Goal: Task Accomplishment & Management: Use online tool/utility

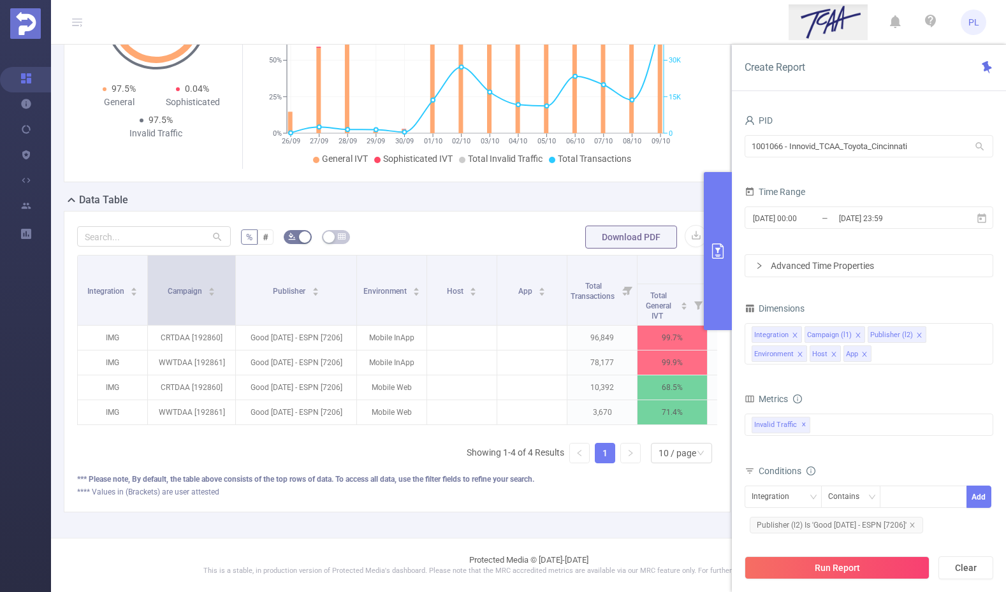
drag, startPoint x: 216, startPoint y: 265, endPoint x: 235, endPoint y: 259, distance: 19.4
click at [235, 259] on span at bounding box center [235, 290] width 6 height 69
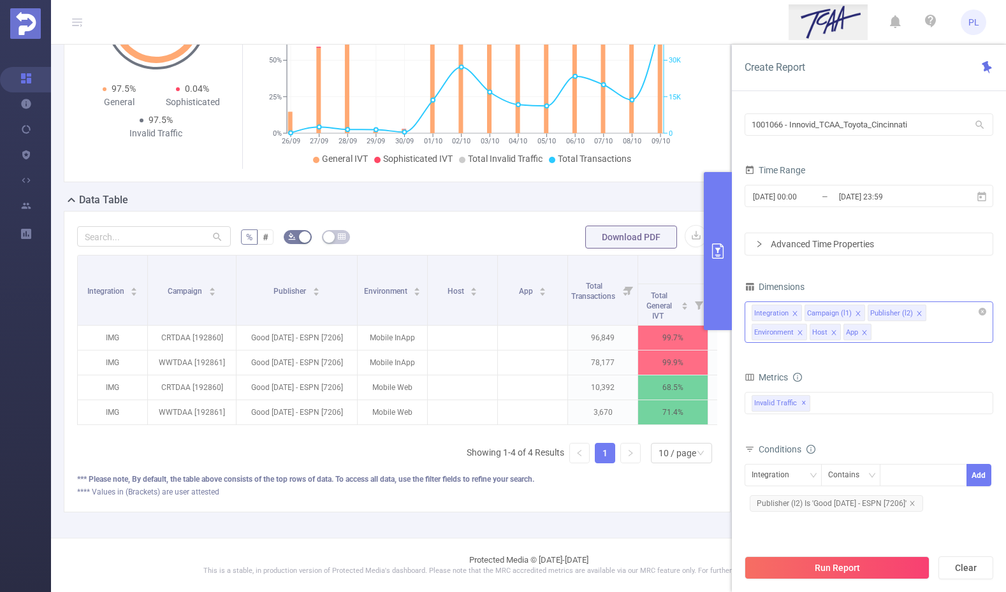
click at [841, 332] on div "Integration Campaign (l1) Publisher (l2) Environment Host App" at bounding box center [869, 322] width 249 height 41
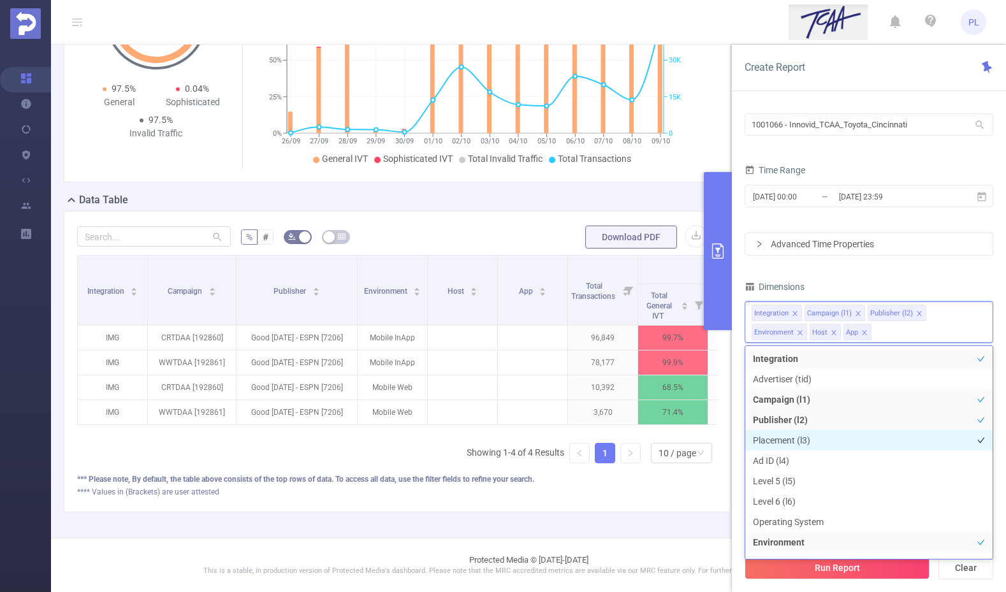
click at [809, 444] on li "Placement (l3)" at bounding box center [868, 440] width 247 height 20
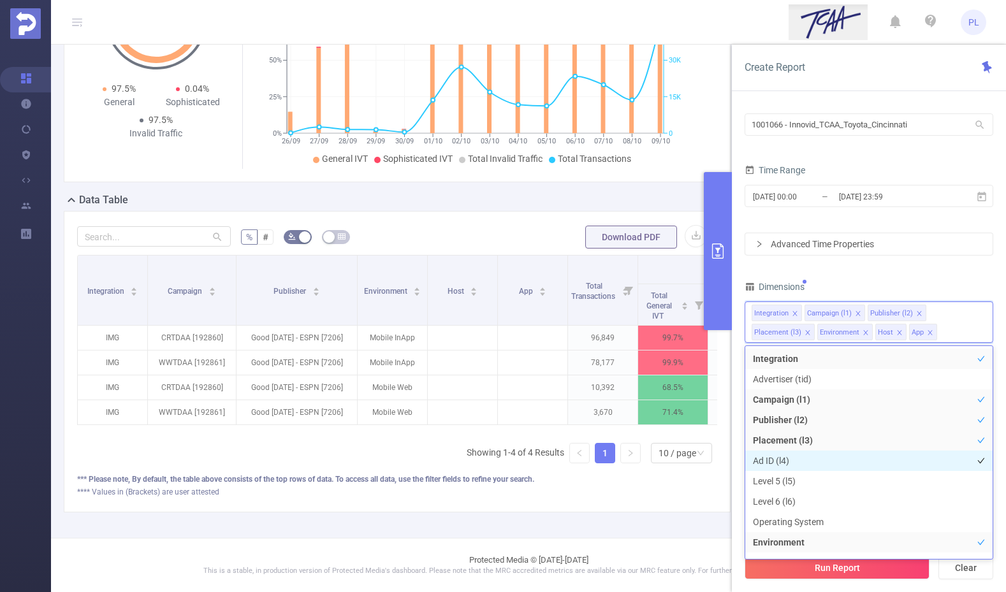
click at [801, 460] on li "Ad ID (l4)" at bounding box center [868, 461] width 247 height 20
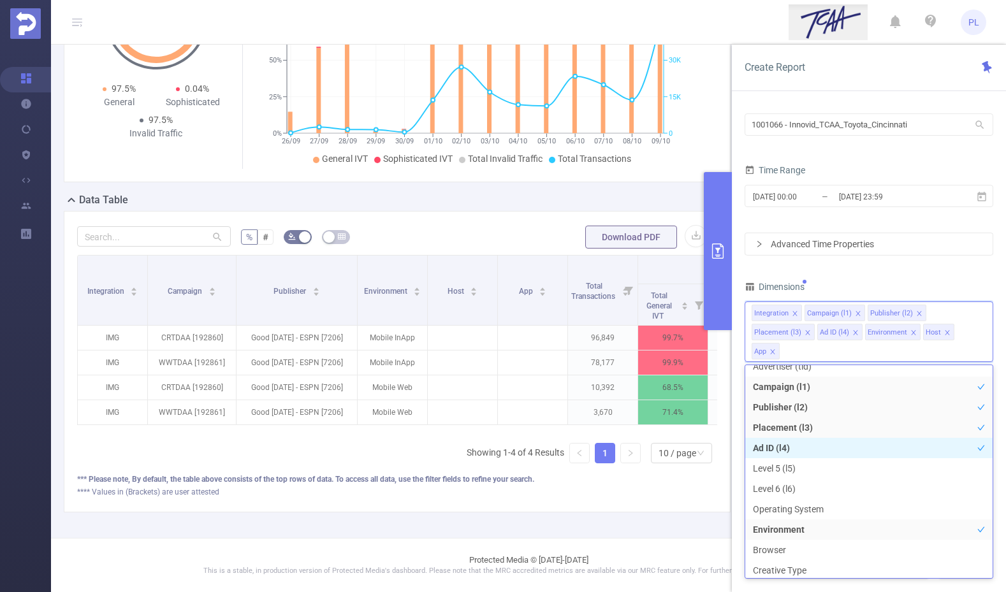
scroll to position [34, 0]
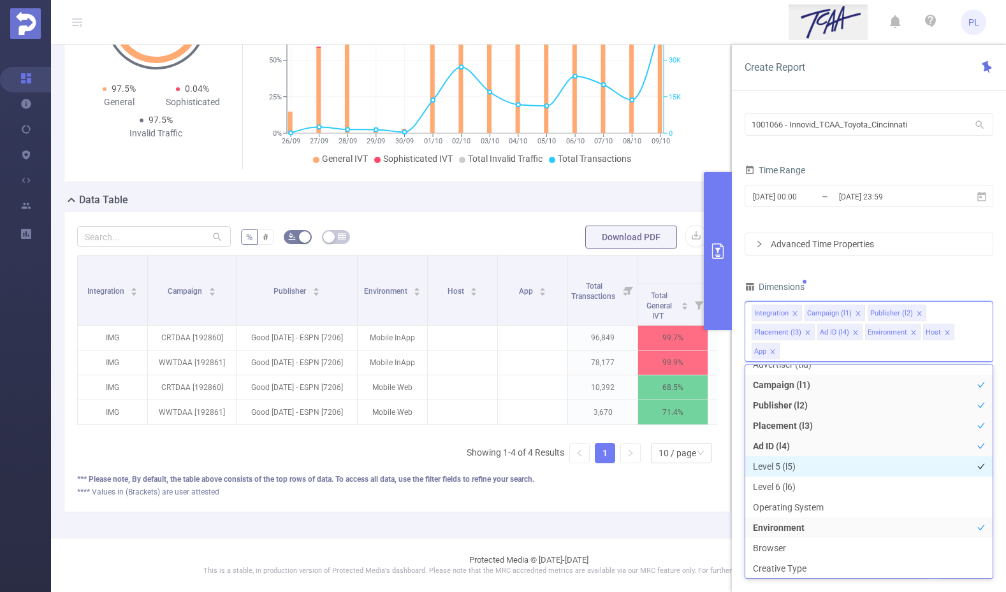
click at [798, 463] on li "Level 5 (l5)" at bounding box center [868, 466] width 247 height 20
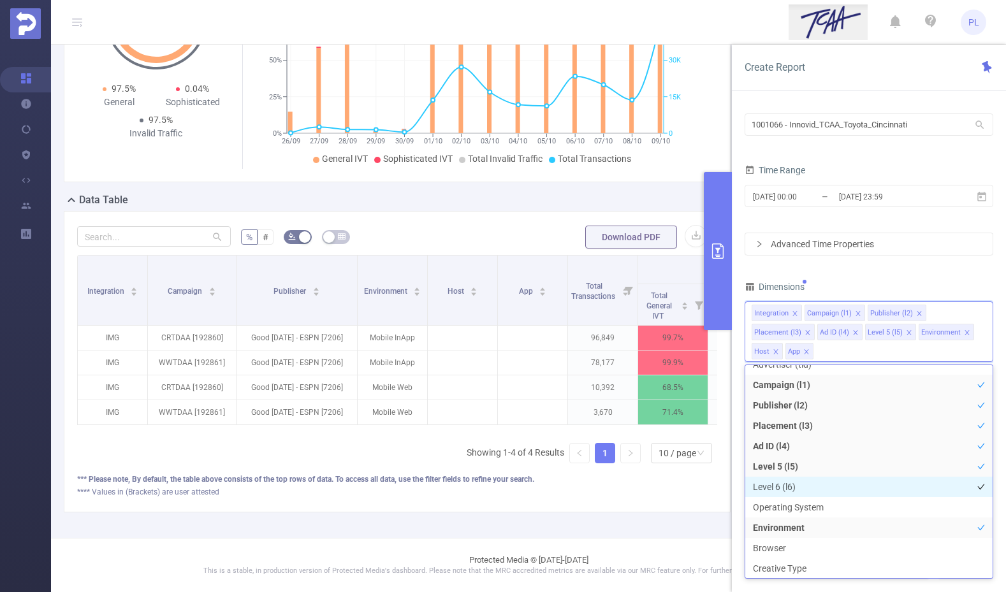
click at [798, 484] on li "Level 6 (l6)" at bounding box center [868, 487] width 247 height 20
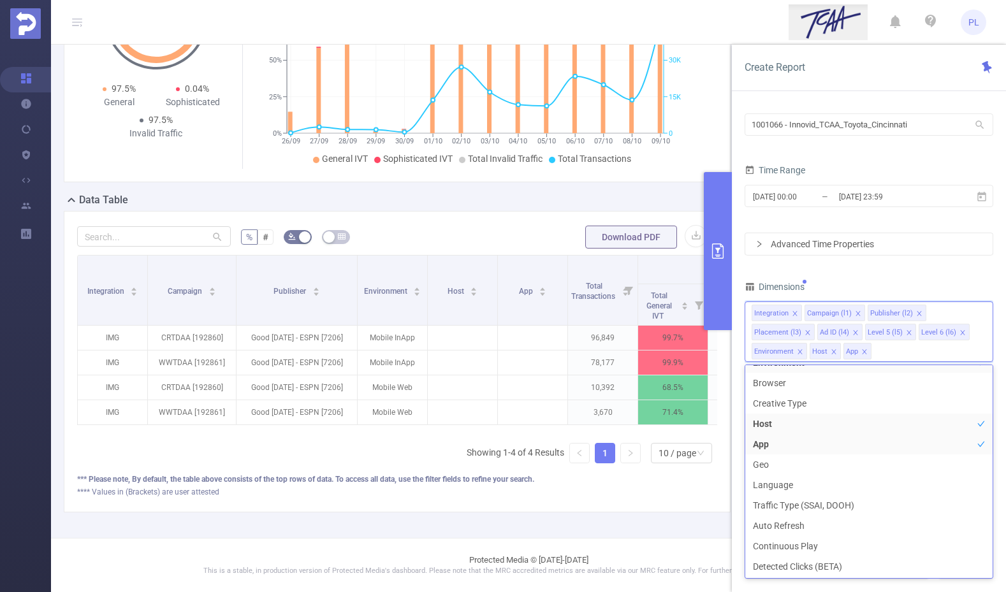
scroll to position [251, 0]
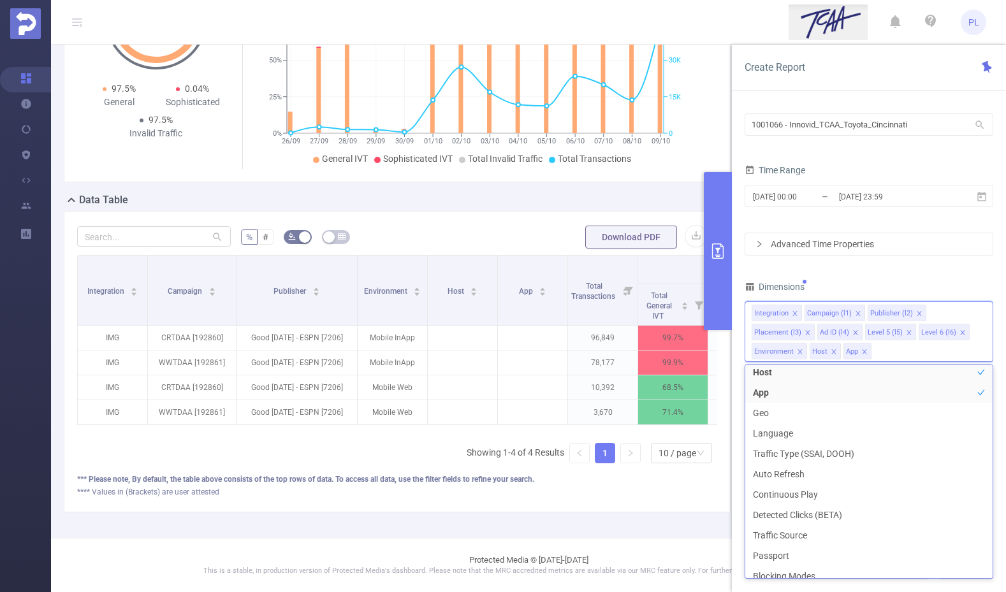
click at [869, 284] on div "Dimensions" at bounding box center [869, 288] width 249 height 21
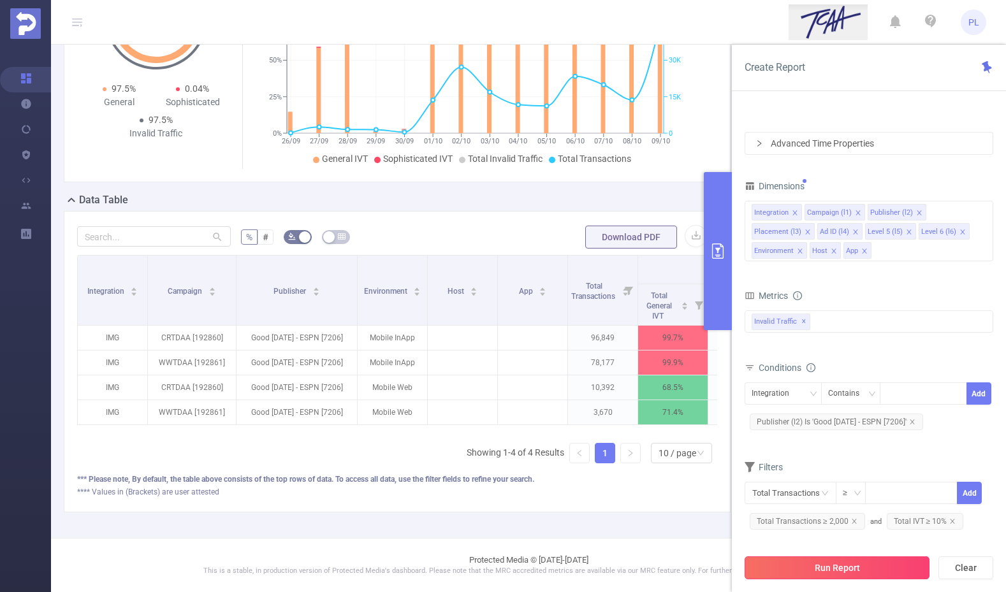
click at [843, 568] on button "Run Report" at bounding box center [837, 567] width 185 height 23
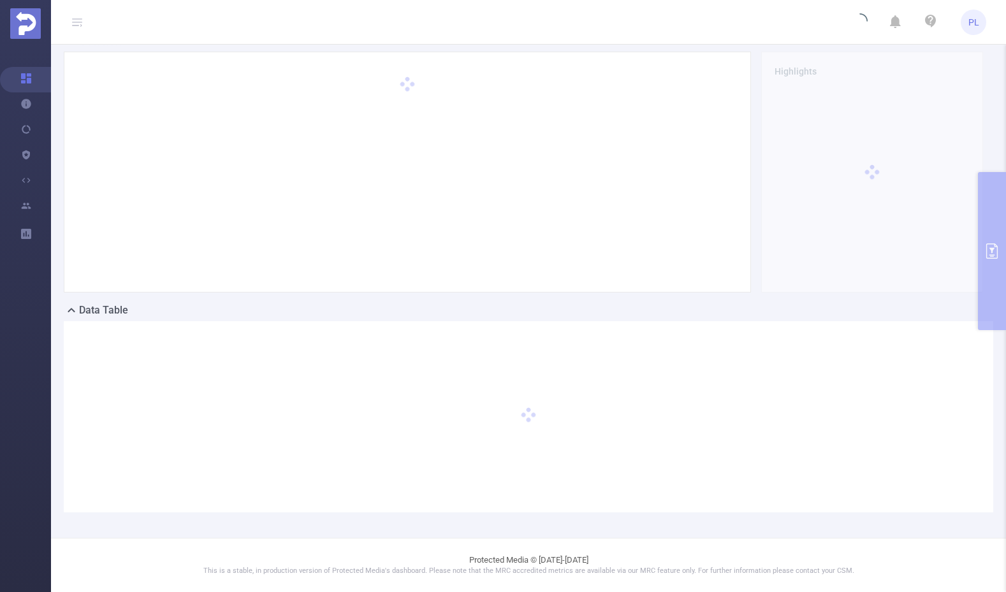
scroll to position [50, 0]
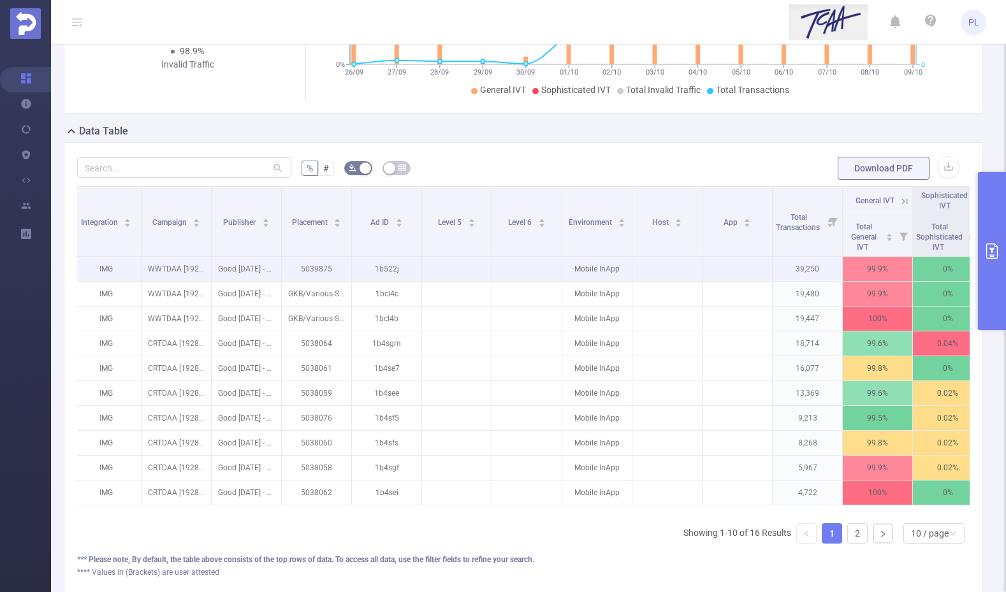
scroll to position [0, 1]
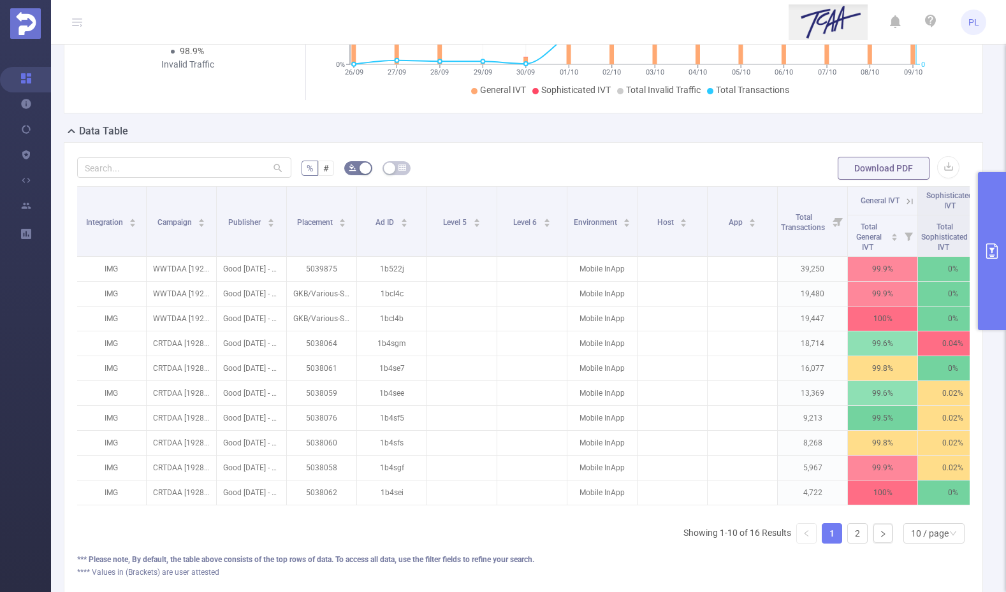
click at [991, 250] on icon "primary" at bounding box center [991, 250] width 11 height 15
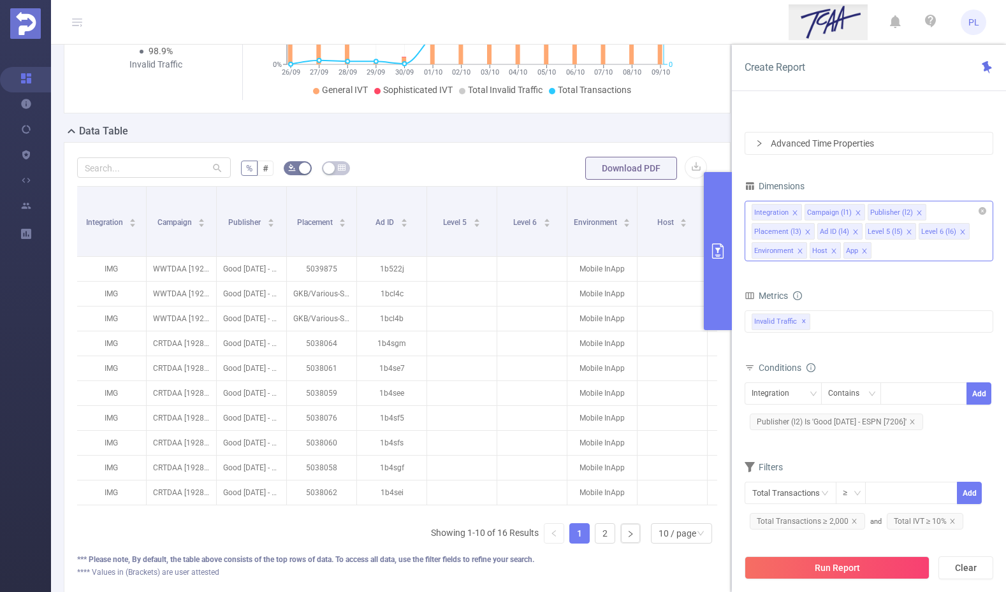
click at [906, 232] on icon "icon: close" at bounding box center [909, 232] width 6 height 6
click at [906, 233] on icon "icon: close" at bounding box center [908, 231] width 4 height 4
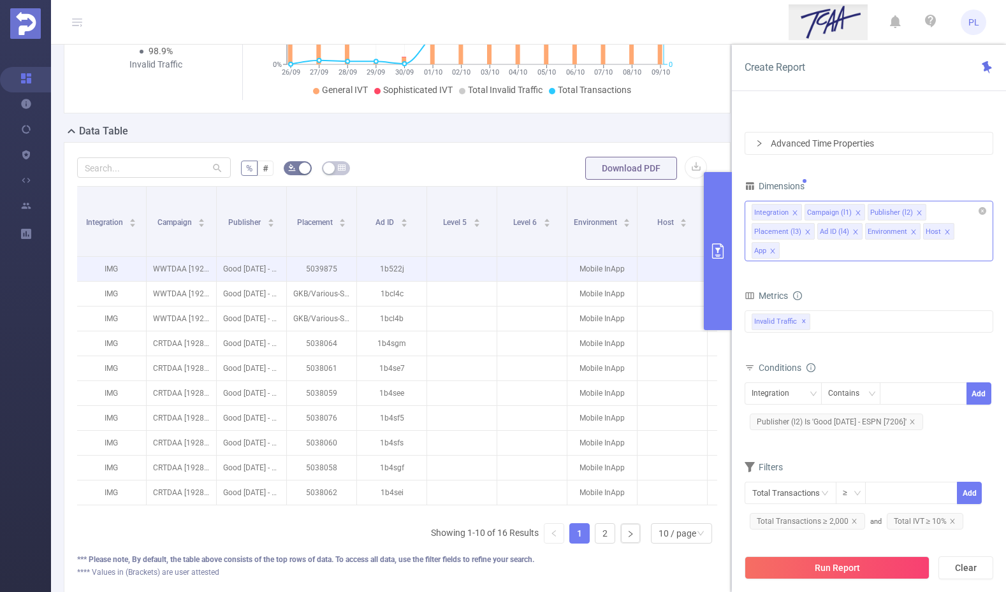
scroll to position [226, 0]
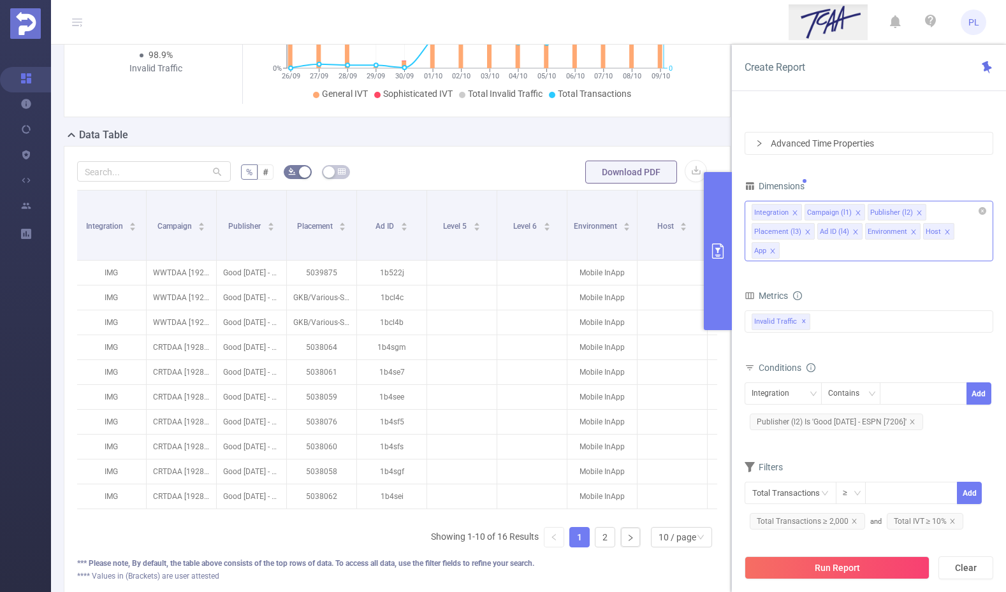
click at [454, 168] on form "% # Download PDF" at bounding box center [397, 171] width 640 height 25
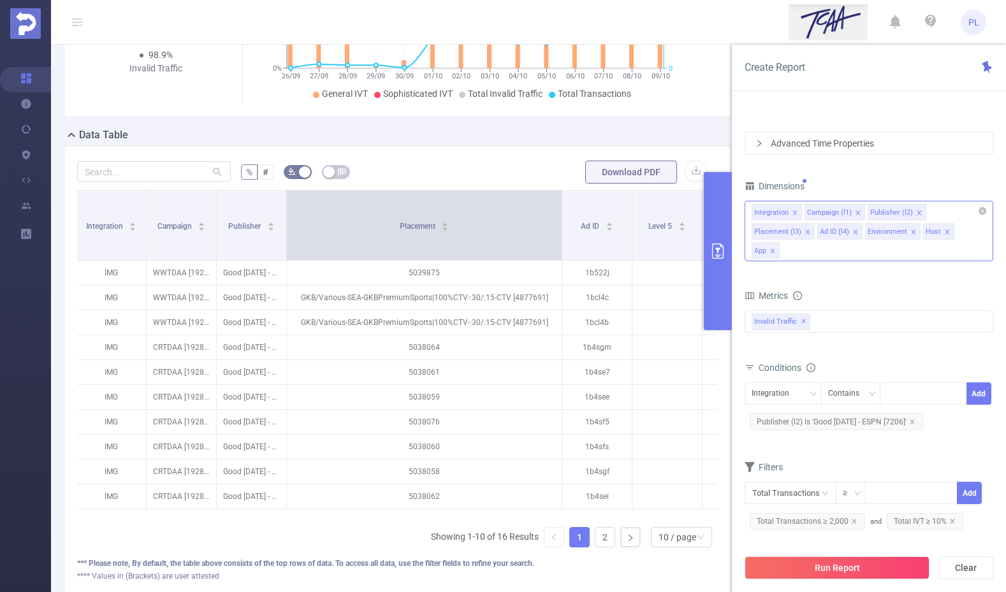
drag, startPoint x: 354, startPoint y: 204, endPoint x: 558, endPoint y: 220, distance: 204.6
click at [560, 221] on span at bounding box center [561, 225] width 6 height 69
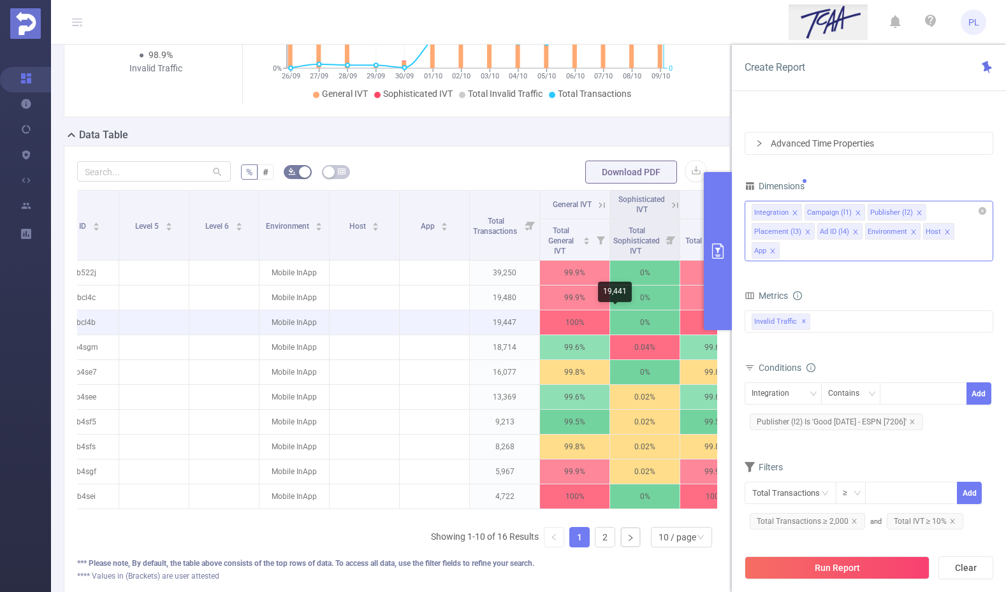
scroll to position [0, 524]
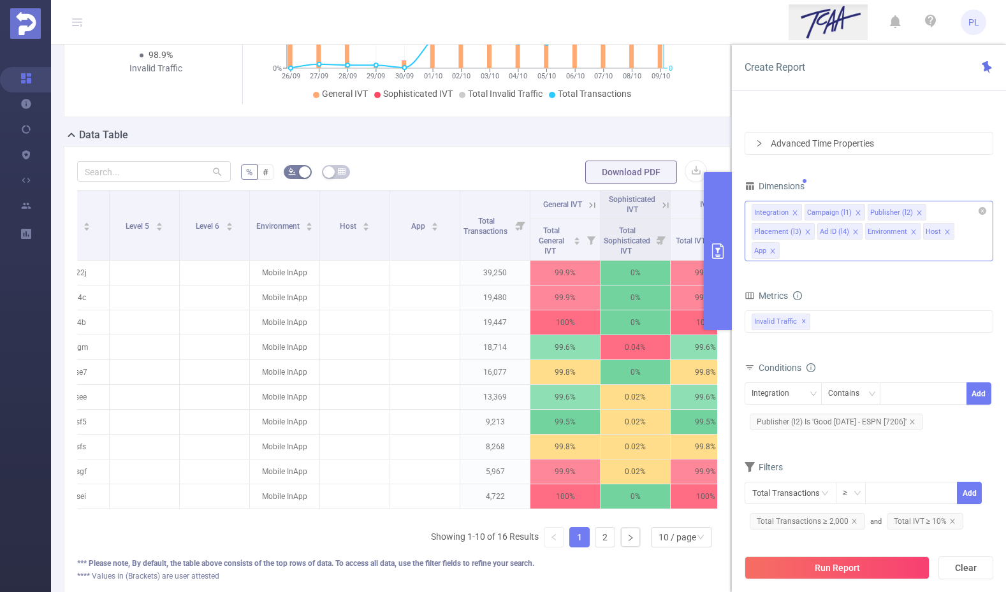
click at [716, 253] on icon "primary" at bounding box center [717, 250] width 15 height 15
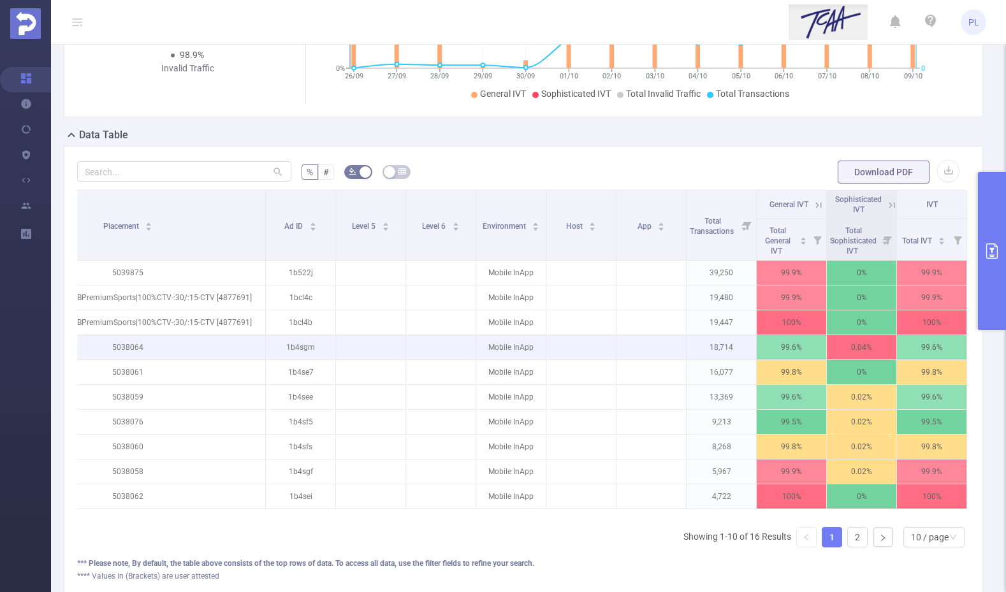
scroll to position [0, 298]
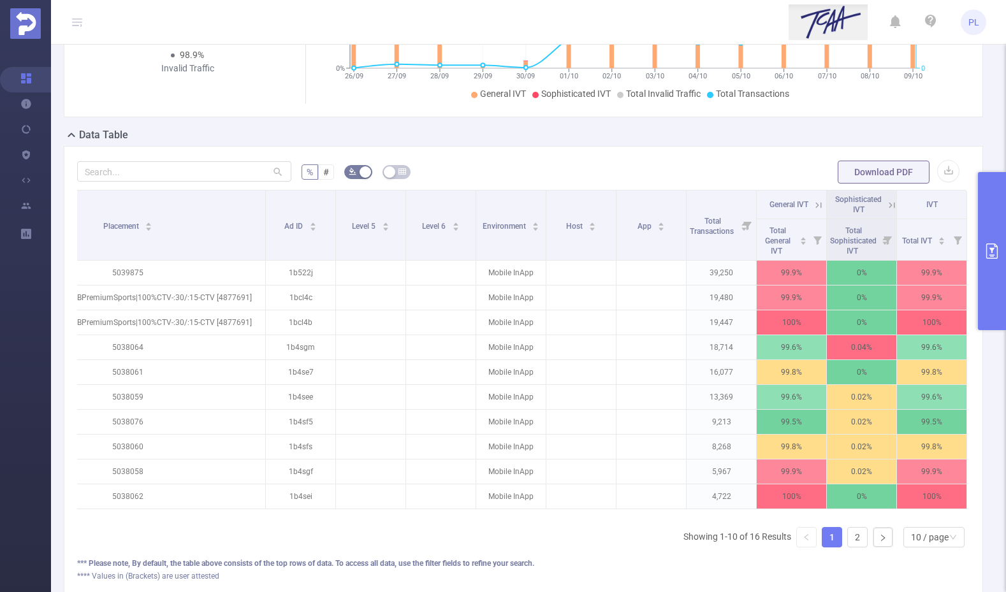
click at [818, 205] on icon at bounding box center [818, 205] width 11 height 11
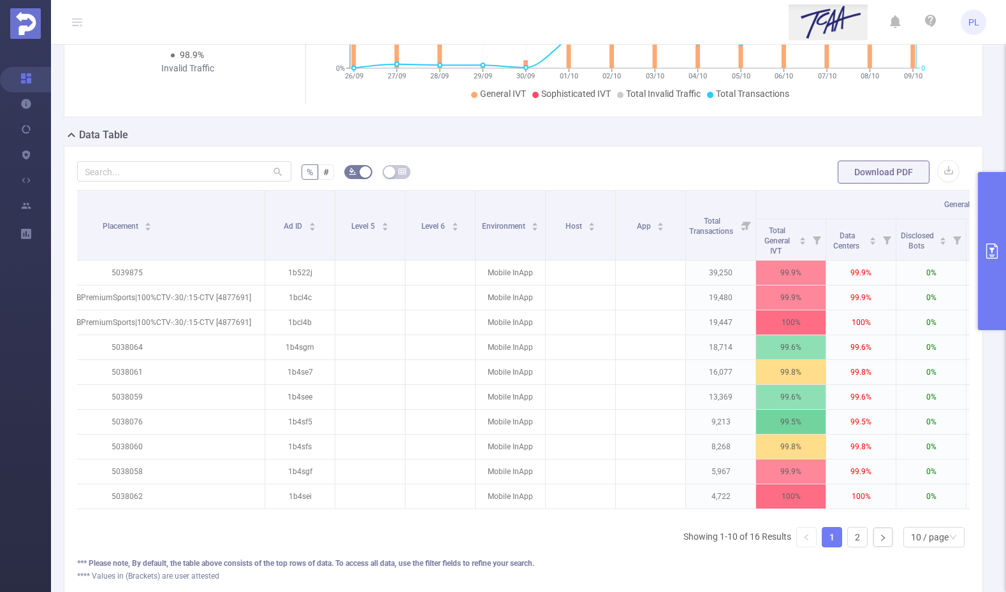
click at [818, 205] on th "General IVT" at bounding box center [966, 205] width 421 height 29
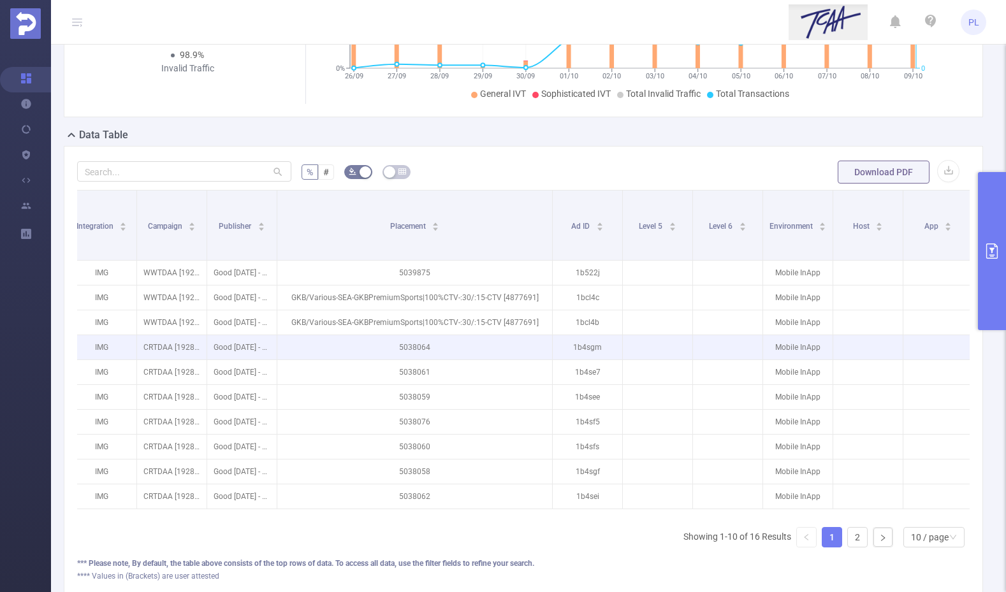
scroll to position [0, 0]
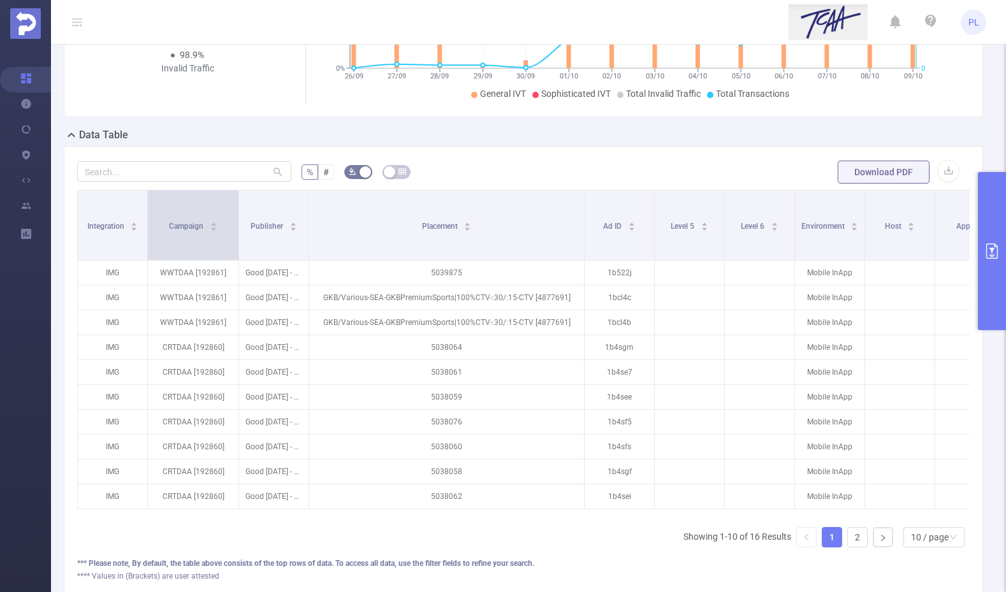
drag, startPoint x: 217, startPoint y: 227, endPoint x: 238, endPoint y: 226, distance: 21.1
click at [238, 226] on span at bounding box center [238, 225] width 6 height 69
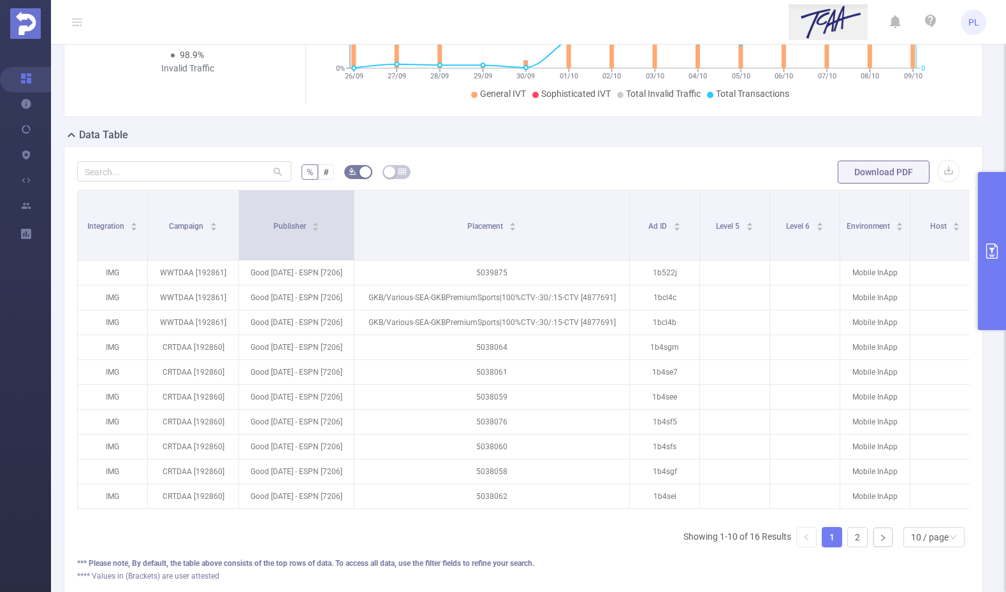
drag, startPoint x: 308, startPoint y: 205, endPoint x: 353, endPoint y: 205, distance: 45.3
click at [353, 205] on span at bounding box center [354, 225] width 6 height 69
click at [993, 254] on icon "primary" at bounding box center [991, 250] width 15 height 15
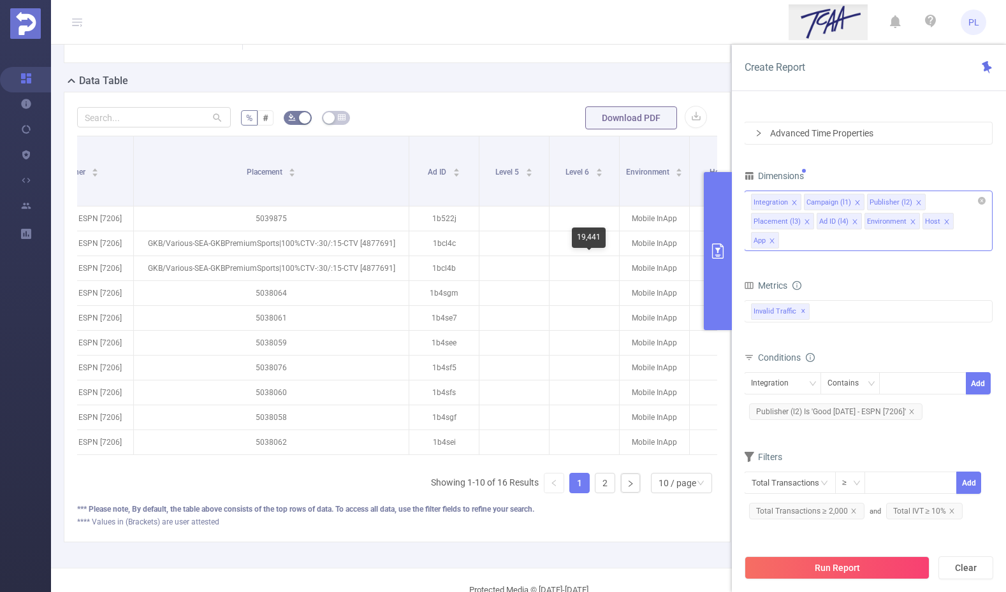
scroll to position [0, 122]
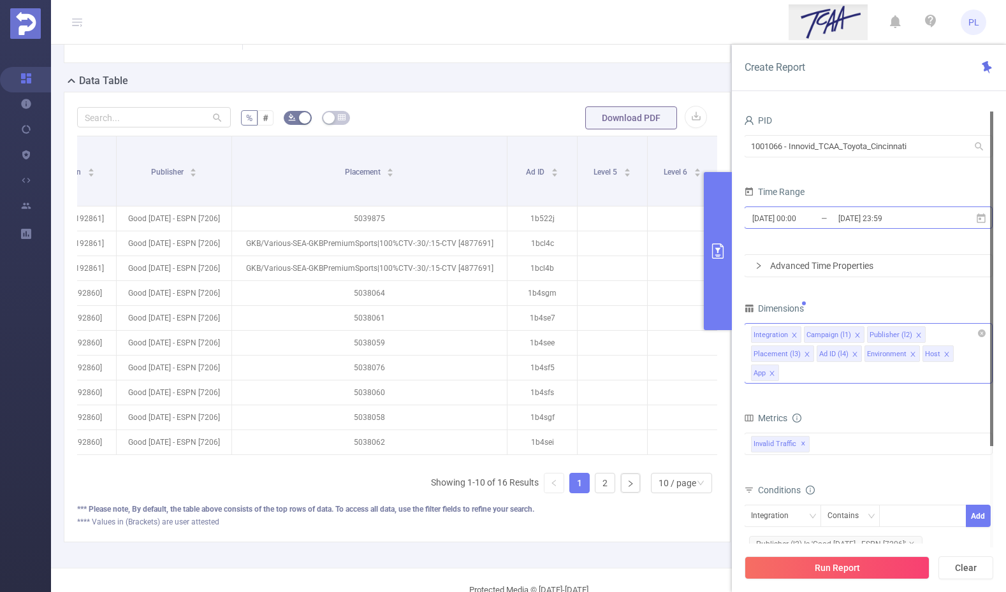
click at [838, 225] on input "[DATE] 23:59" at bounding box center [888, 218] width 103 height 17
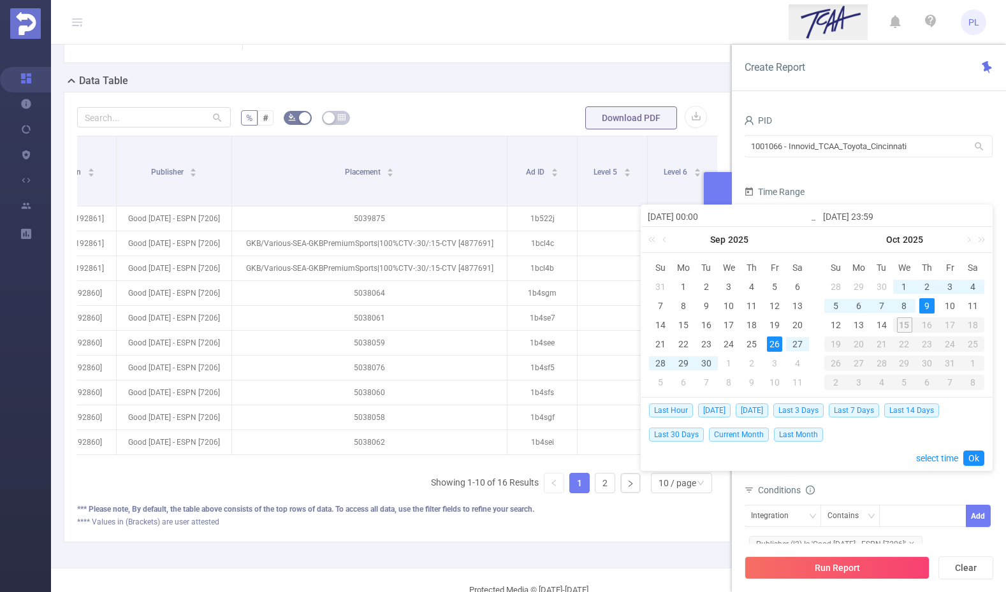
click at [929, 303] on div "9" at bounding box center [926, 305] width 15 height 15
click at [882, 324] on div "14" at bounding box center [881, 324] width 15 height 15
type input "2025-10-09 00:00"
type input "2025-10-14 23:59"
type input "2025-10-09 00:00"
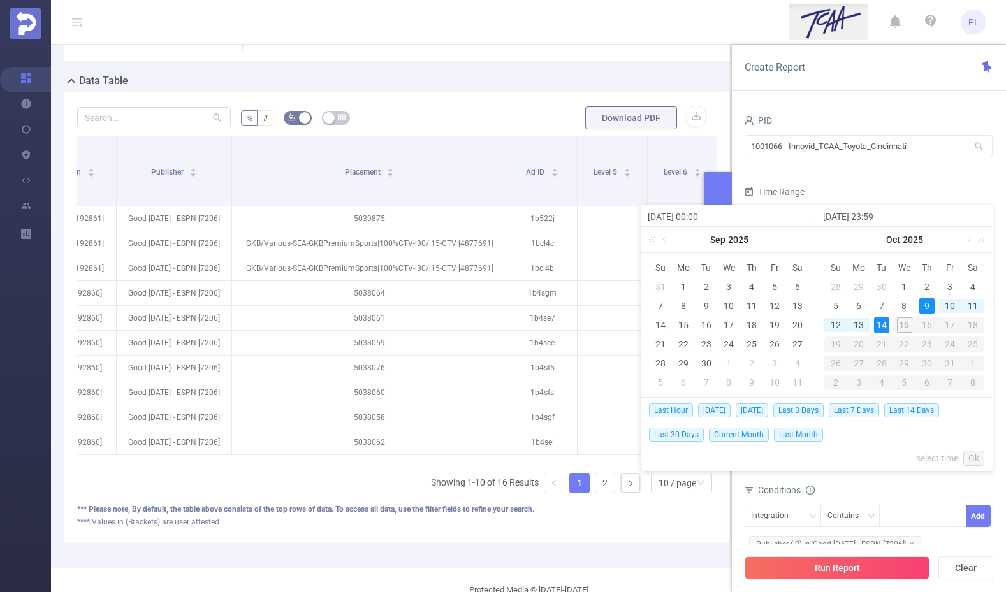
type input "2025-10-14 23:59"
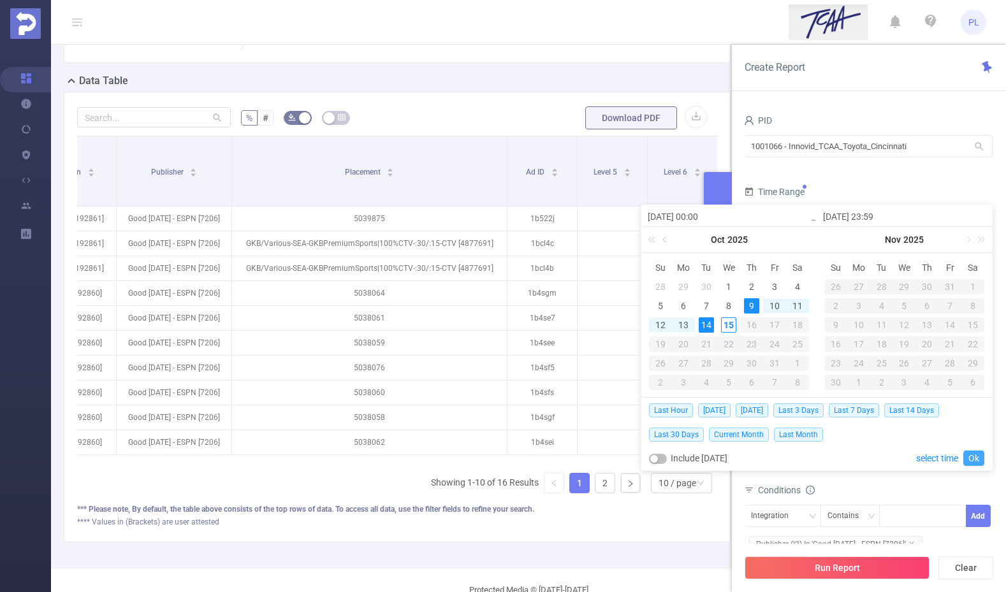
click at [974, 458] on link "Ok" at bounding box center [973, 458] width 21 height 15
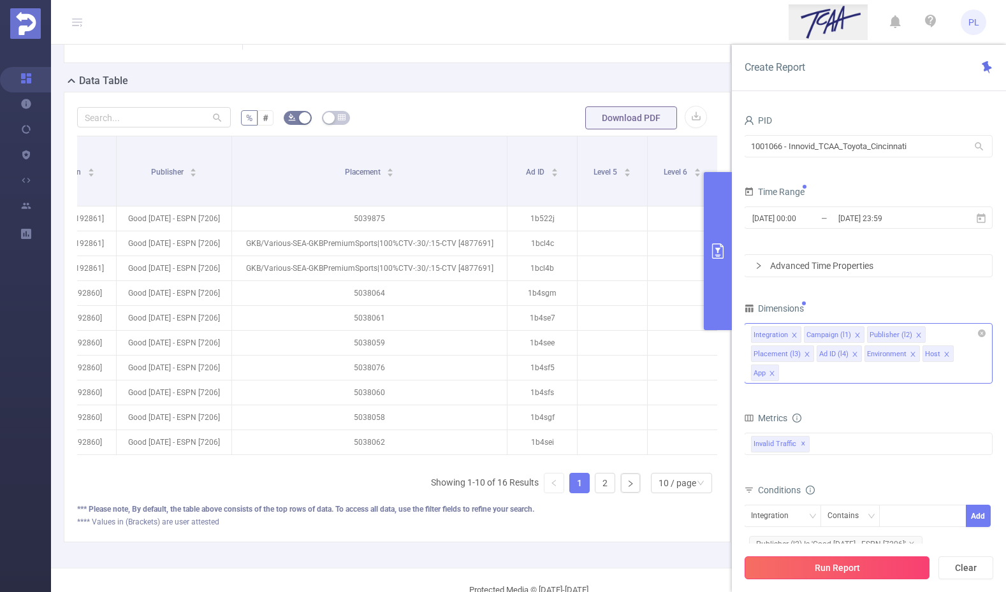
click at [873, 574] on button "Run Report" at bounding box center [837, 567] width 185 height 23
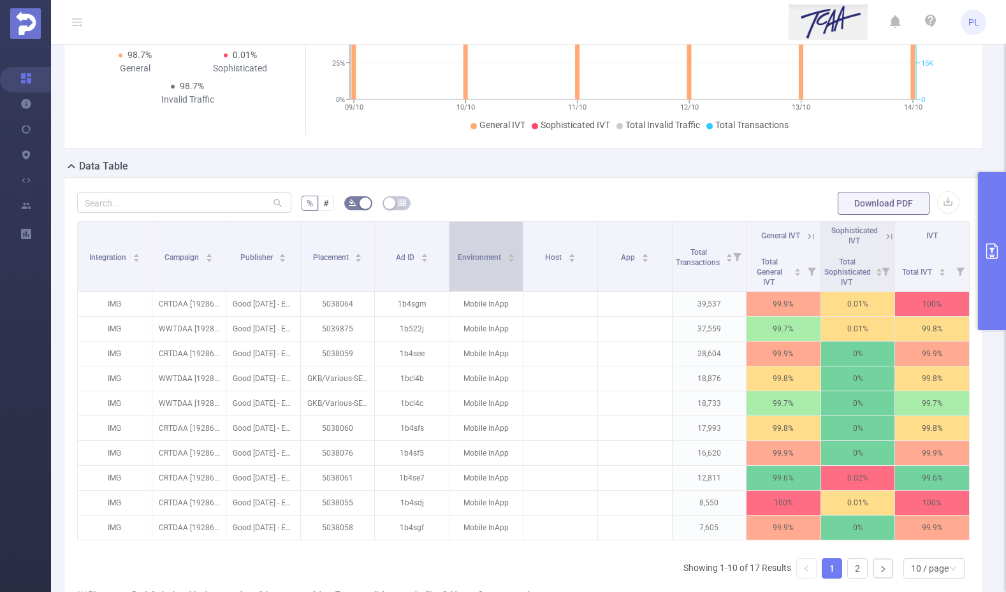
scroll to position [196, 0]
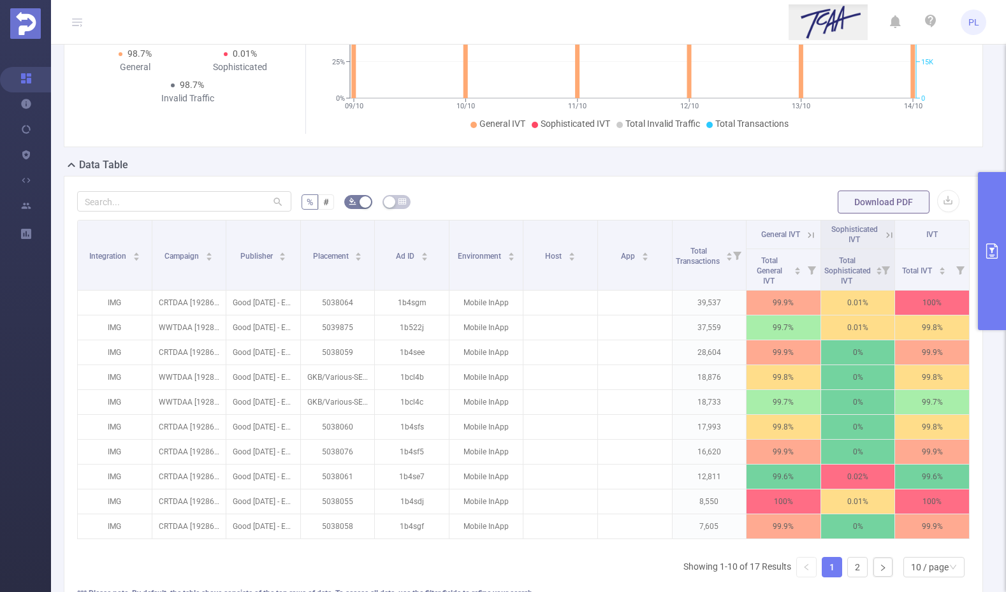
click at [808, 234] on icon at bounding box center [811, 235] width 6 height 6
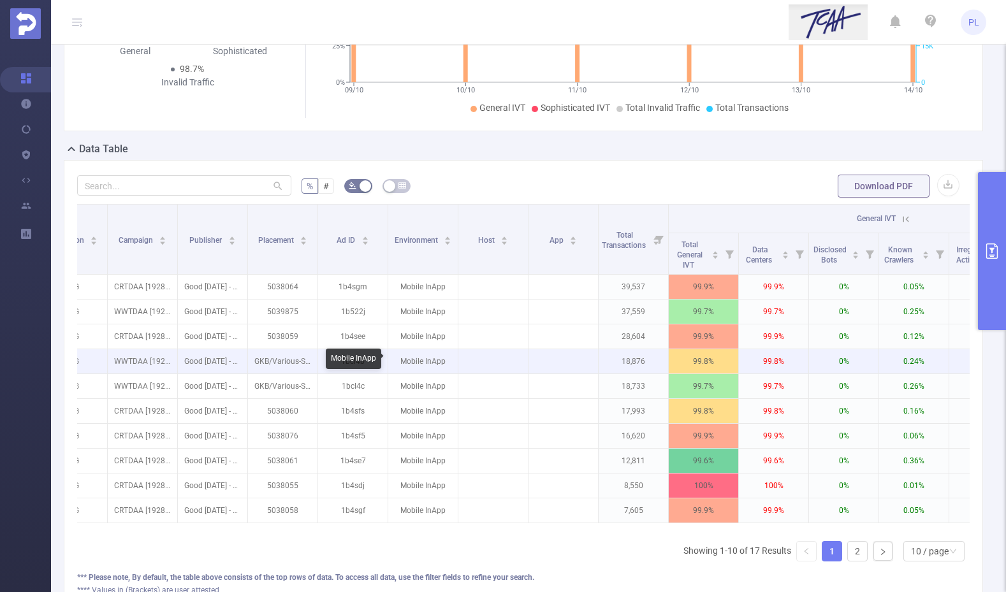
scroll to position [0, 0]
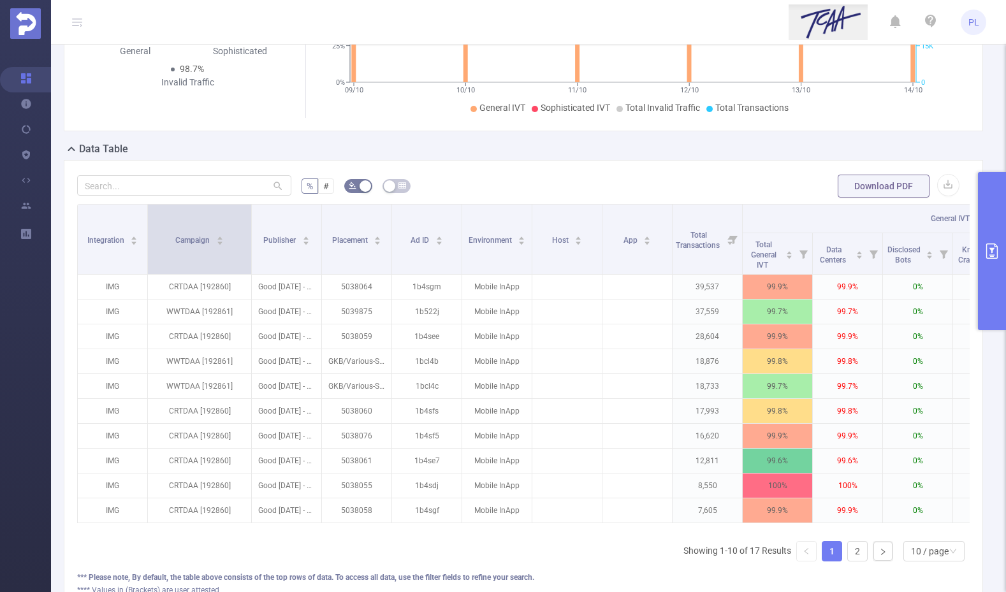
drag, startPoint x: 215, startPoint y: 224, endPoint x: 249, endPoint y: 219, distance: 34.1
click at [249, 219] on span at bounding box center [251, 239] width 6 height 69
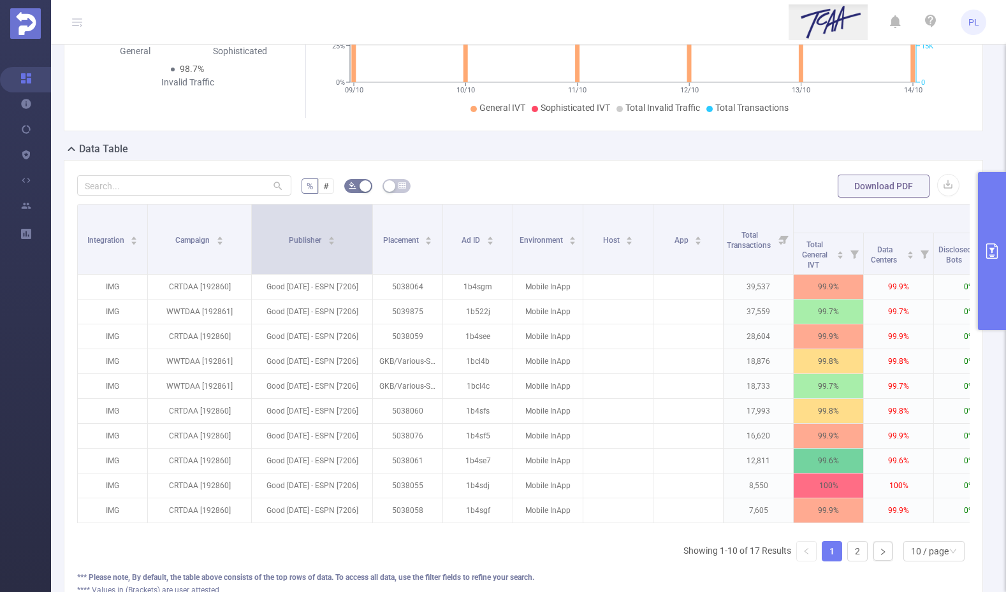
drag, startPoint x: 321, startPoint y: 226, endPoint x: 372, endPoint y: 230, distance: 51.2
click at [372, 230] on span at bounding box center [372, 239] width 6 height 69
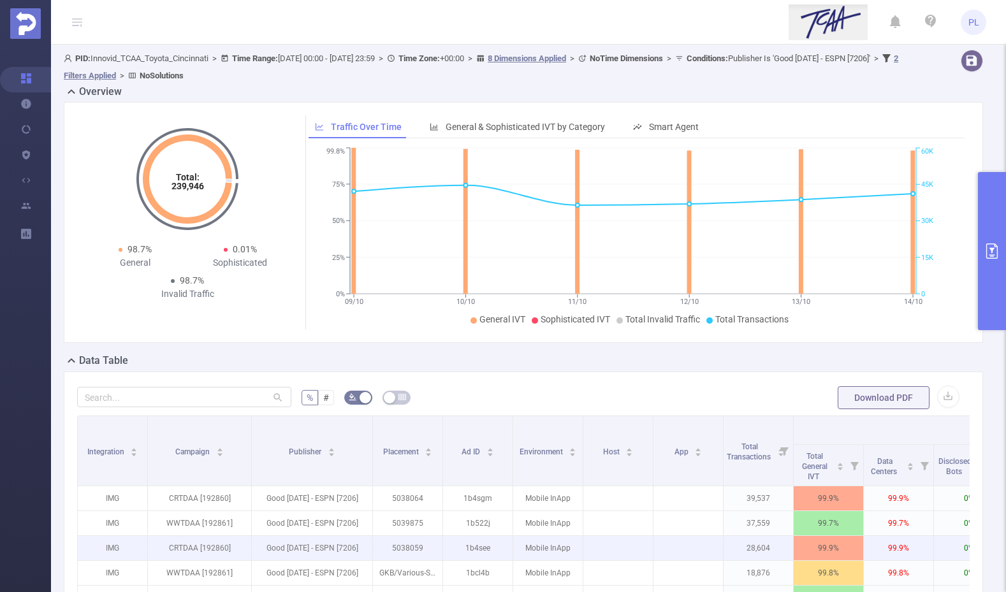
scroll to position [212, 0]
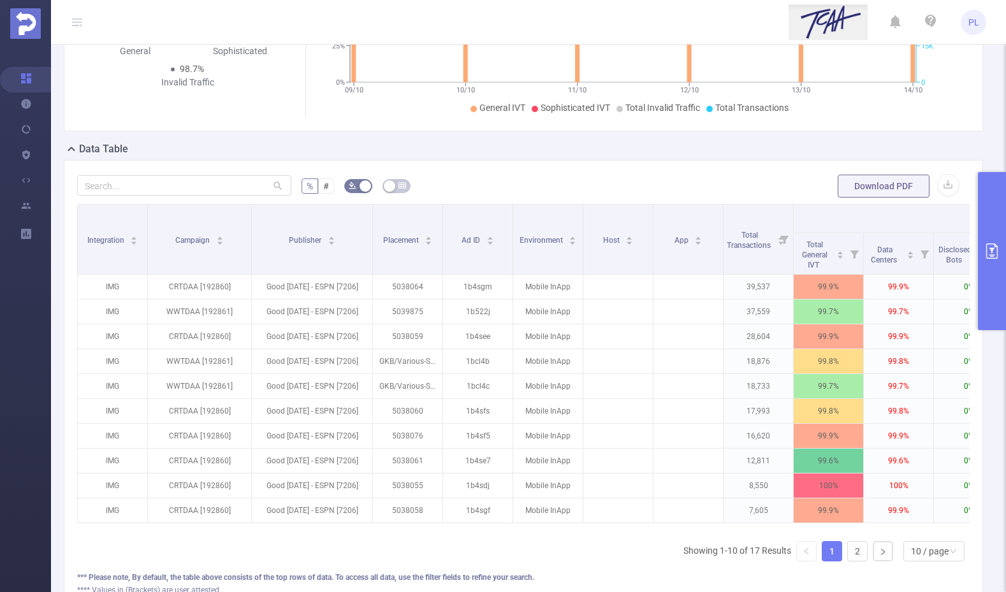
click at [994, 254] on icon "primary" at bounding box center [991, 250] width 15 height 15
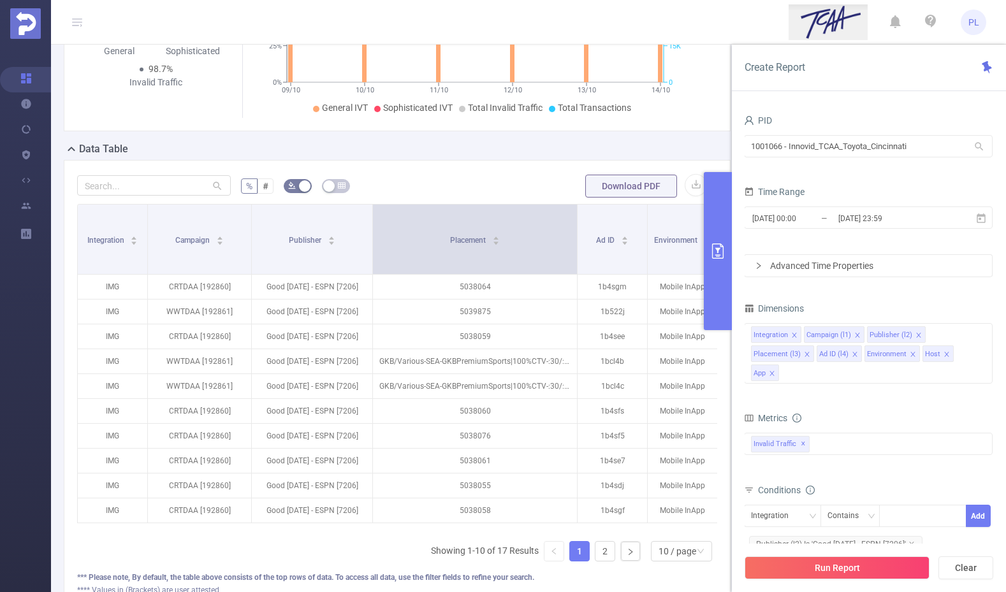
drag, startPoint x: 441, startPoint y: 221, endPoint x: 576, endPoint y: 232, distance: 134.9
click at [576, 232] on span at bounding box center [577, 239] width 6 height 69
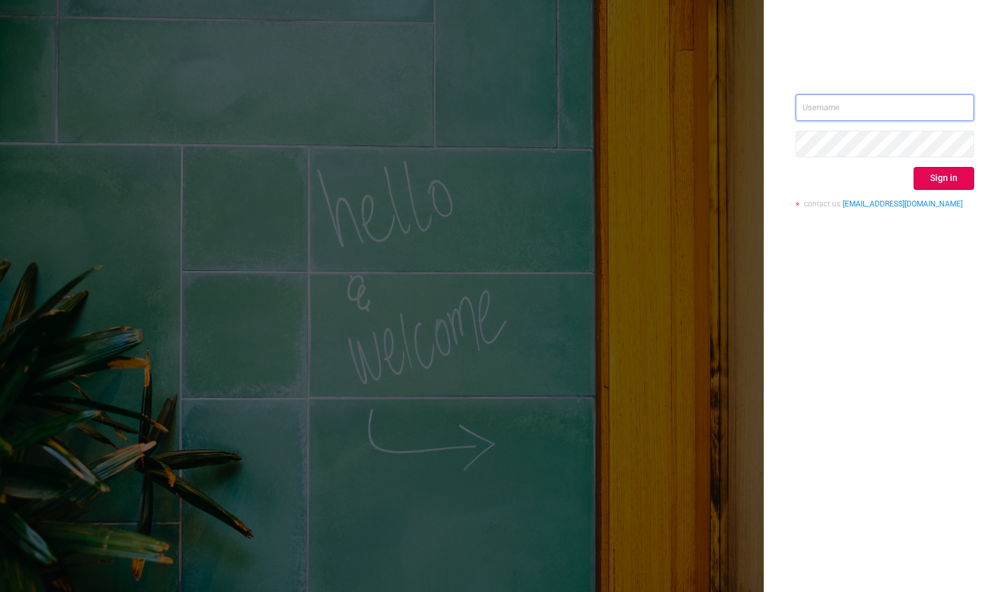
click at [897, 111] on input "text" at bounding box center [885, 107] width 178 height 27
type input "phillip@protected.media"
click at [949, 179] on button "Sign in" at bounding box center [943, 178] width 61 height 23
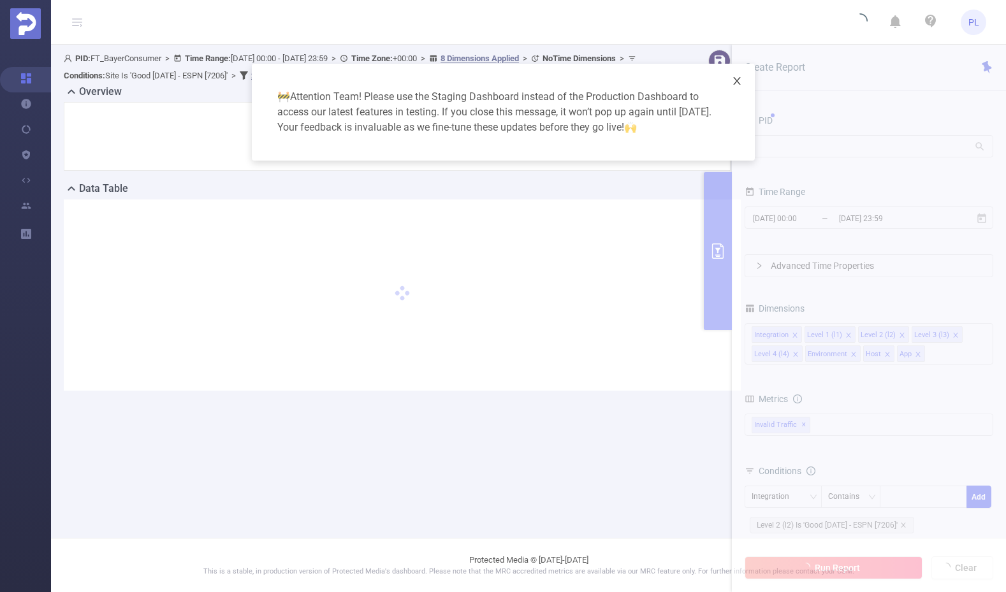
click at [736, 84] on icon "icon: close" at bounding box center [737, 81] width 10 height 10
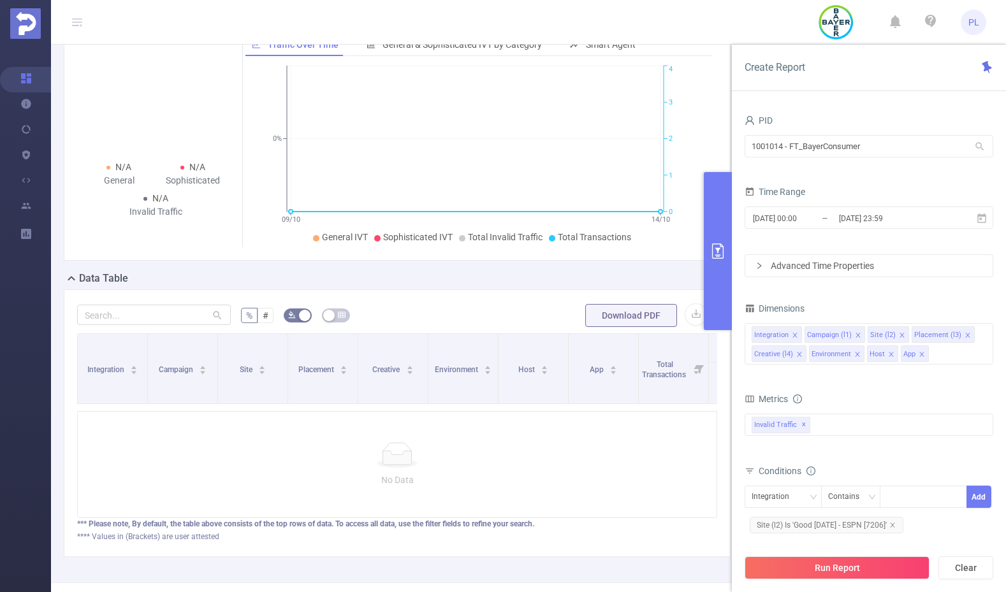
scroll to position [80, 0]
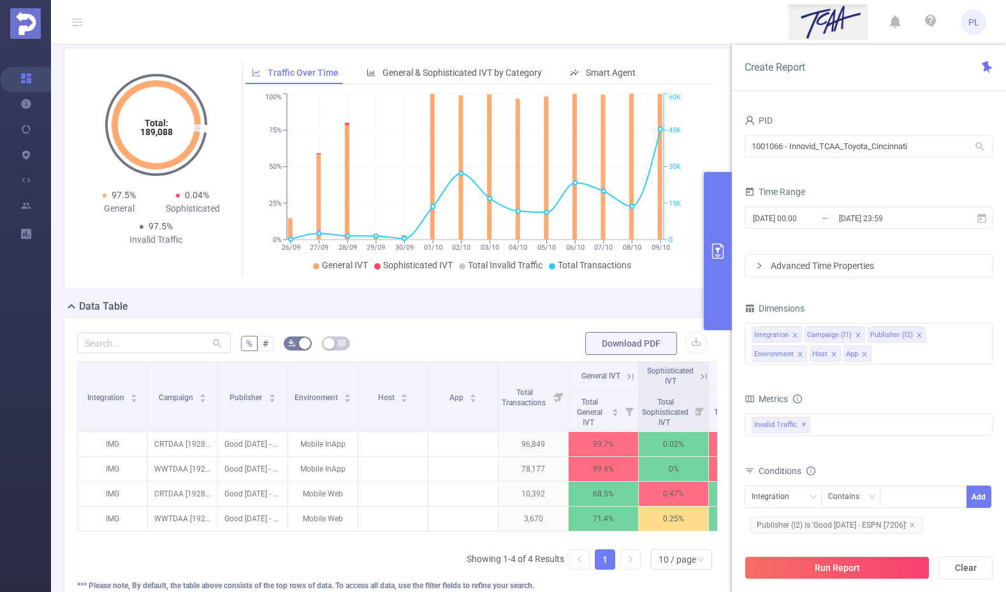
scroll to position [73, 0]
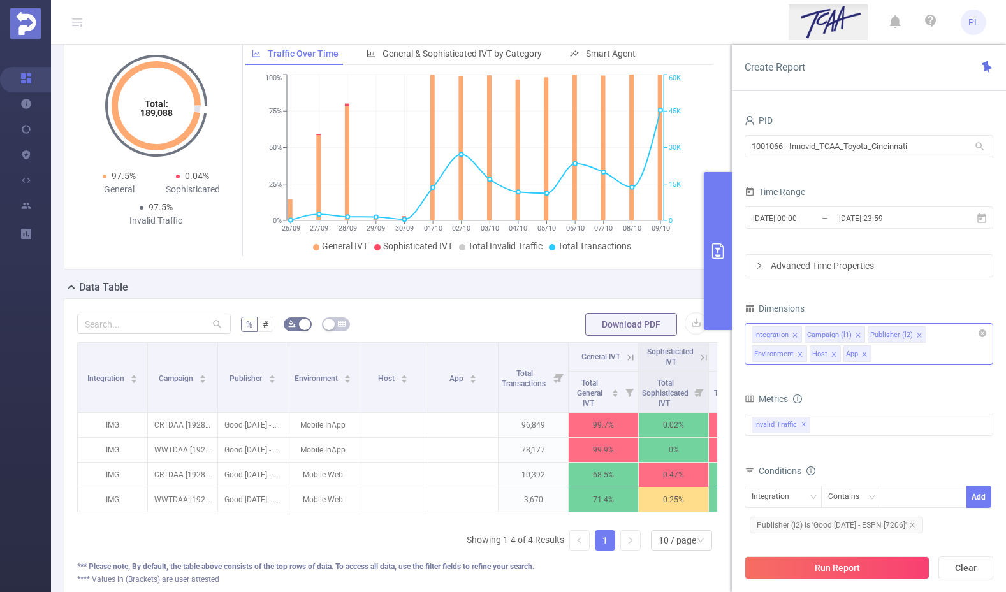
click at [848, 353] on div "Integration Campaign (l1) Publisher (l2) Environment Host App" at bounding box center [869, 343] width 249 height 41
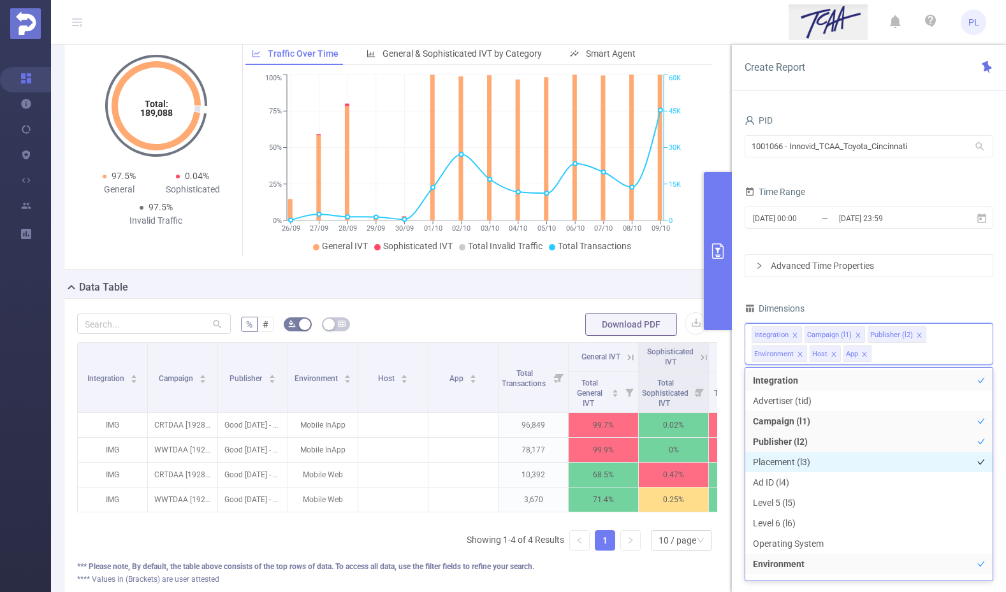
click at [797, 463] on li "Placement (l3)" at bounding box center [868, 462] width 247 height 20
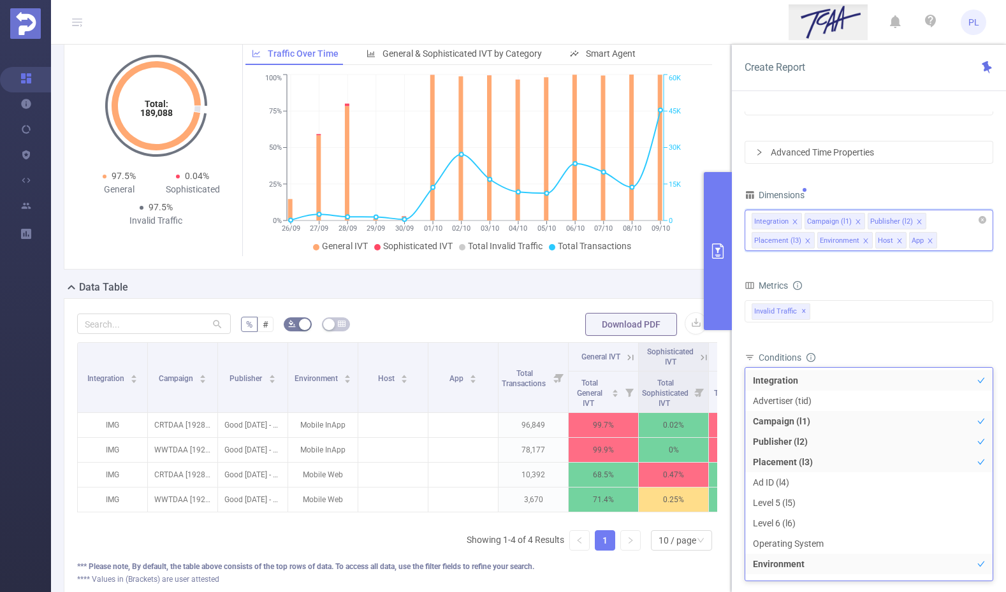
click at [897, 239] on icon "icon: close" at bounding box center [899, 240] width 4 height 4
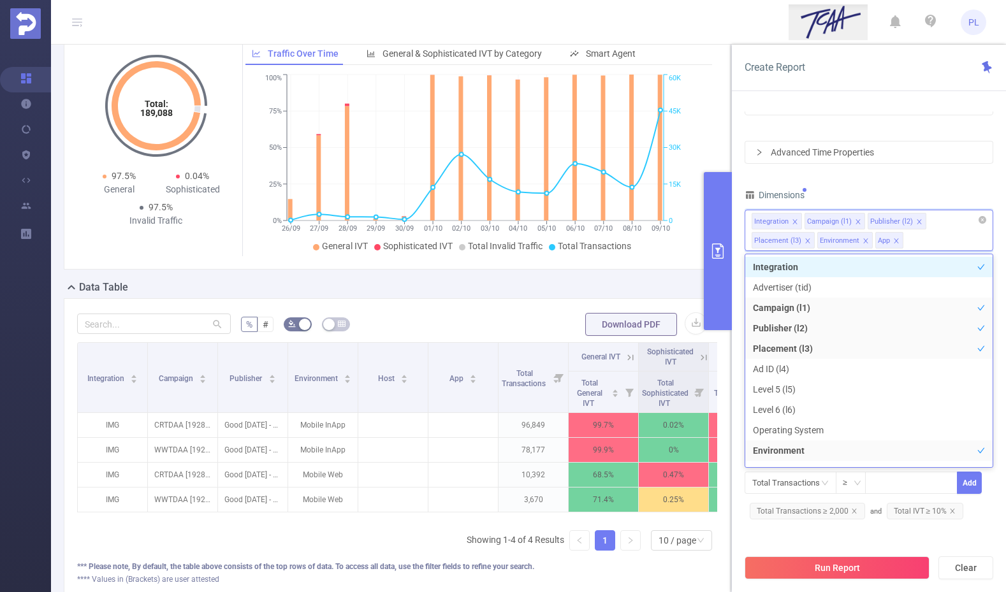
click at [894, 239] on icon "icon: close" at bounding box center [896, 241] width 6 height 6
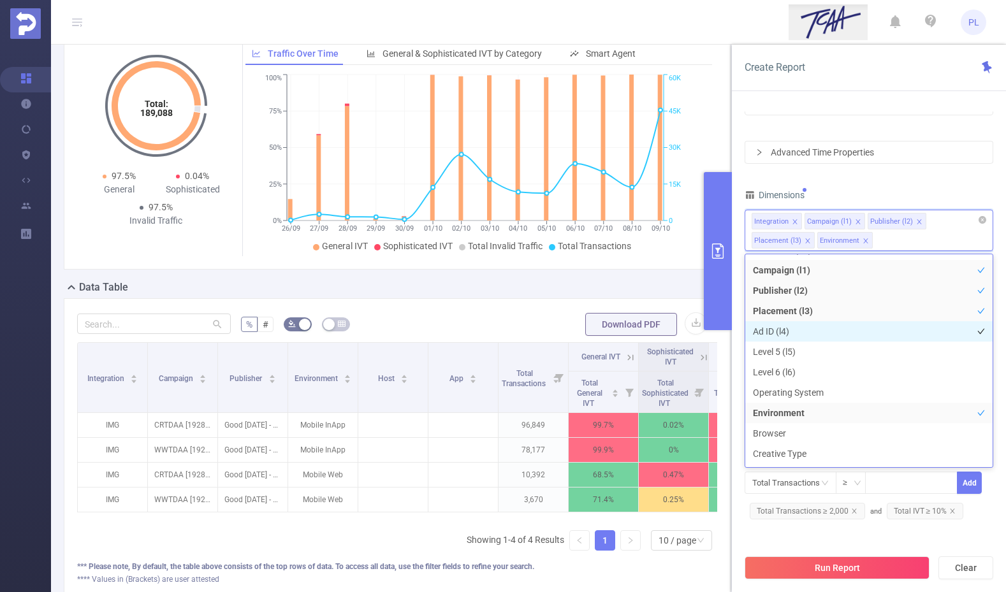
scroll to position [38, 0]
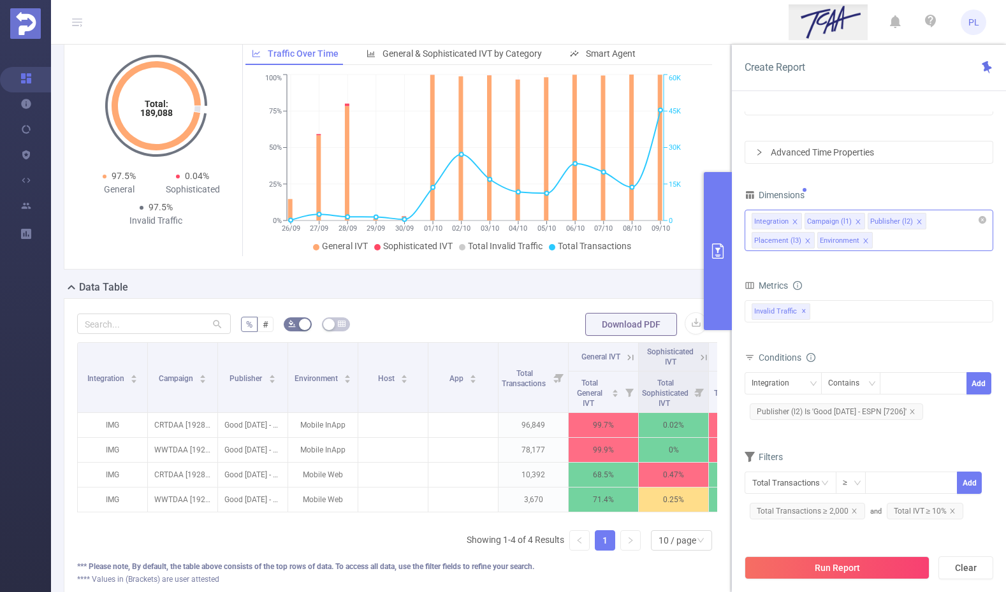
click at [882, 185] on div "PID 1001066 - Innovid_TCAA_Toyota_Cincinnati 1001066 - Innovid_TCAA_Toyota_Cinc…" at bounding box center [869, 265] width 249 height 534
click at [862, 570] on button "Run Report" at bounding box center [837, 567] width 185 height 23
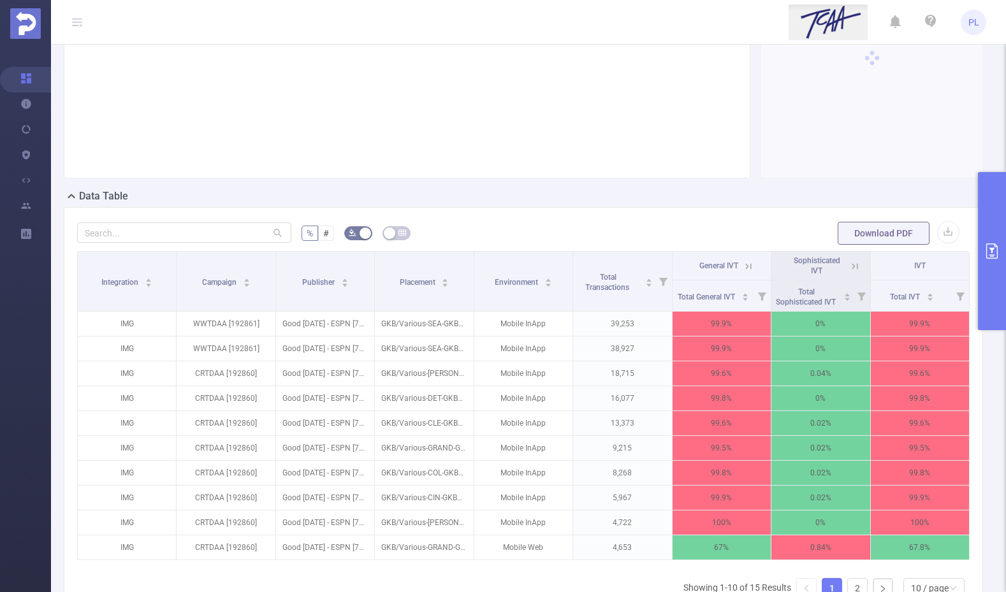
scroll to position [223, 0]
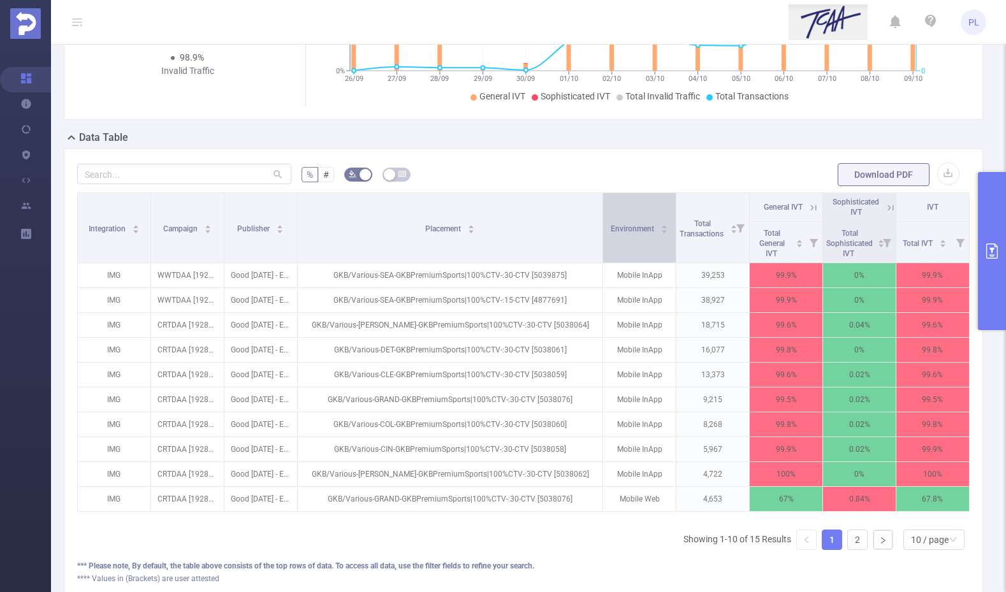
drag, startPoint x: 469, startPoint y: 202, endPoint x: 614, endPoint y: 220, distance: 147.1
click at [614, 220] on tr "Integration Campaign Publisher Placement Environment Total Transactions General…" at bounding box center [524, 207] width 892 height 29
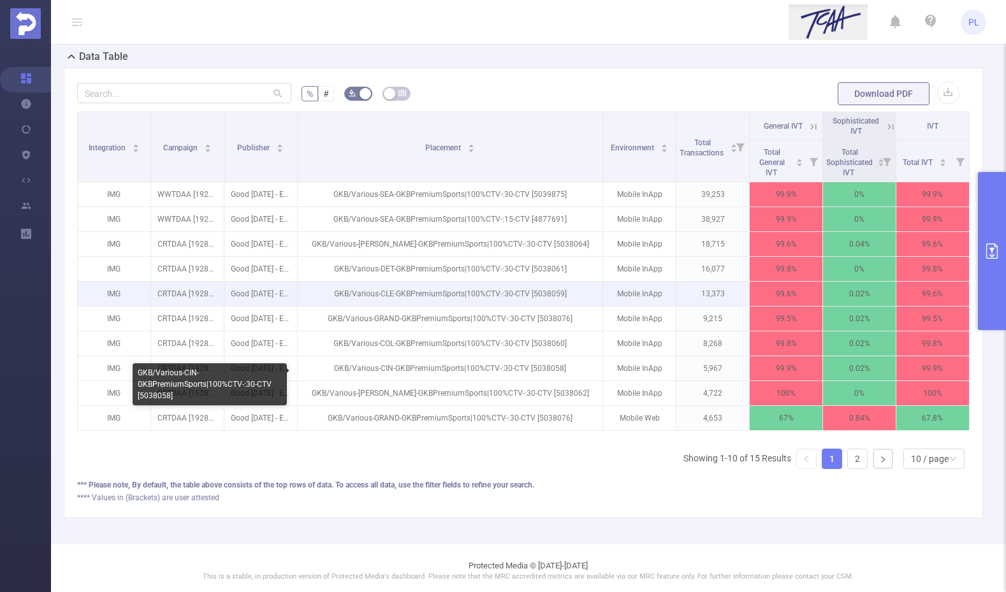
scroll to position [309, 0]
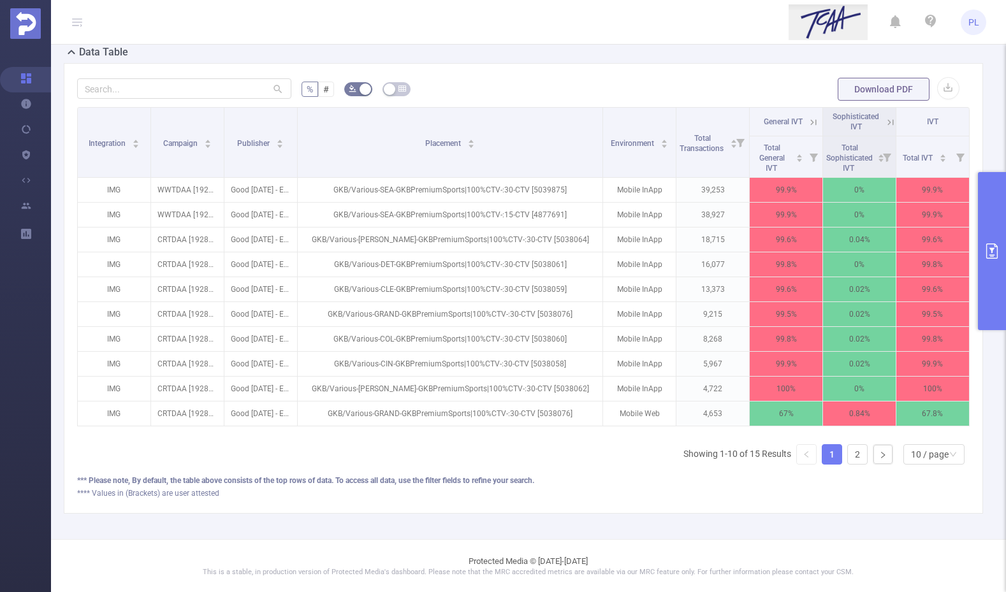
click at [997, 258] on icon "primary" at bounding box center [991, 250] width 11 height 15
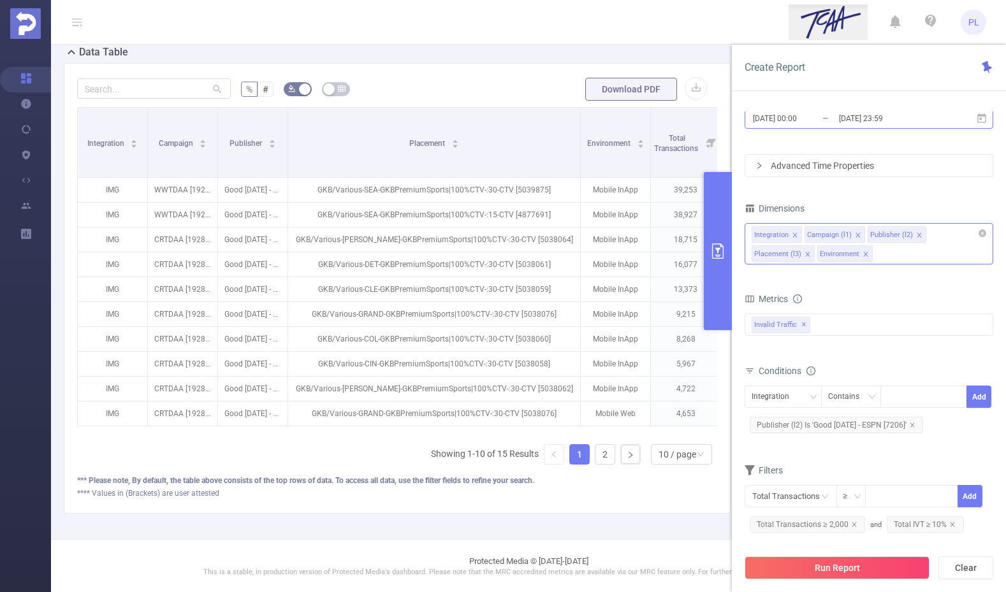
click at [804, 124] on input "[DATE] 00:00" at bounding box center [803, 118] width 103 height 17
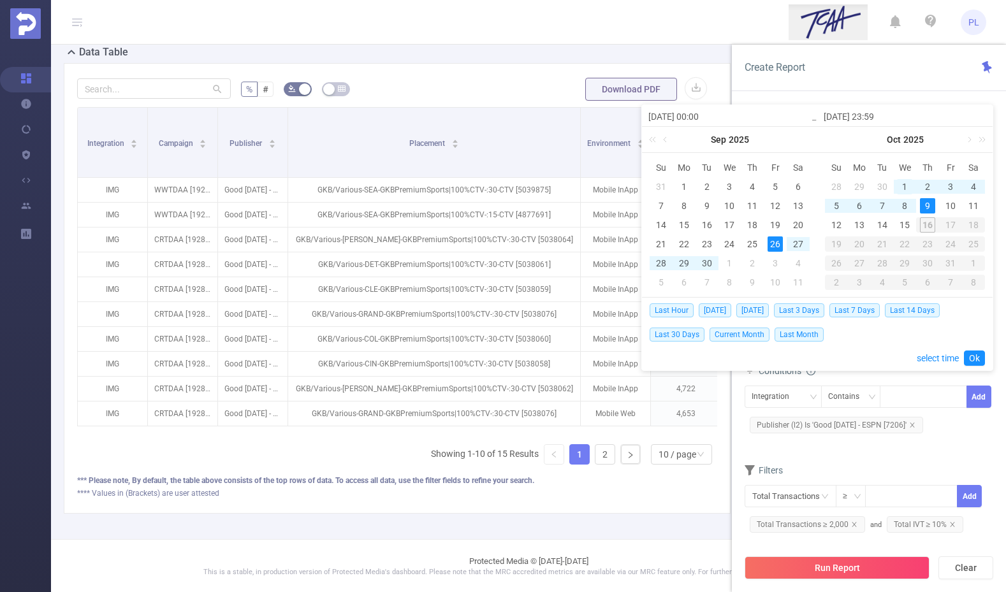
click at [903, 185] on div "1" at bounding box center [904, 186] width 15 height 15
click at [908, 222] on div "15" at bounding box center [904, 224] width 15 height 15
type input "[DATE] 00:00"
type input "[DATE] 23:59"
type input "[DATE] 00:00"
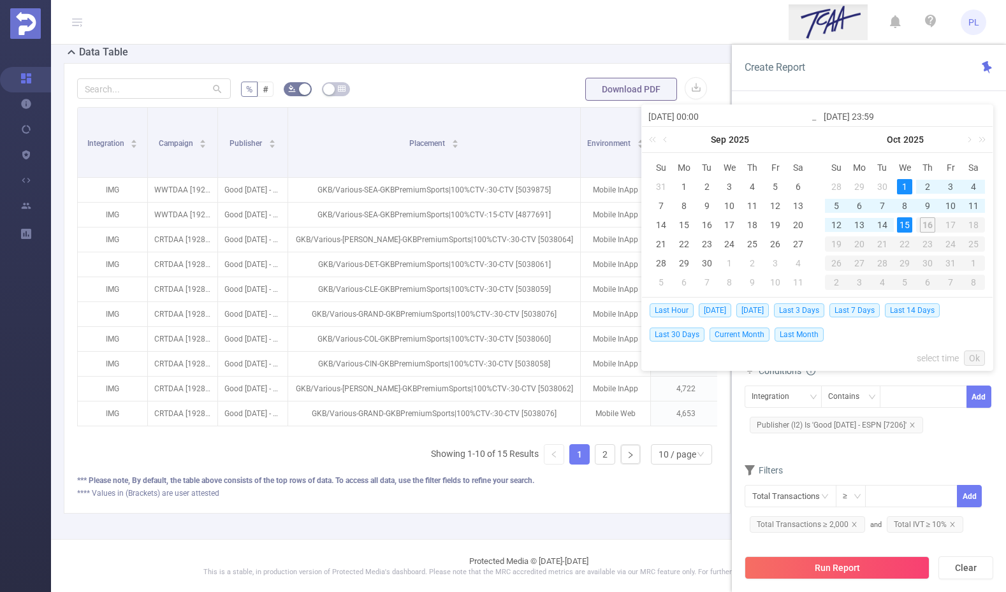
type input "[DATE] 23:59"
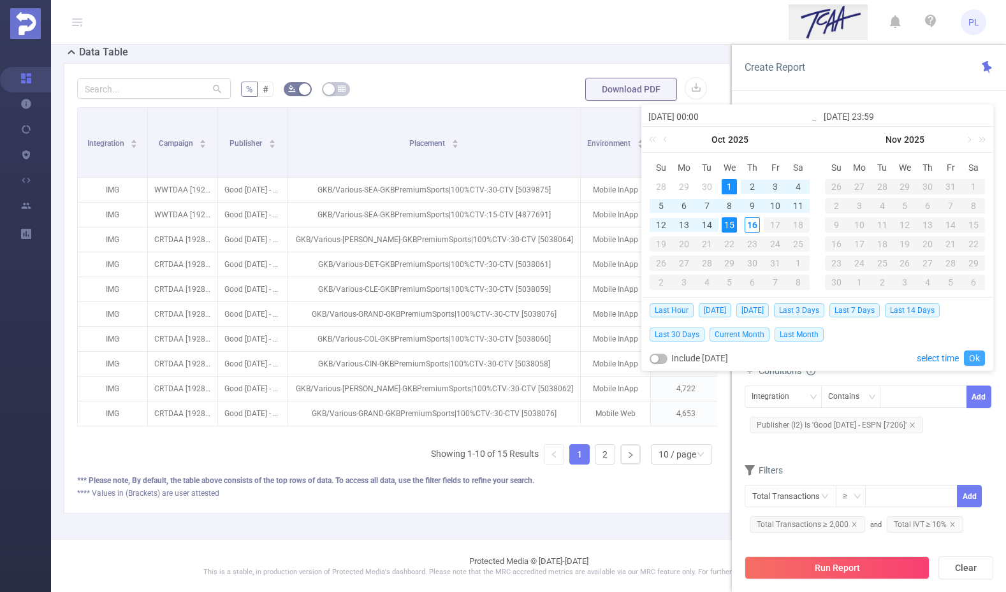
click at [978, 360] on link "Ok" at bounding box center [974, 358] width 21 height 15
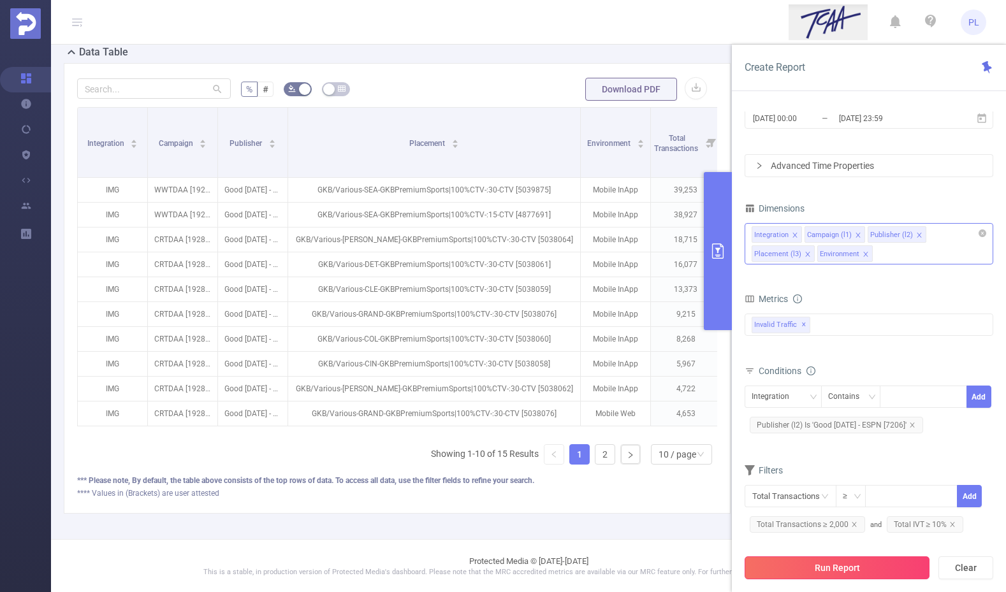
click at [885, 563] on button "Run Report" at bounding box center [837, 567] width 185 height 23
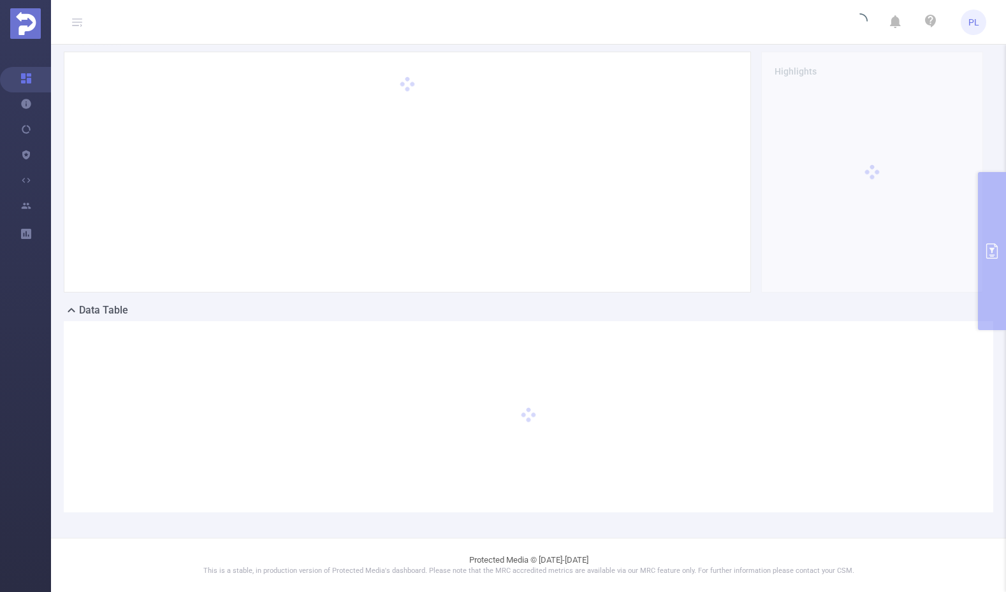
scroll to position [50, 0]
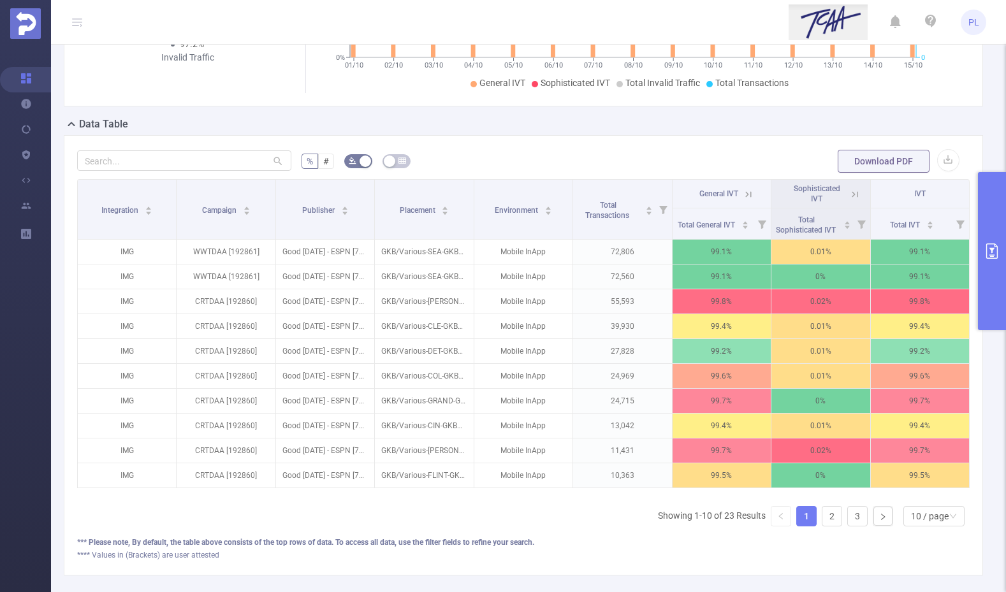
scroll to position [238, 0]
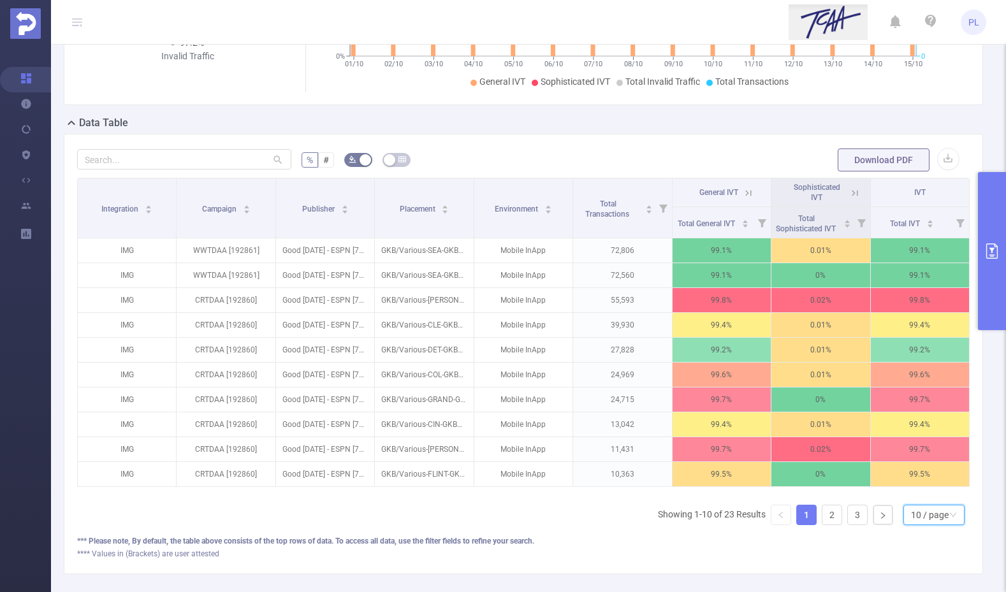
click at [913, 525] on div "10 / page" at bounding box center [930, 514] width 38 height 19
click at [915, 456] on li "30 / page" at bounding box center [923, 461] width 61 height 20
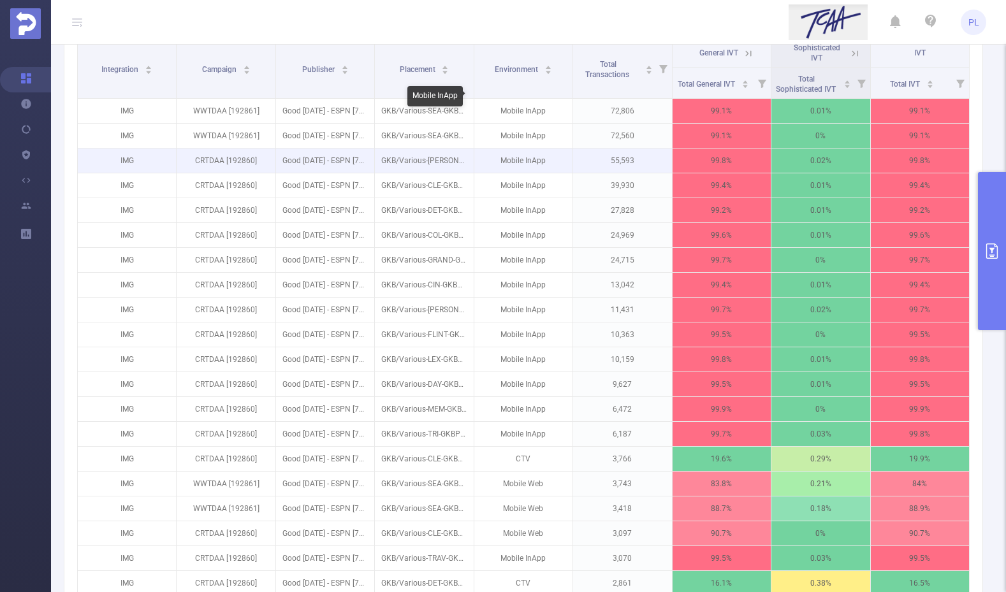
scroll to position [315, 0]
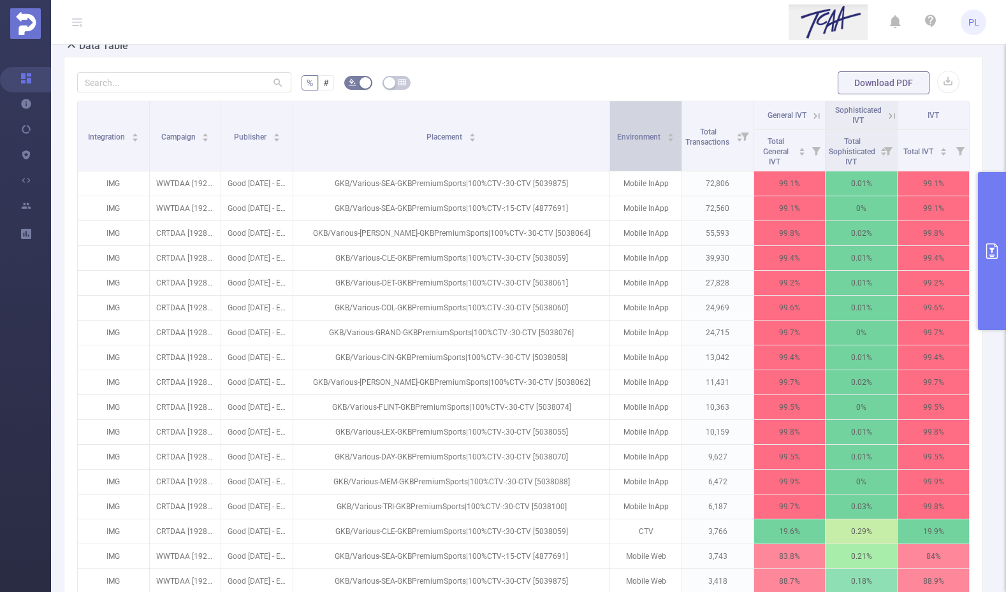
drag, startPoint x: 469, startPoint y: 120, endPoint x: 631, endPoint y: 121, distance: 162.5
click at [631, 121] on tr "Integration Campaign Publisher Placement Environment Total Transactions General…" at bounding box center [524, 115] width 892 height 29
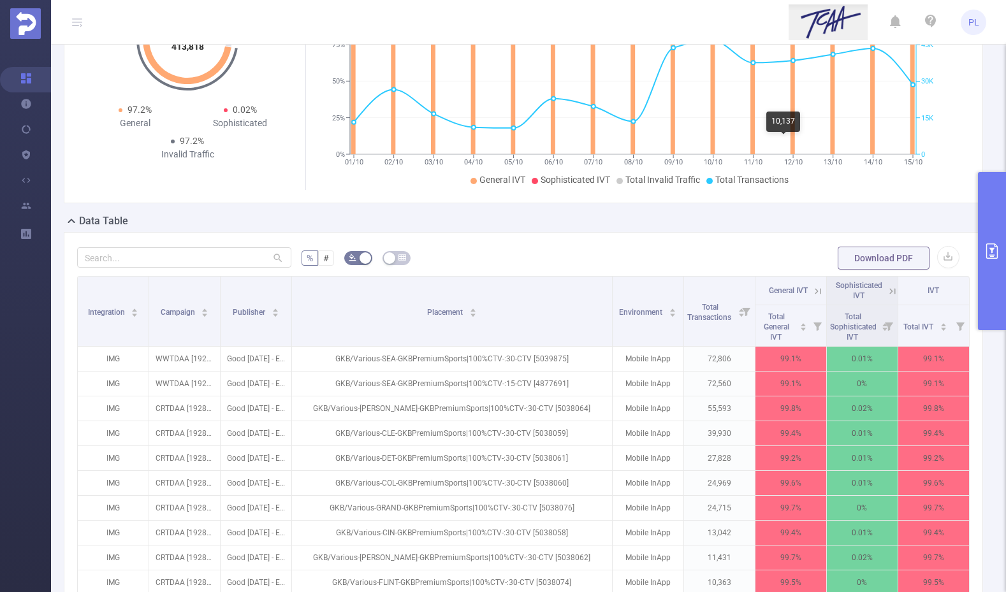
scroll to position [0, 0]
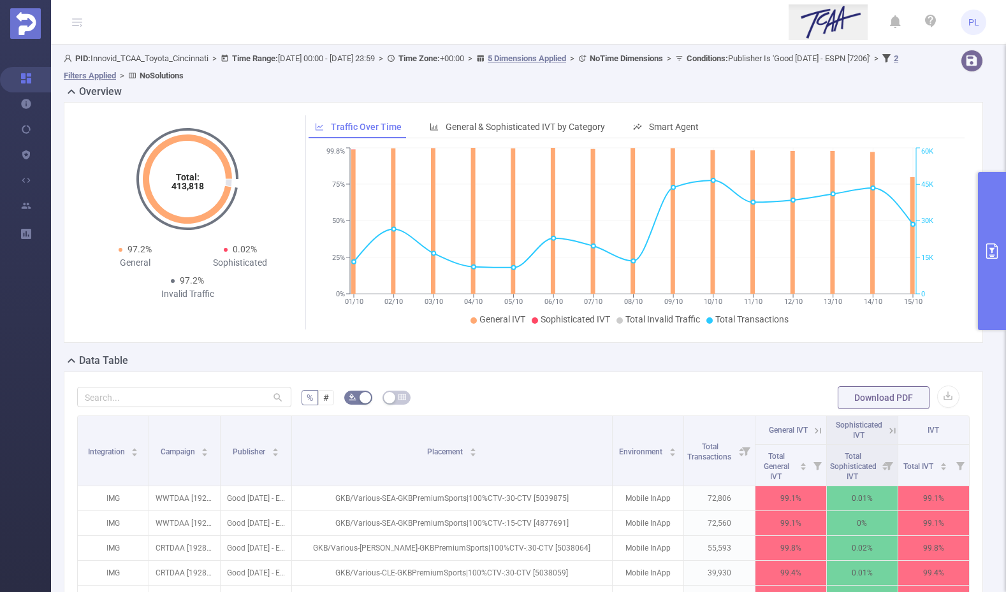
click at [991, 249] on icon "primary" at bounding box center [991, 250] width 11 height 15
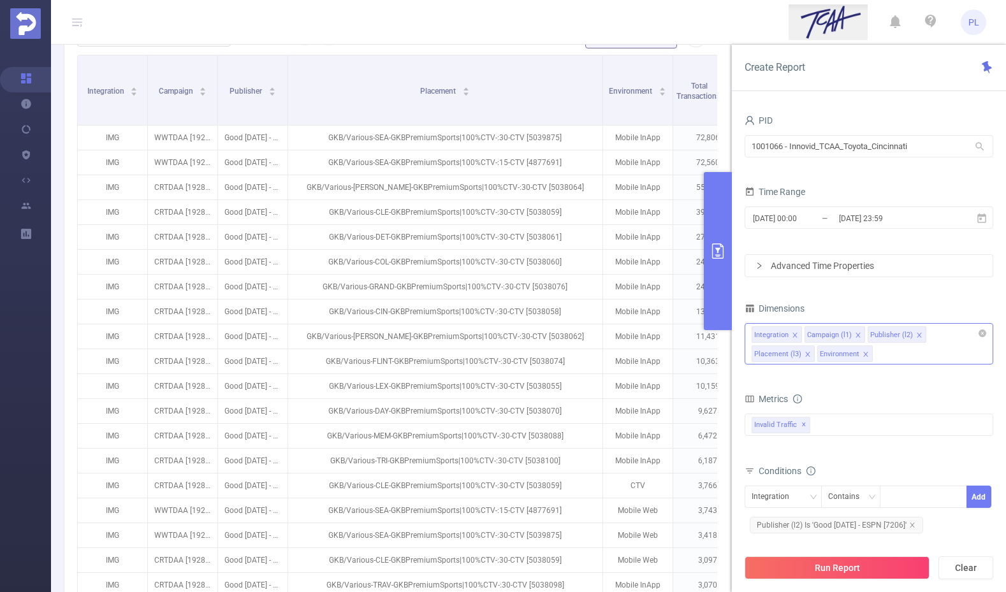
scroll to position [367, 0]
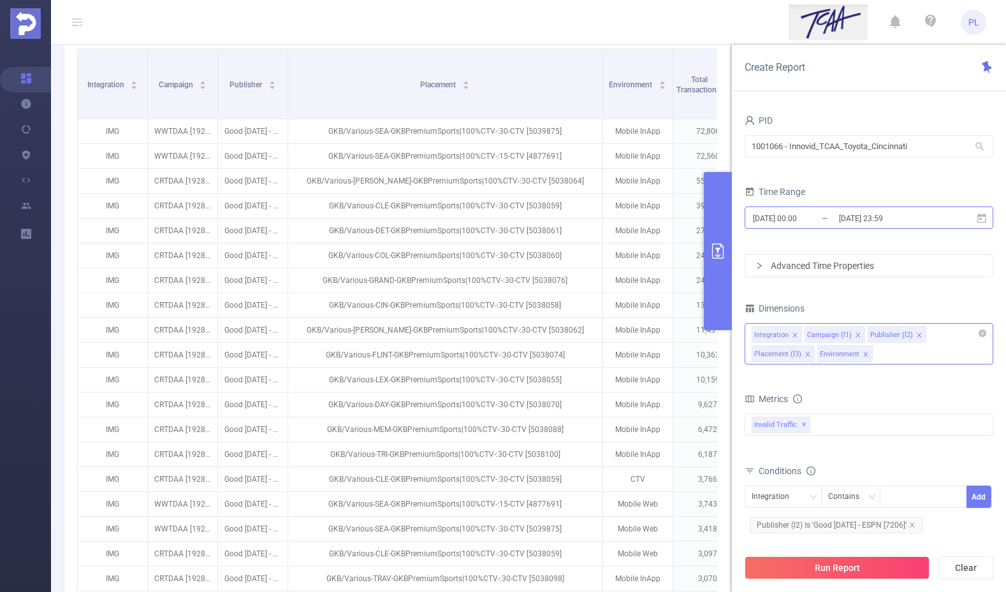
click at [818, 223] on input "[DATE] 00:00" at bounding box center [803, 218] width 103 height 17
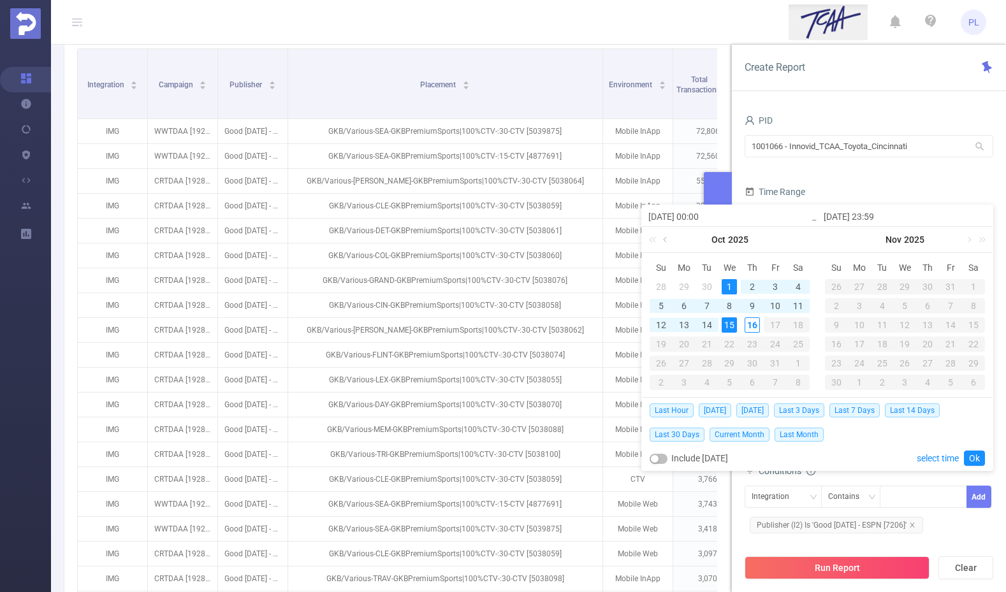
click at [667, 240] on link at bounding box center [665, 239] width 11 height 25
click at [708, 322] on div "16" at bounding box center [706, 324] width 15 height 15
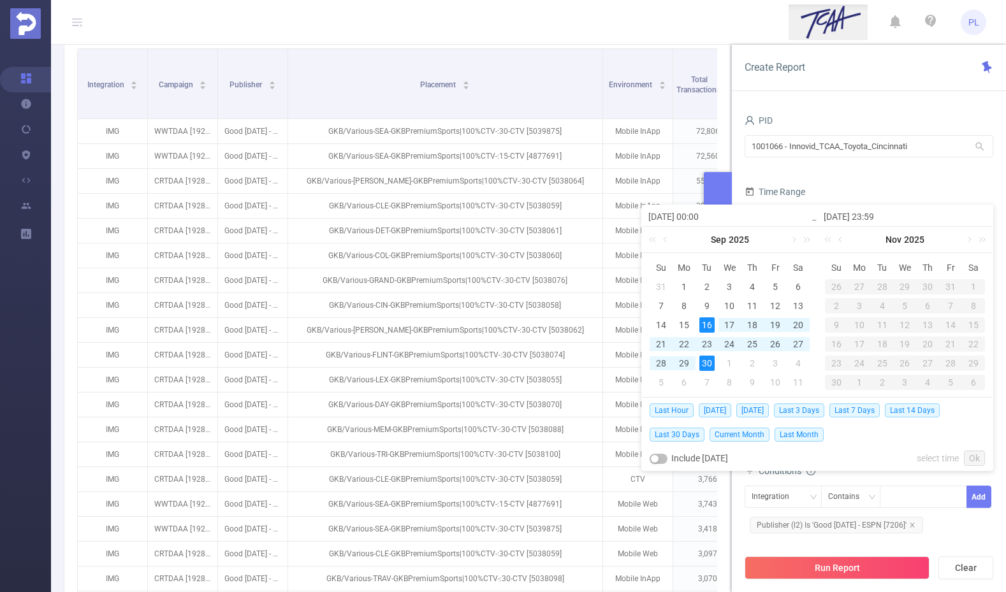
click at [709, 365] on div "30" at bounding box center [706, 363] width 15 height 15
type input "[DATE] 00:00"
type input "[DATE] 23:59"
type input "[DATE] 00:00"
type input "[DATE] 23:59"
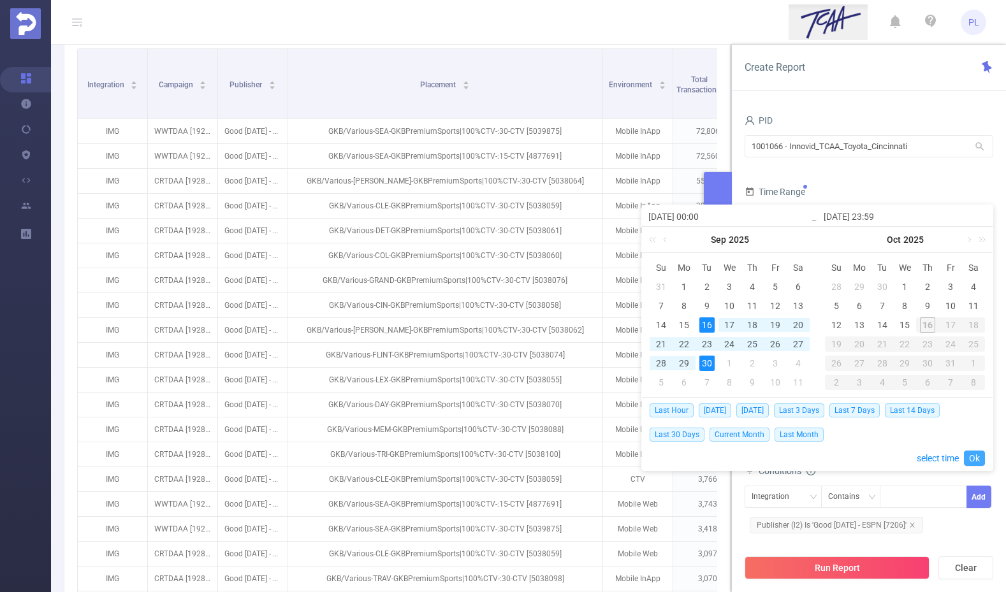
click at [976, 458] on link "Ok" at bounding box center [974, 458] width 21 height 15
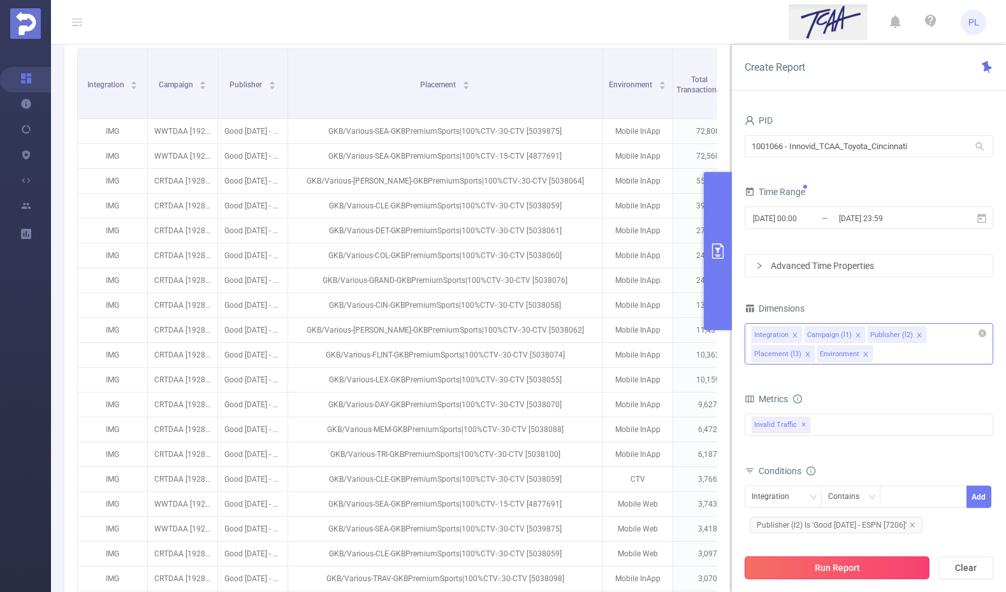
click at [861, 568] on button "Run Report" at bounding box center [837, 567] width 185 height 23
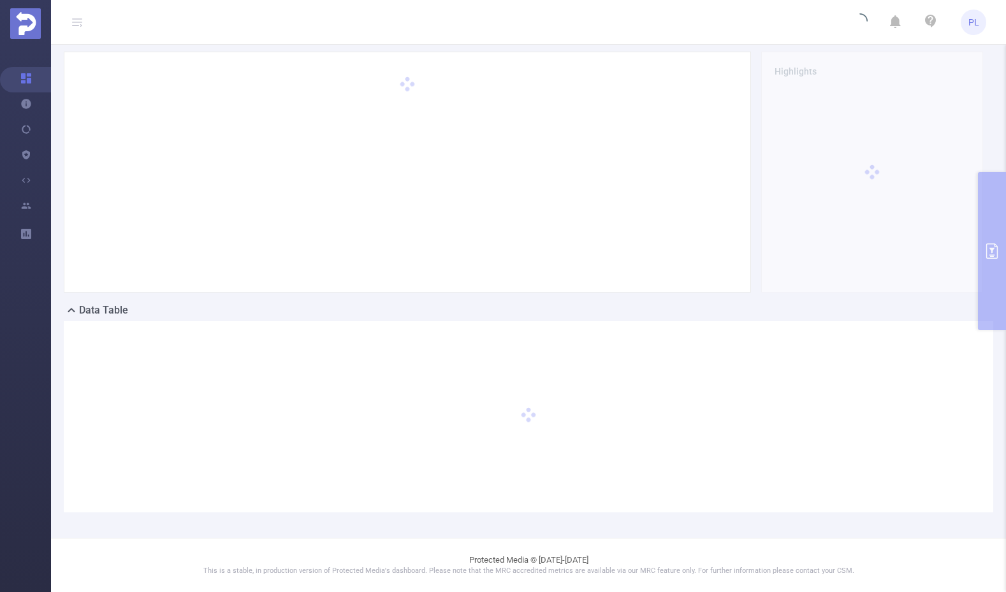
scroll to position [50, 0]
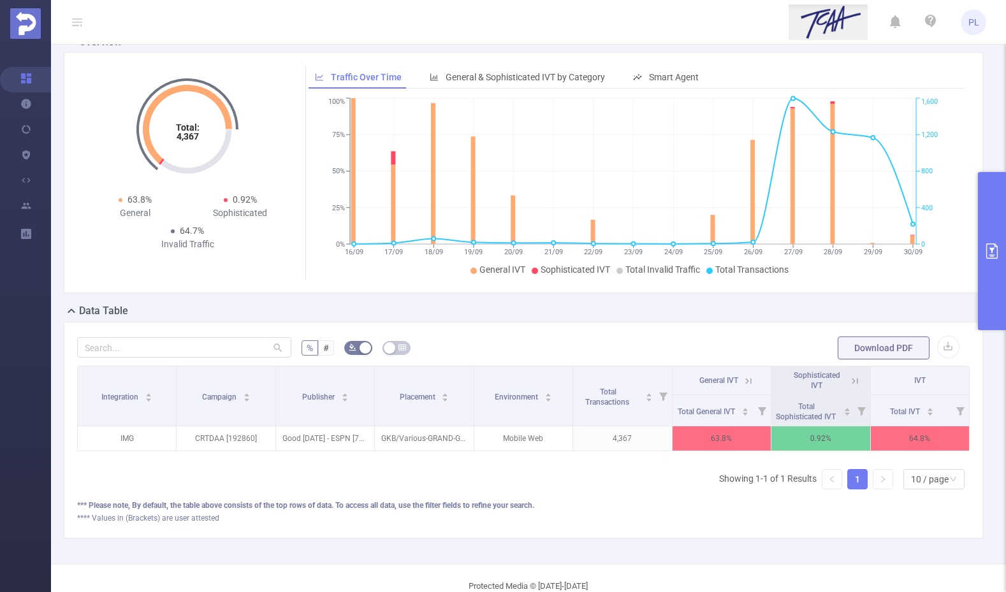
click at [990, 240] on button "primary" at bounding box center [992, 251] width 28 height 158
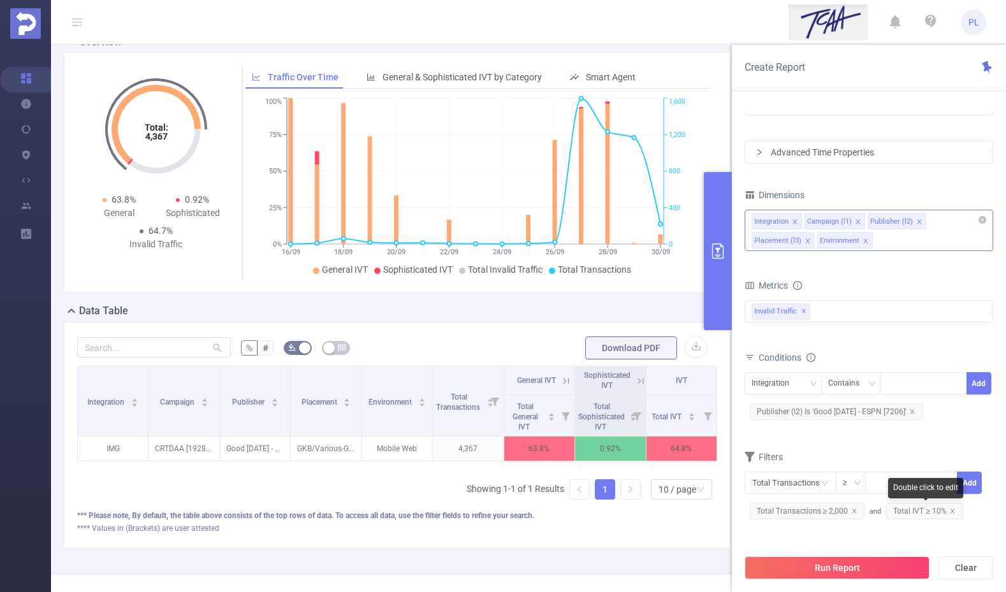
click at [922, 512] on span "Total IVT ≥ 10%" at bounding box center [925, 511] width 77 height 17
click at [913, 511] on span "Total IVT ≥ 10%" at bounding box center [925, 511] width 77 height 17
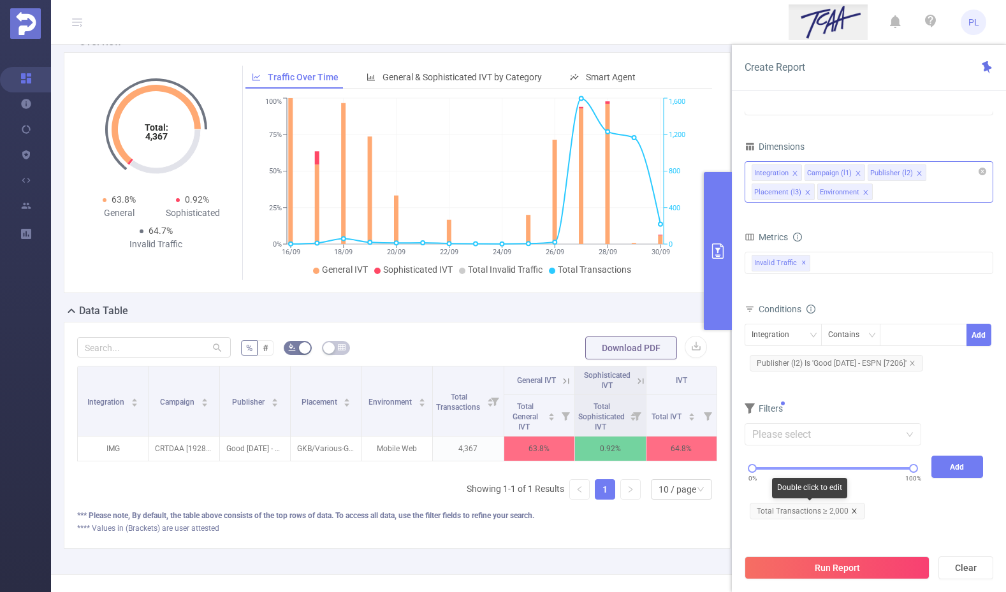
click at [852, 511] on icon "icon: close" at bounding box center [854, 511] width 4 height 4
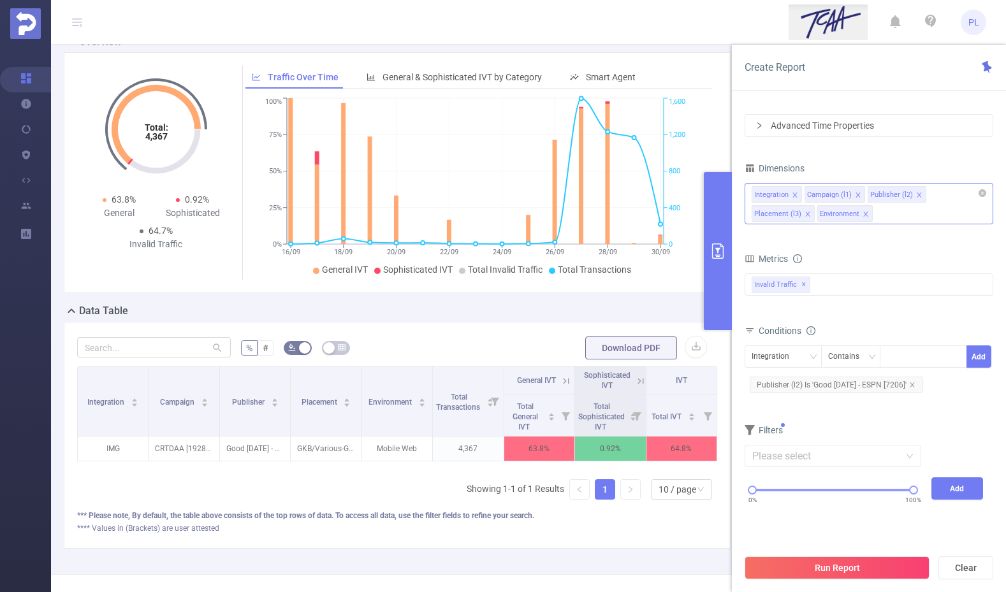
click at [908, 530] on div "Filters 0% 100% Add" at bounding box center [869, 476] width 249 height 111
click at [885, 416] on form "Dimensions Integration Campaign (l1) Publisher (l2) Placement (l3) Environment …" at bounding box center [869, 345] width 249 height 373
click at [838, 565] on button "Run Report" at bounding box center [837, 567] width 185 height 23
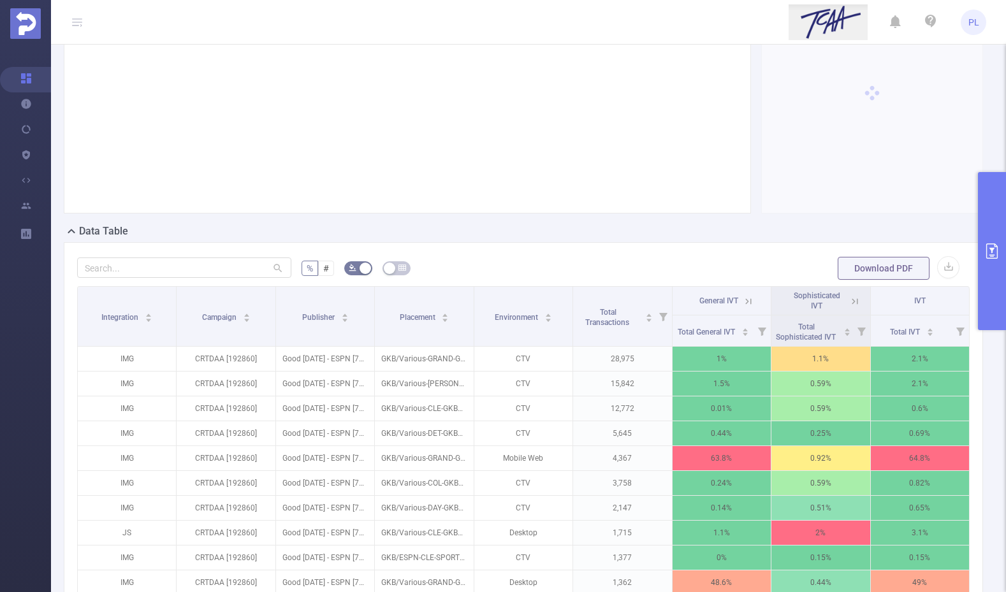
scroll to position [293, 0]
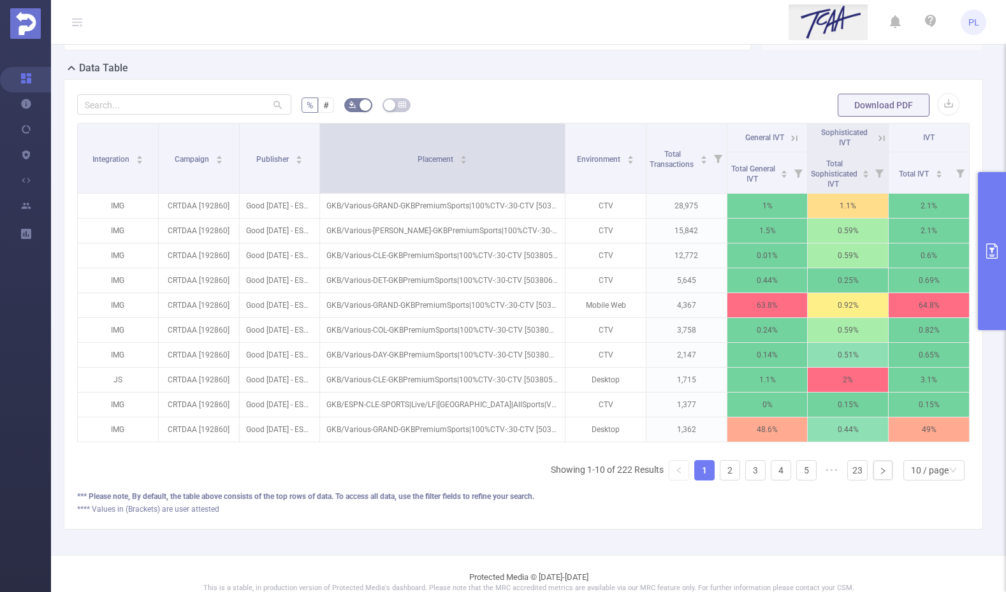
drag, startPoint x: 468, startPoint y: 153, endPoint x: 556, endPoint y: 157, distance: 88.7
click at [562, 157] on span at bounding box center [565, 158] width 6 height 69
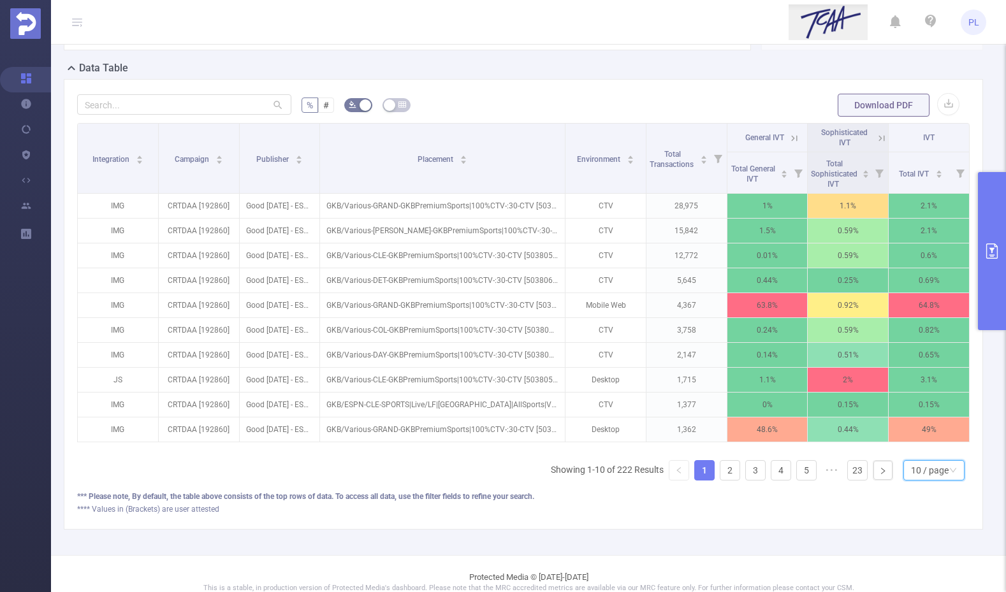
click at [928, 479] on div "10 / page" at bounding box center [930, 470] width 38 height 19
click at [917, 396] on li "20 / page" at bounding box center [923, 396] width 61 height 20
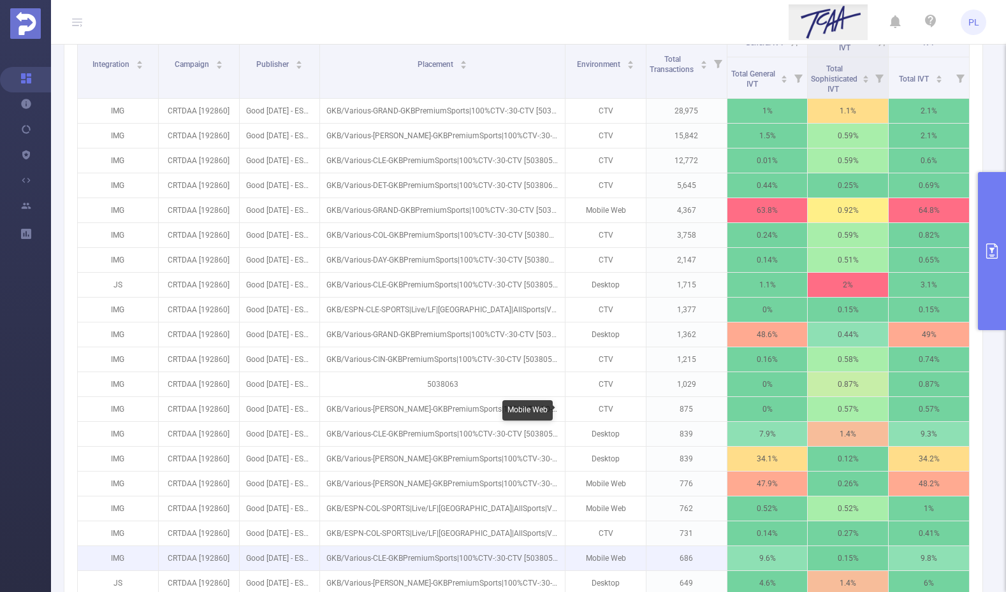
scroll to position [283, 0]
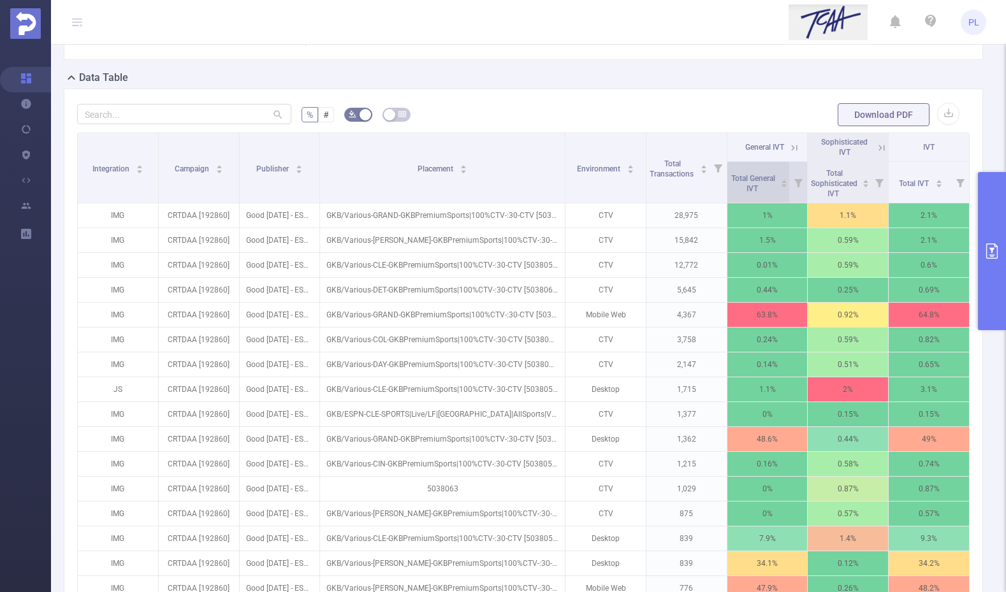
click at [781, 187] on icon "icon: caret-down" at bounding box center [784, 185] width 7 height 7
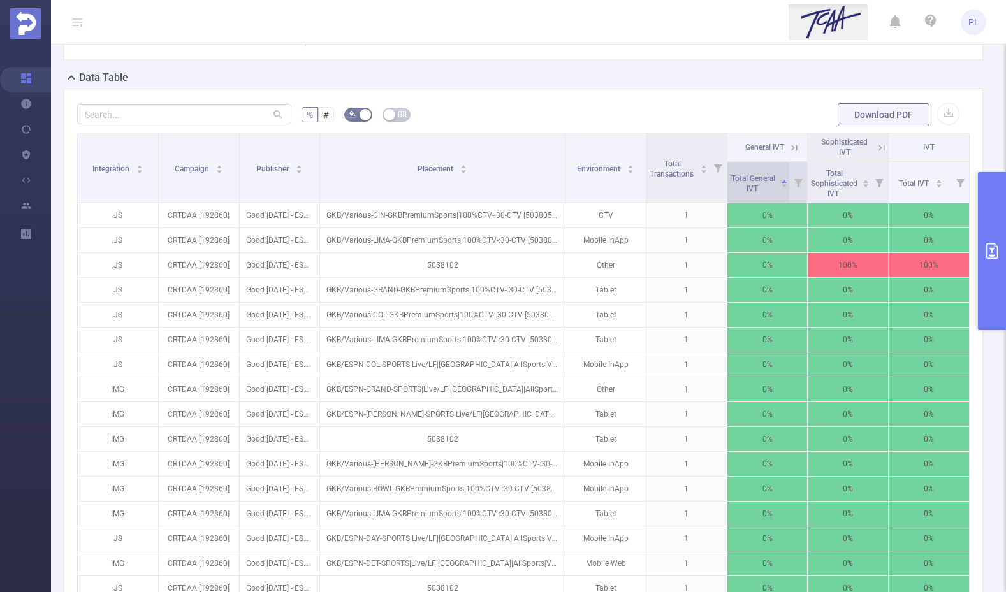
click at [781, 187] on icon "icon: caret-down" at bounding box center [784, 185] width 7 height 7
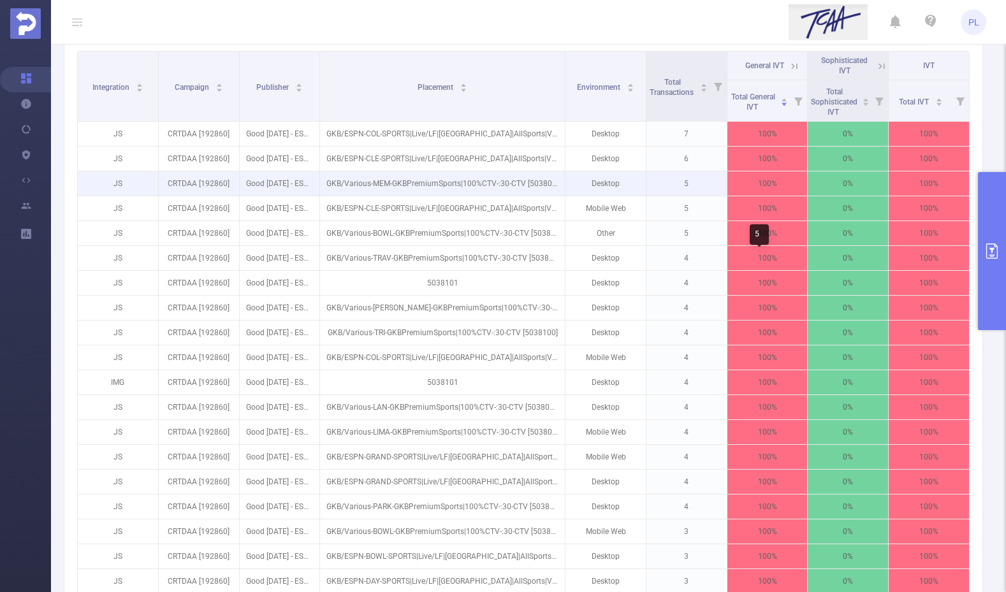
scroll to position [365, 0]
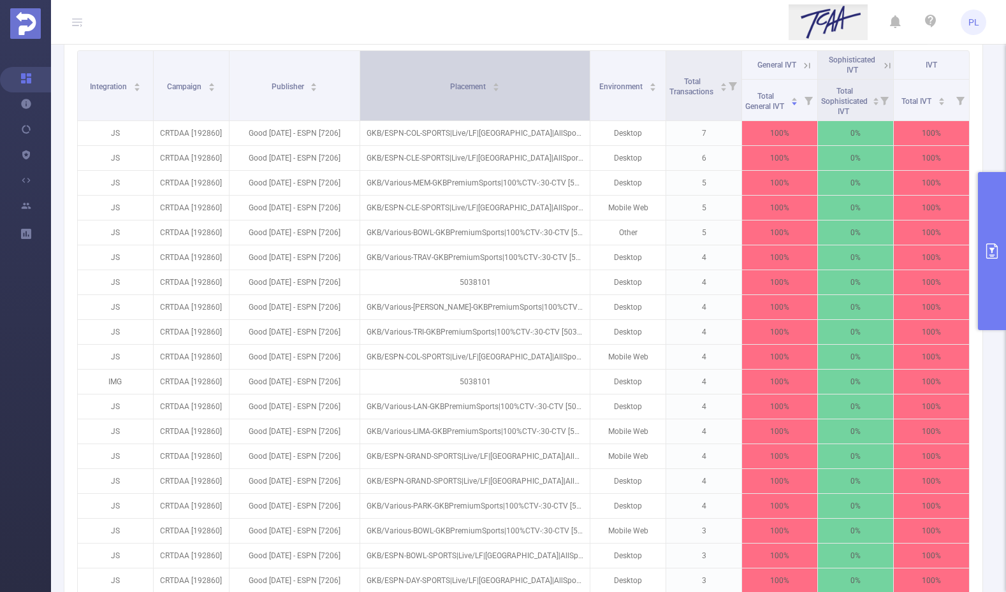
drag, startPoint x: 316, startPoint y: 62, endPoint x: 356, endPoint y: 65, distance: 40.2
click at [356, 65] on tr "Integration Campaign Publisher Placement Environment Total Transactions General…" at bounding box center [524, 65] width 892 height 29
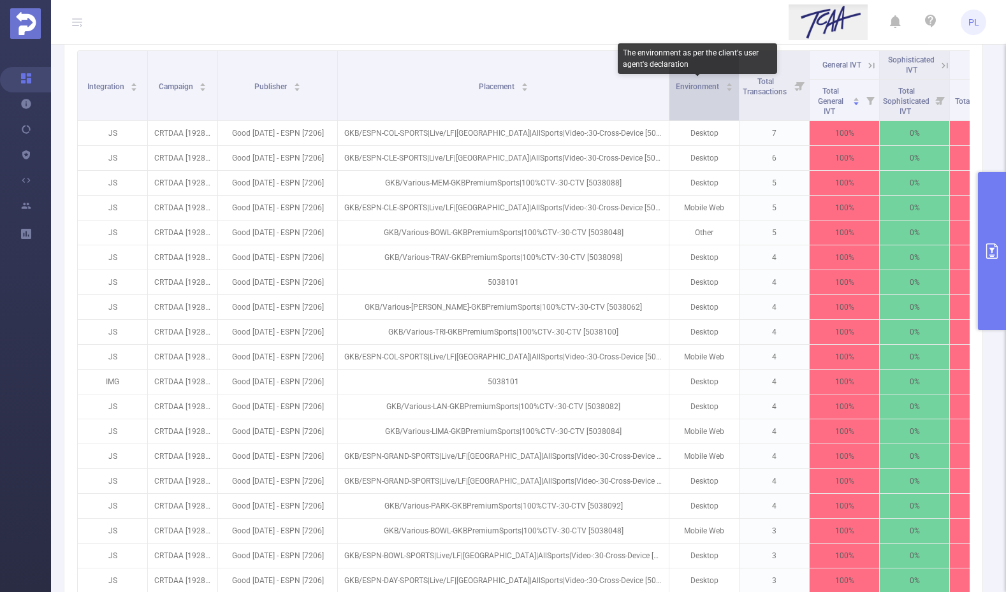
drag, startPoint x: 583, startPoint y: 85, endPoint x: 683, endPoint y: 89, distance: 100.1
click at [683, 80] on tr "Integration Campaign Publisher Placement Environment Total Transactions General…" at bounding box center [549, 65] width 942 height 29
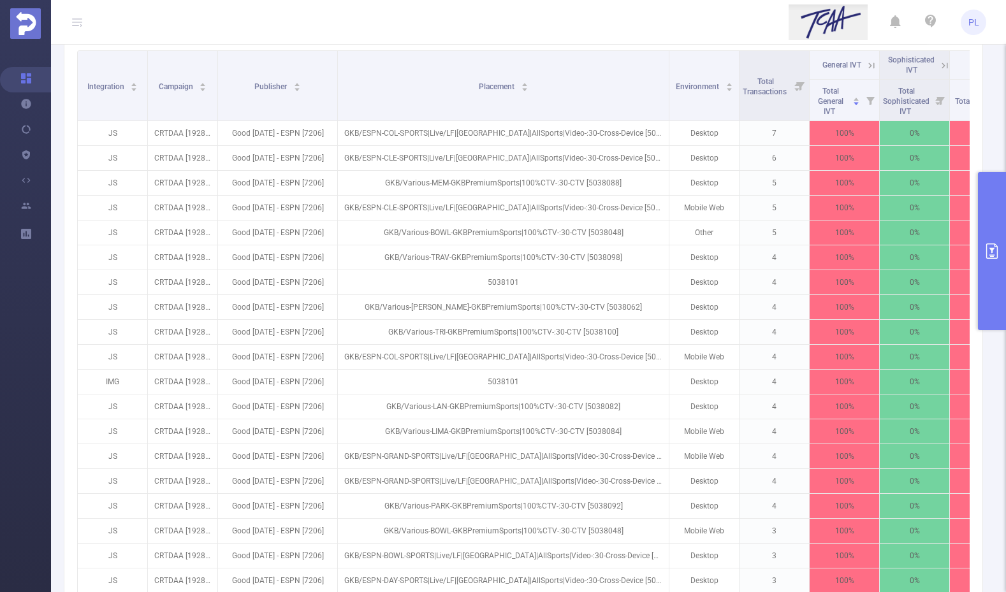
click at [991, 257] on icon "primary" at bounding box center [991, 250] width 15 height 15
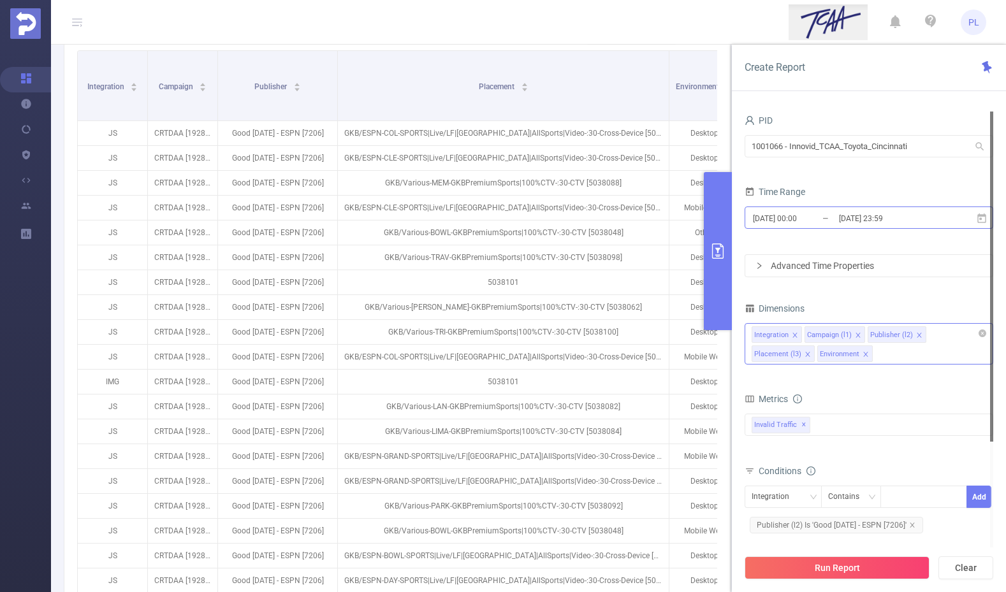
click at [838, 219] on input "[DATE] 23:59" at bounding box center [889, 218] width 103 height 17
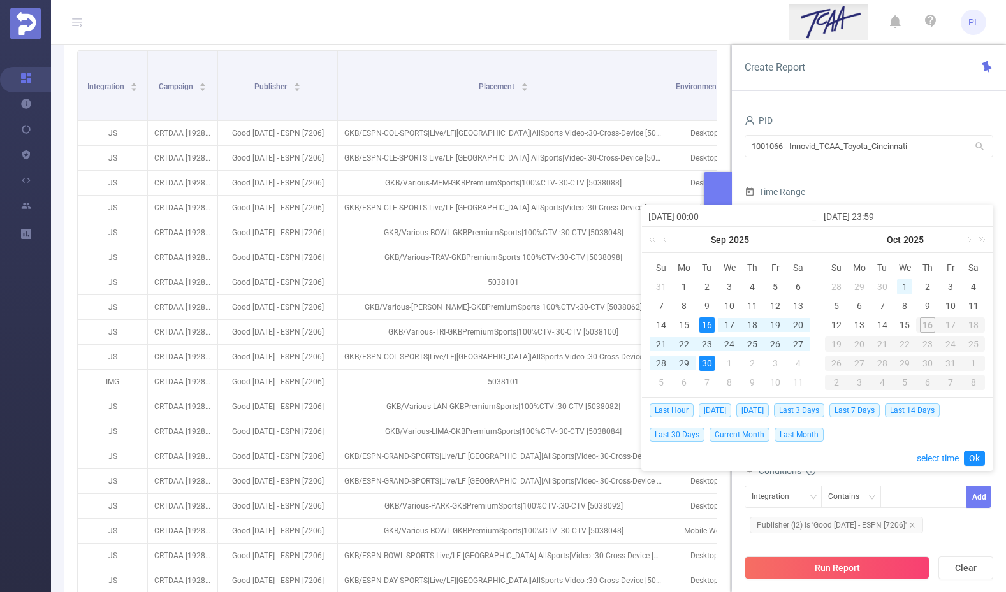
click at [906, 286] on div "1" at bounding box center [904, 286] width 15 height 15
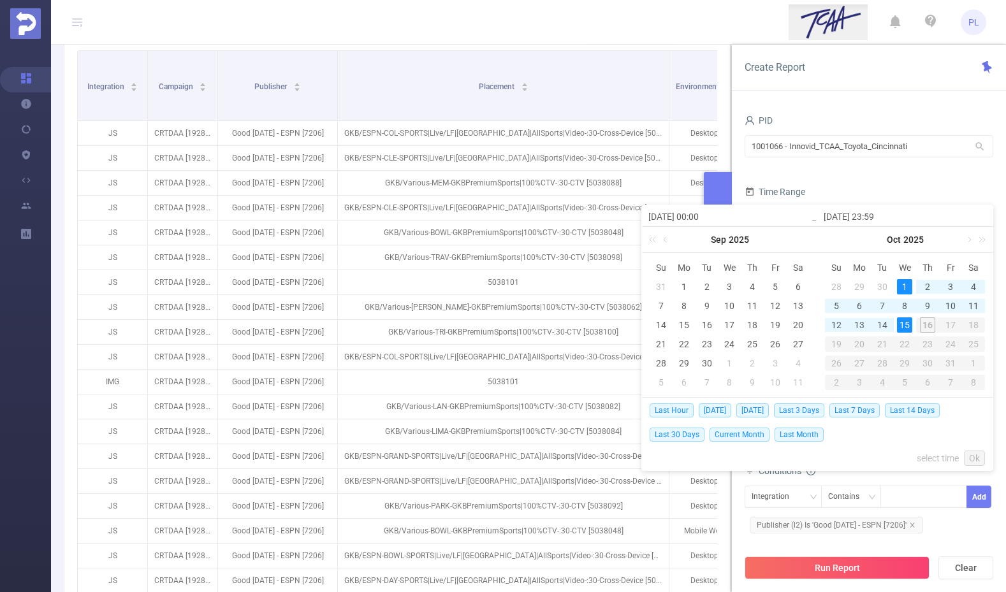
click at [906, 323] on div "15" at bounding box center [904, 324] width 15 height 15
type input "[DATE] 00:00"
type input "[DATE] 23:59"
type input "[DATE] 00:00"
type input "[DATE] 23:59"
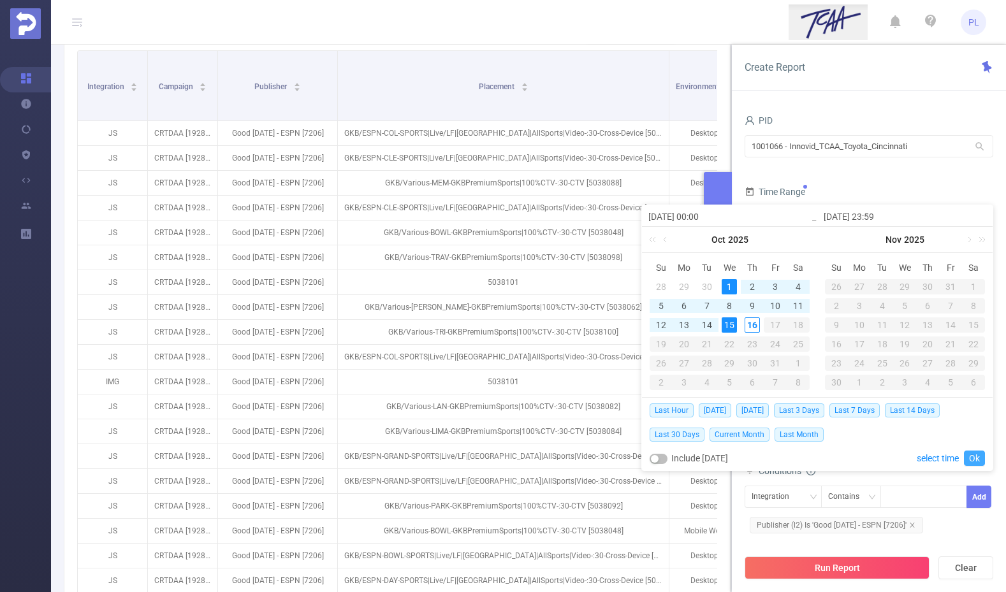
click at [977, 461] on link "Ok" at bounding box center [974, 458] width 21 height 15
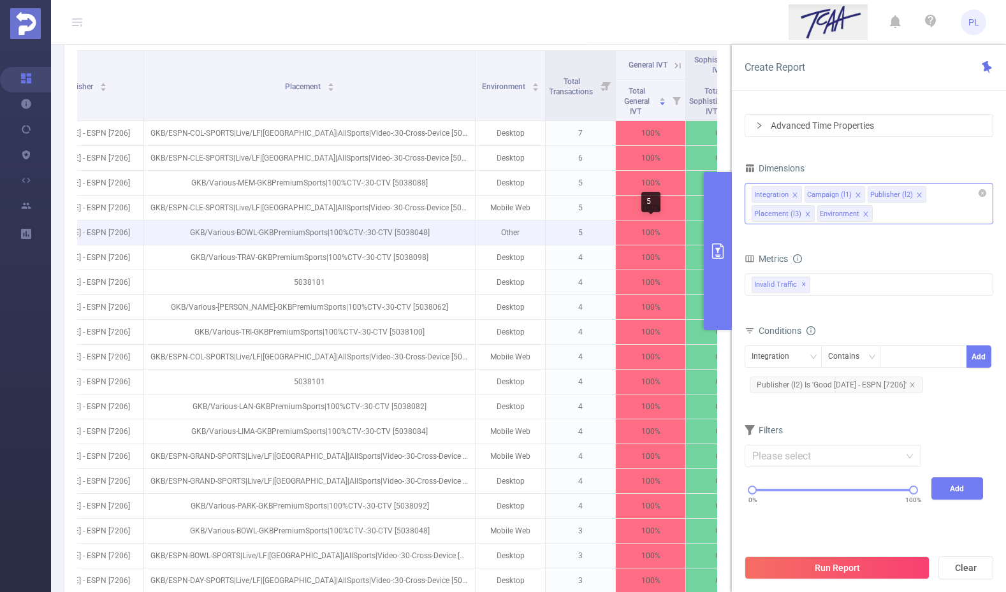
scroll to position [367, 0]
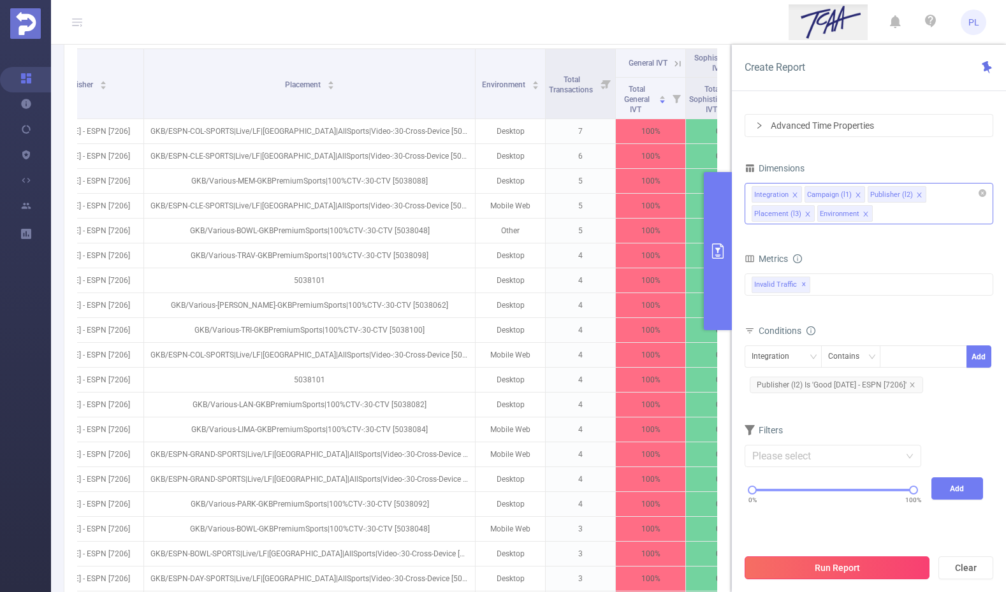
click at [876, 563] on button "Run Report" at bounding box center [837, 567] width 185 height 23
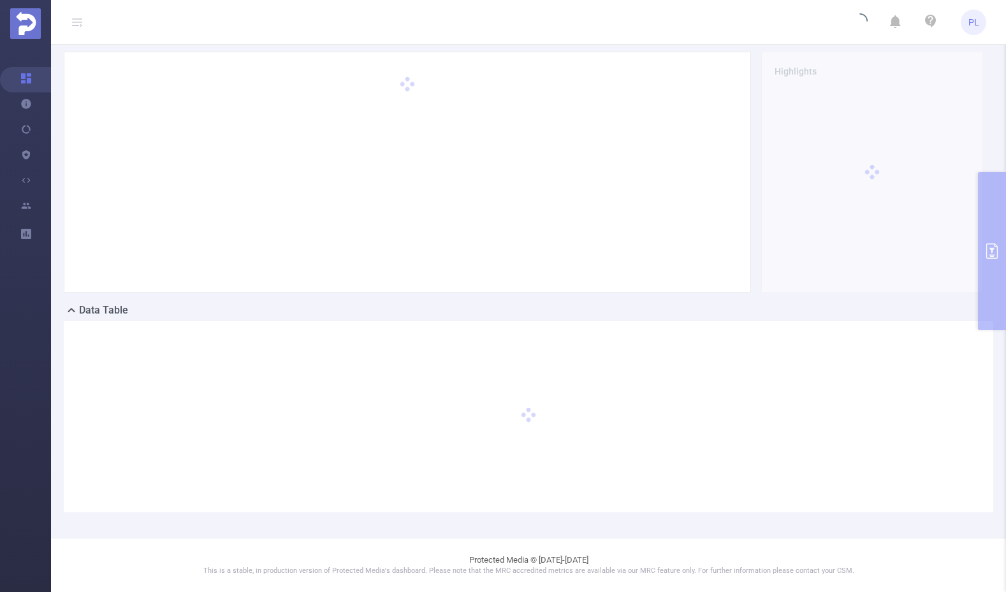
scroll to position [50, 0]
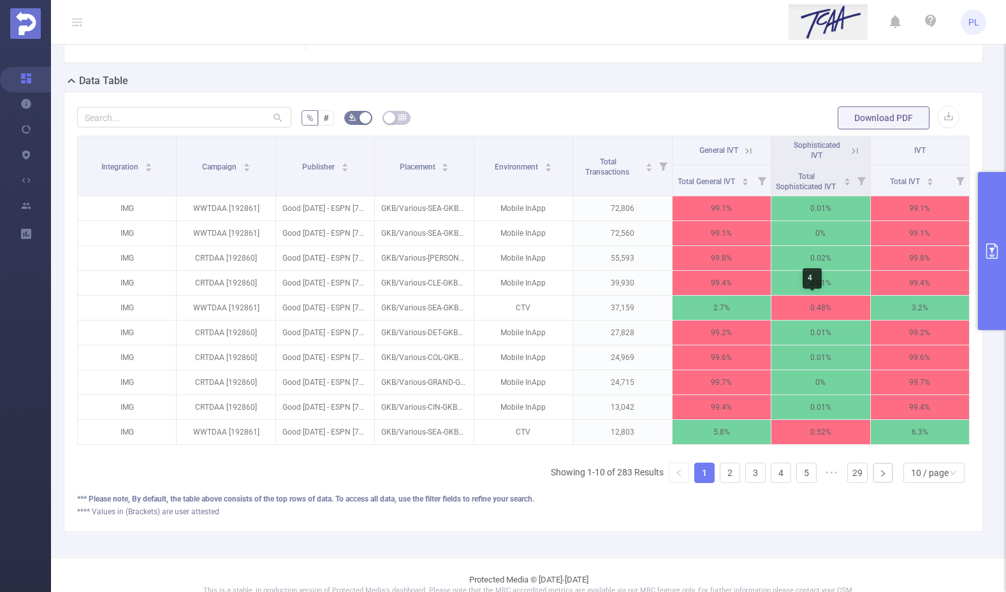
scroll to position [281, 0]
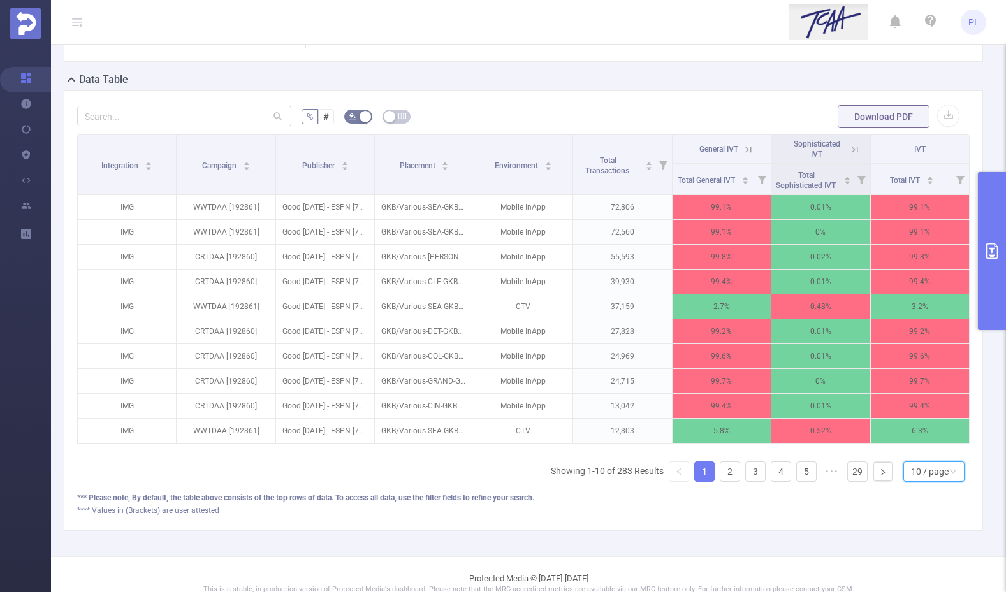
click at [918, 477] on div "10 / page" at bounding box center [930, 471] width 38 height 19
click at [910, 419] on li "30 / page" at bounding box center [923, 417] width 61 height 20
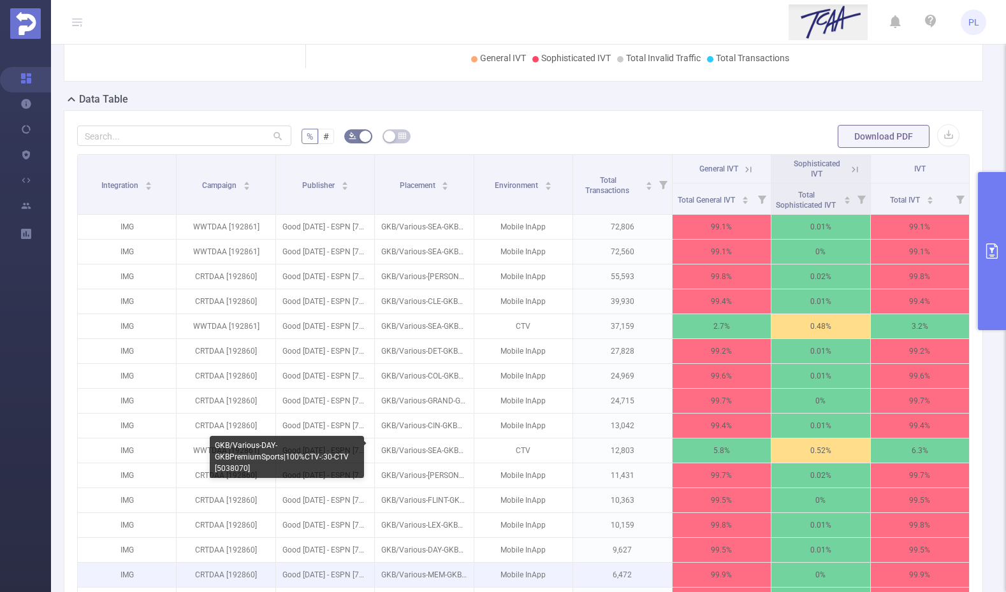
scroll to position [210, 0]
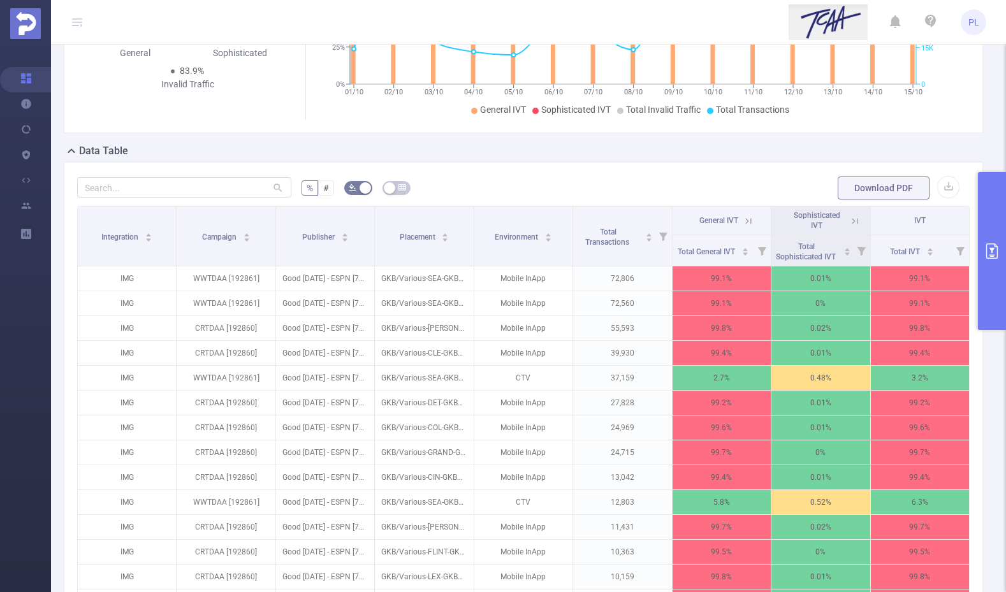
click at [595, 176] on form "% # Download PDF" at bounding box center [523, 187] width 892 height 25
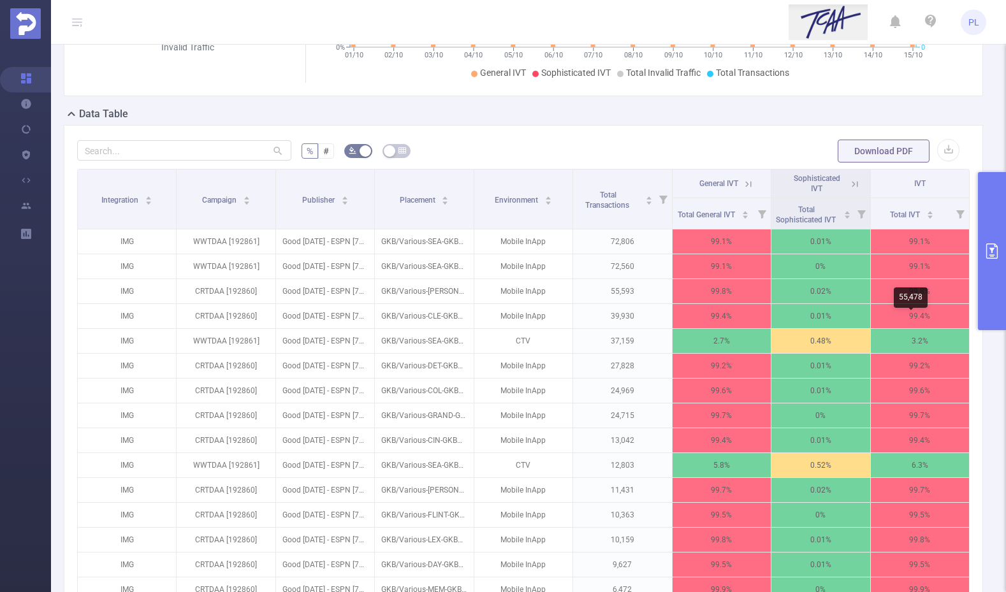
scroll to position [254, 0]
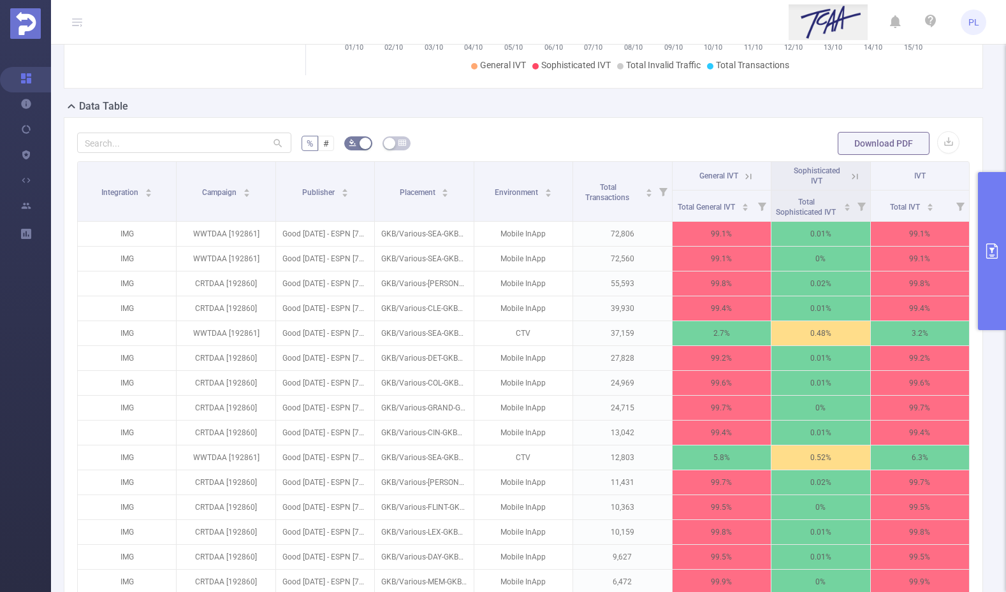
click at [994, 248] on icon "primary" at bounding box center [991, 250] width 15 height 15
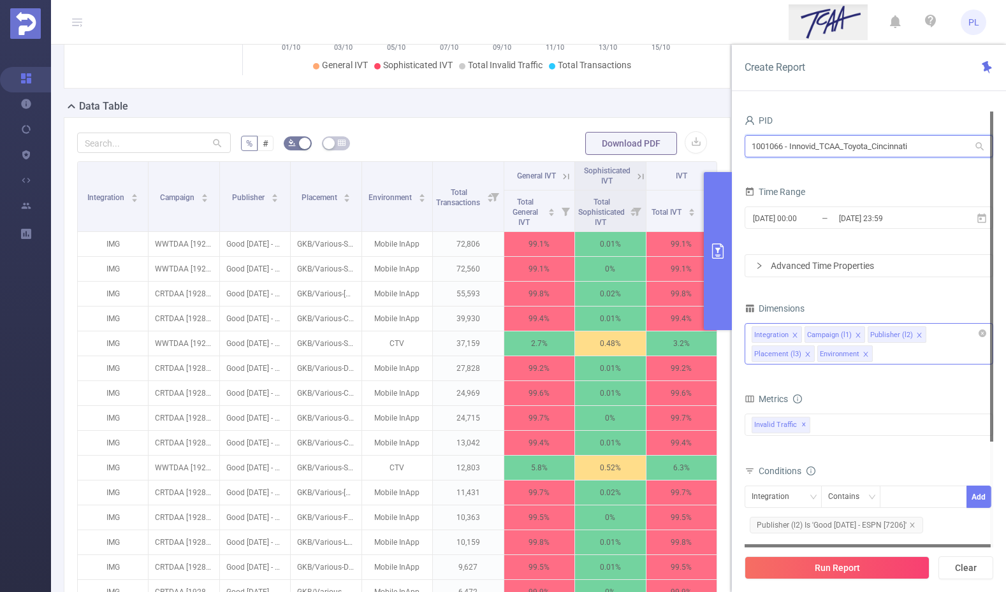
click at [816, 149] on input "1001066 - Innovid_TCAA_Toyota_Cincinnati" at bounding box center [869, 146] width 249 height 22
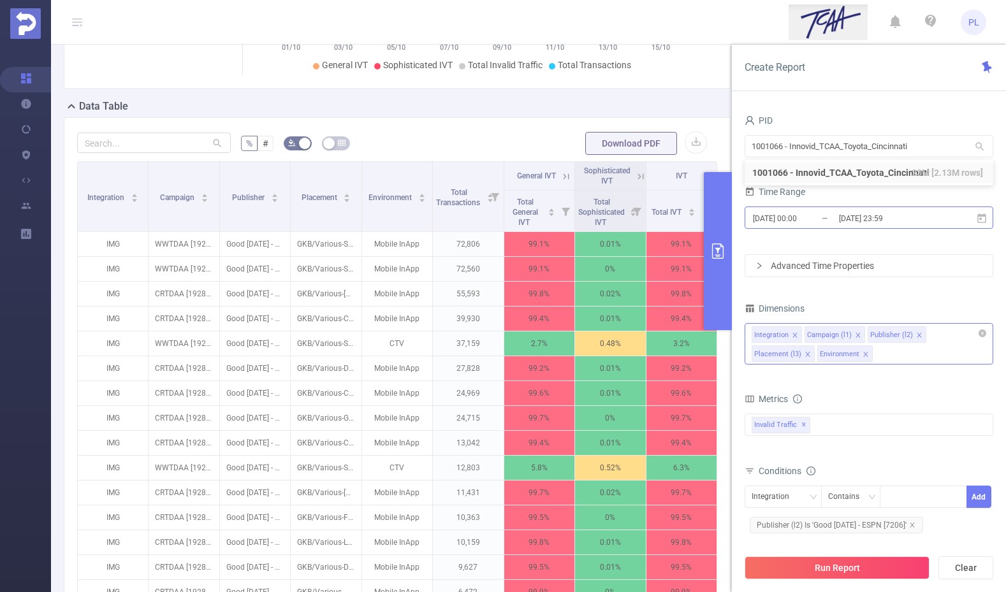
click at [835, 219] on input "[DATE] 00:00" at bounding box center [803, 218] width 103 height 17
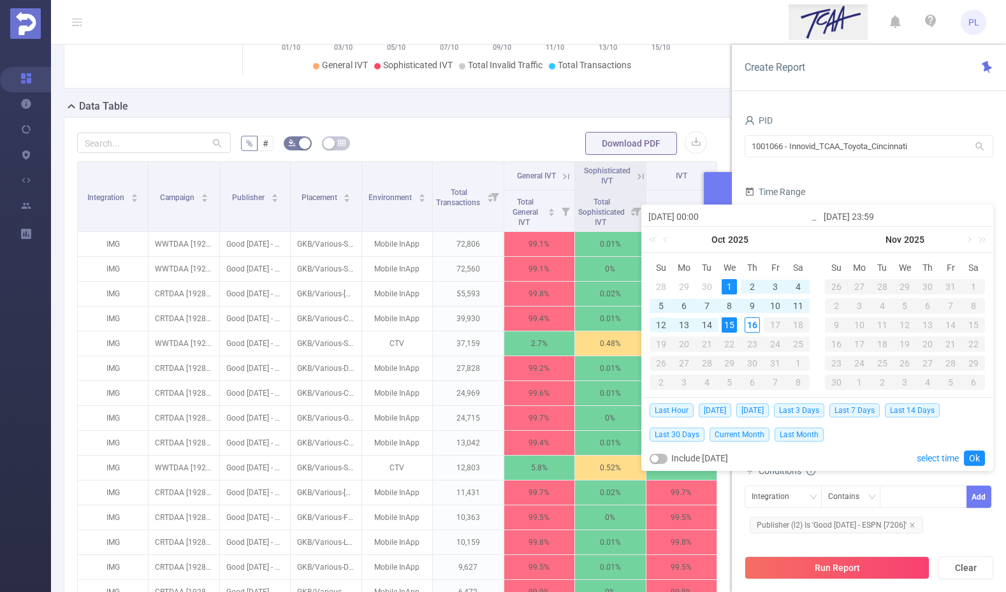
click at [662, 323] on div "12" at bounding box center [660, 324] width 15 height 15
click at [732, 324] on div "15" at bounding box center [729, 324] width 15 height 15
type input "[DATE] 00:00"
click at [975, 457] on link "Ok" at bounding box center [974, 458] width 21 height 15
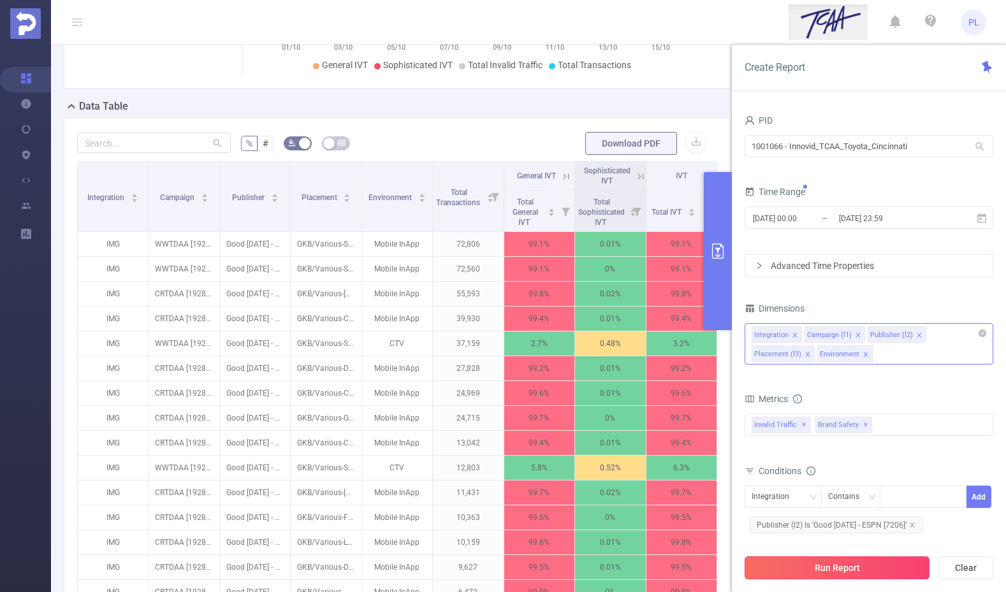
click at [847, 566] on button "Run Report" at bounding box center [837, 567] width 185 height 23
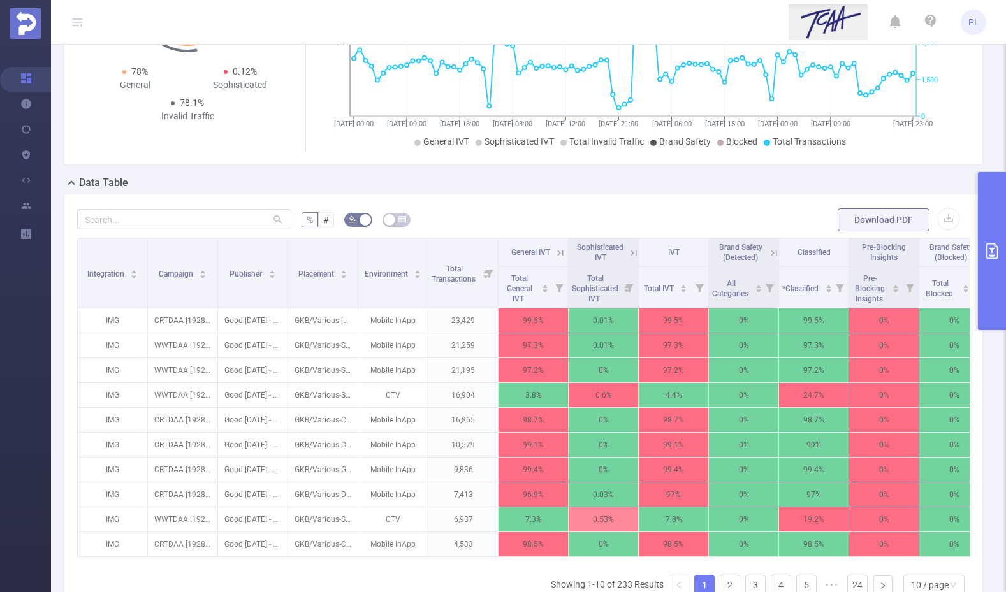
scroll to position [205, 0]
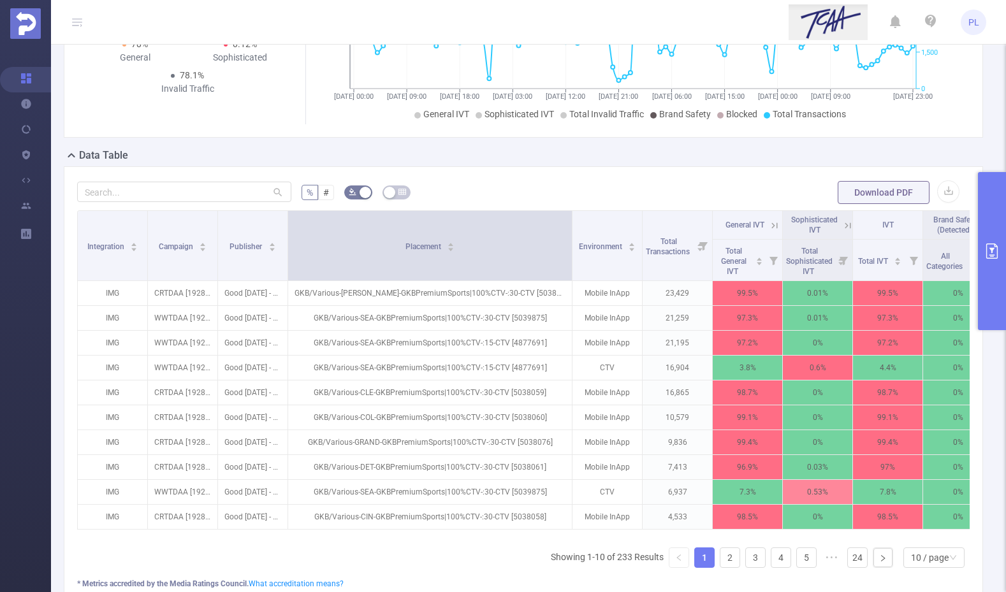
drag, startPoint x: 357, startPoint y: 235, endPoint x: 576, endPoint y: 244, distance: 218.8
click at [575, 244] on span at bounding box center [572, 245] width 6 height 69
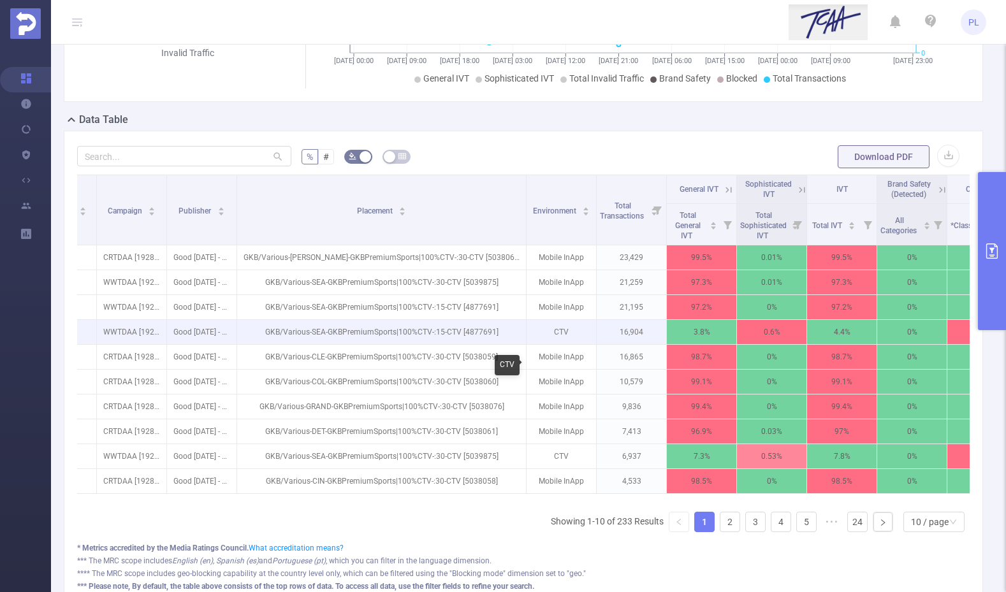
scroll to position [242, 0]
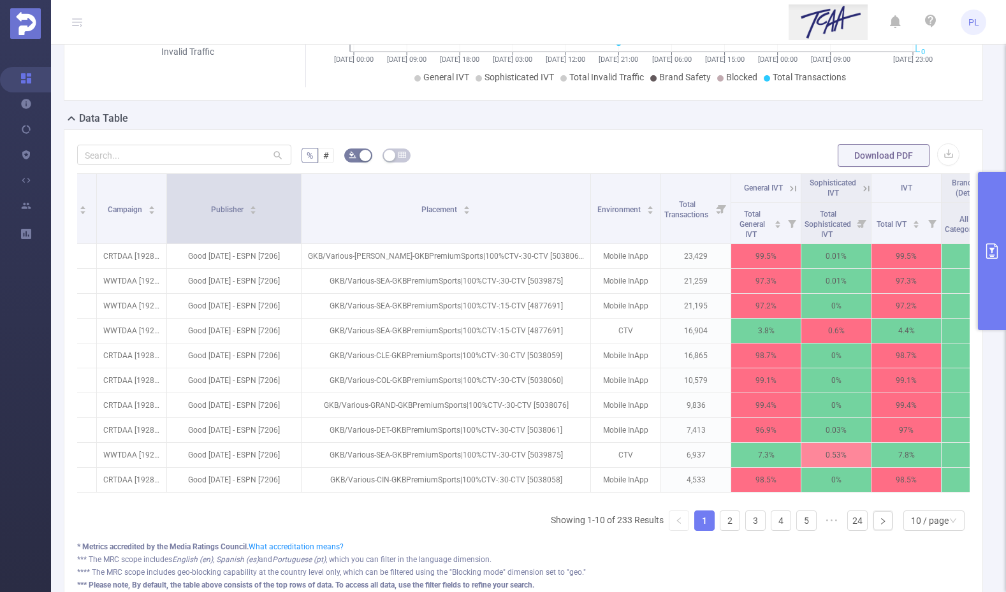
drag, startPoint x: 236, startPoint y: 204, endPoint x: 300, endPoint y: 207, distance: 64.5
click at [300, 207] on span at bounding box center [301, 208] width 6 height 69
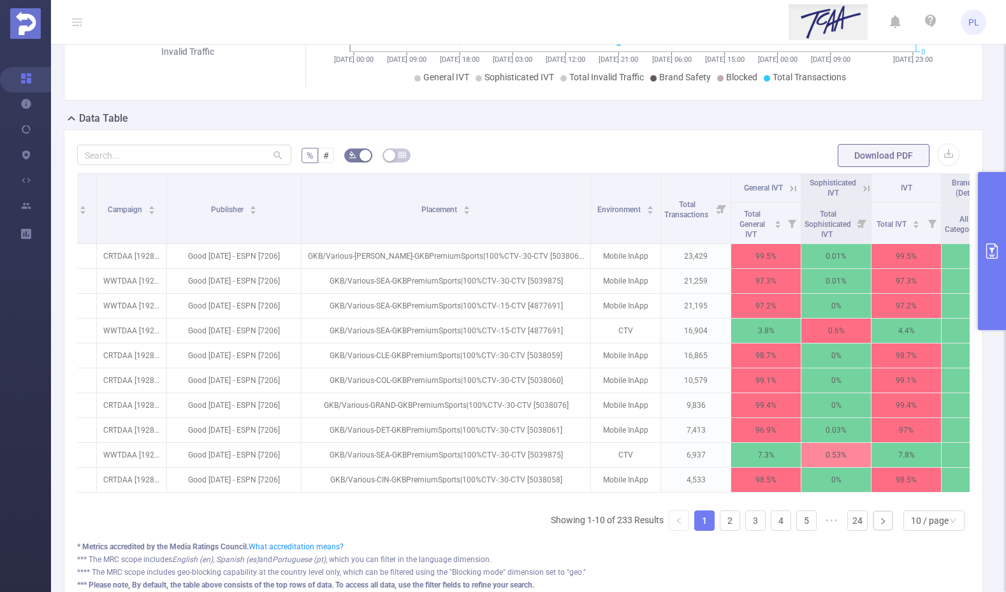
click at [978, 238] on button "primary" at bounding box center [992, 251] width 28 height 158
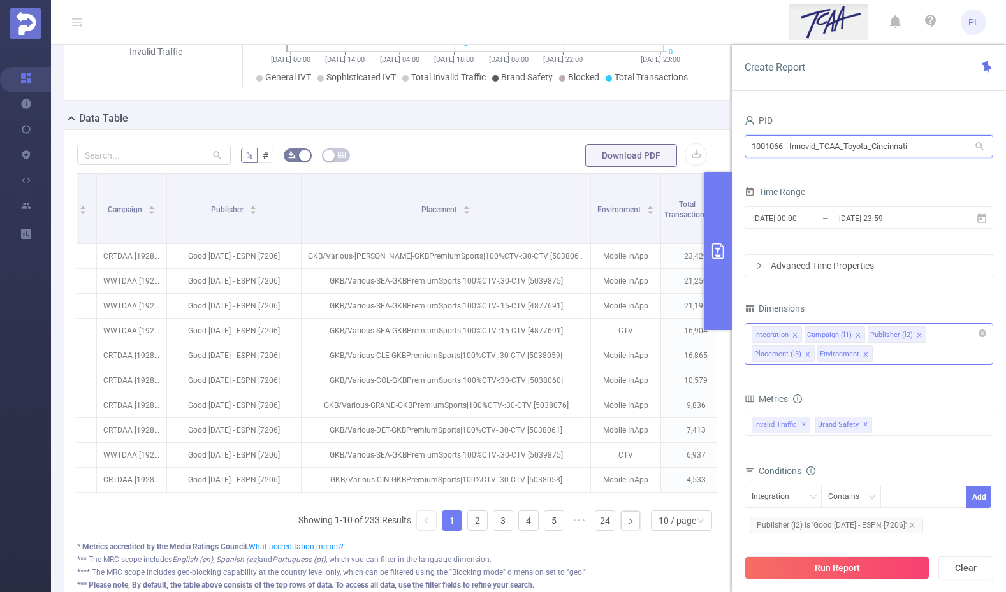
click at [829, 147] on input "1001066 - Innovid_TCAA_Toyota_Cincinnati" at bounding box center [869, 146] width 249 height 22
click at [829, 149] on input "1001066 - Innovid_TCAA_Toyota_Cincinnati" at bounding box center [869, 146] width 249 height 22
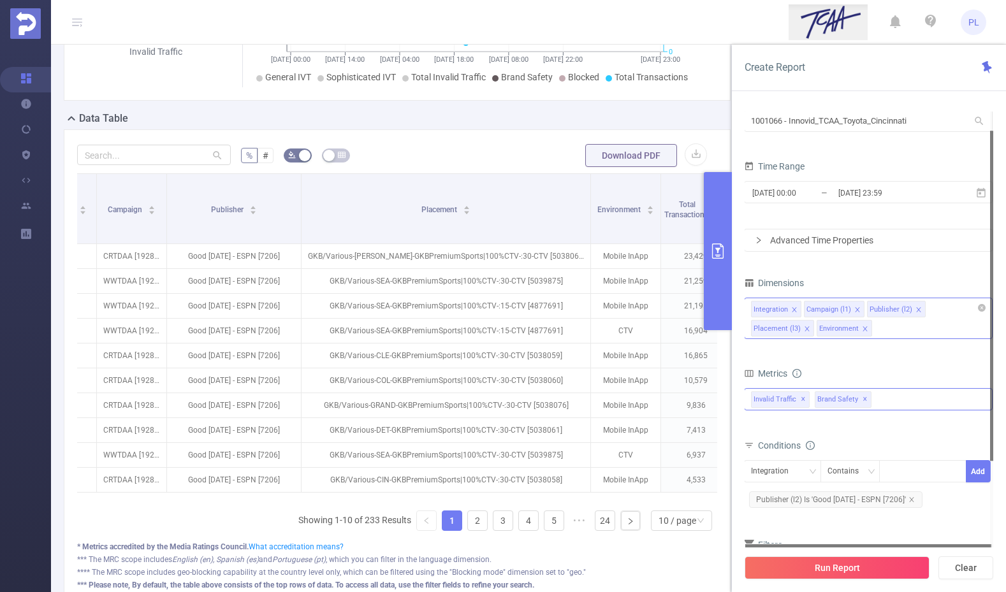
click at [862, 400] on span "✕" at bounding box center [864, 399] width 5 height 15
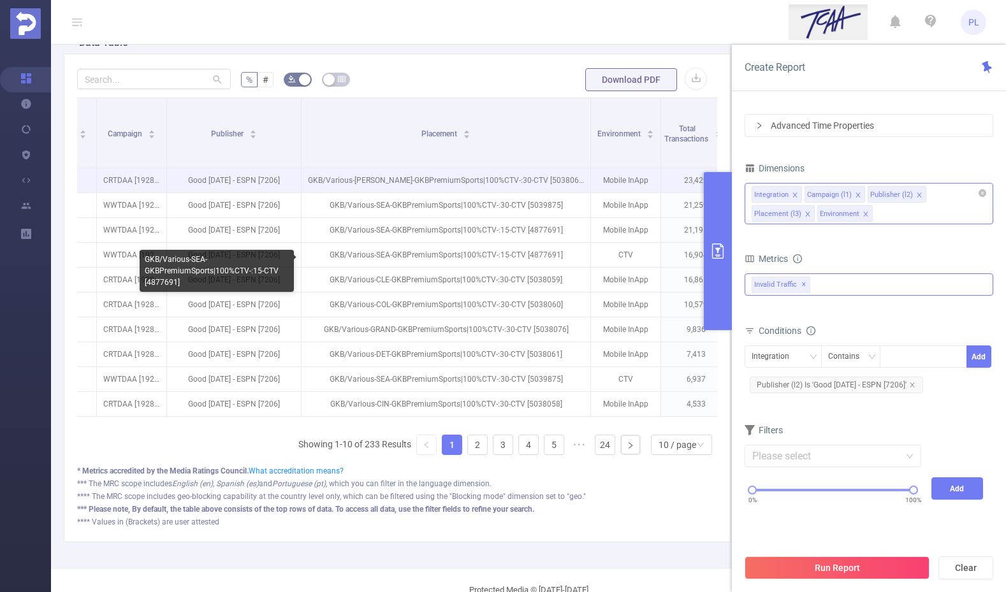
scroll to position [320, 0]
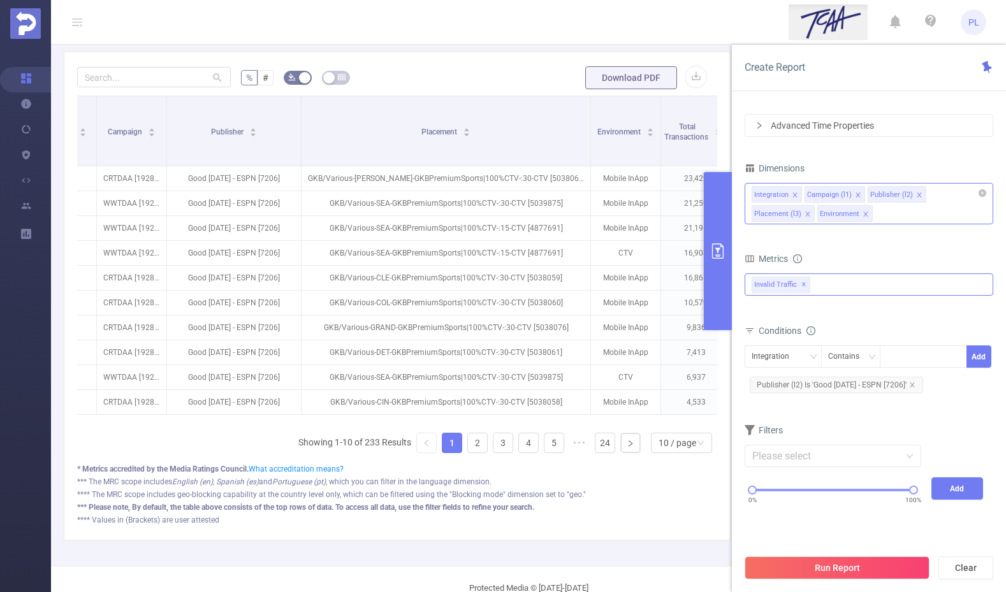
click at [897, 215] on div "Integration Campaign (l1) Publisher (l2) Placement (l3) Environment" at bounding box center [869, 203] width 249 height 41
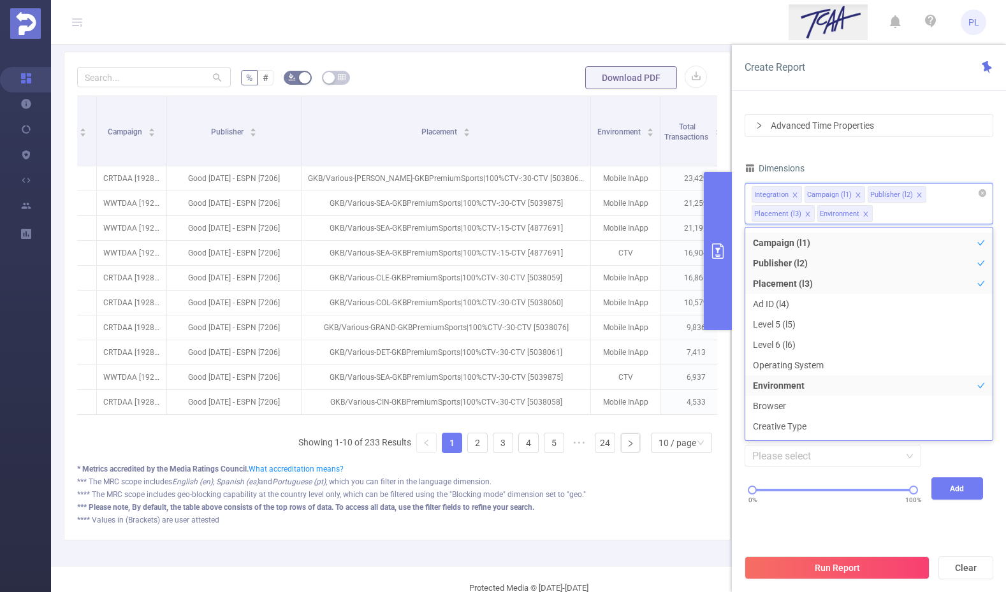
scroll to position [3, 0]
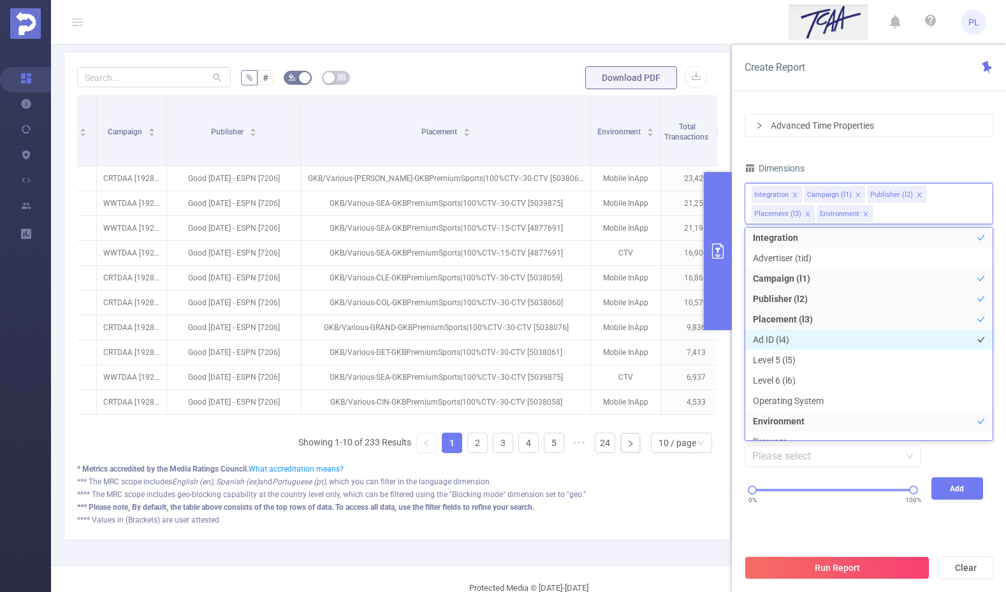
click at [829, 338] on li "Ad ID (l4)" at bounding box center [868, 340] width 247 height 20
click at [912, 214] on icon "icon: close" at bounding box center [913, 214] width 4 height 4
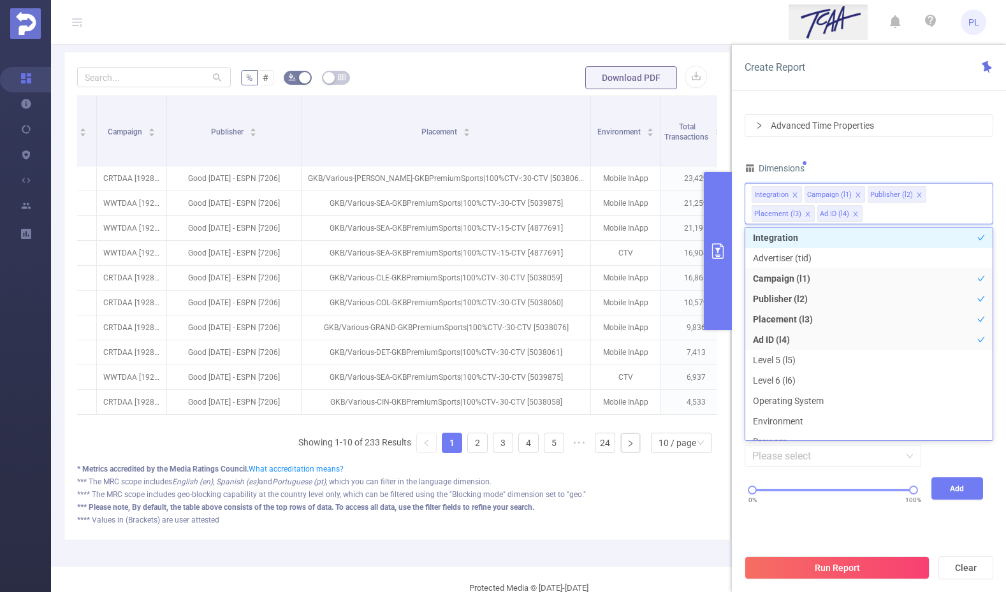
scroll to position [14, 0]
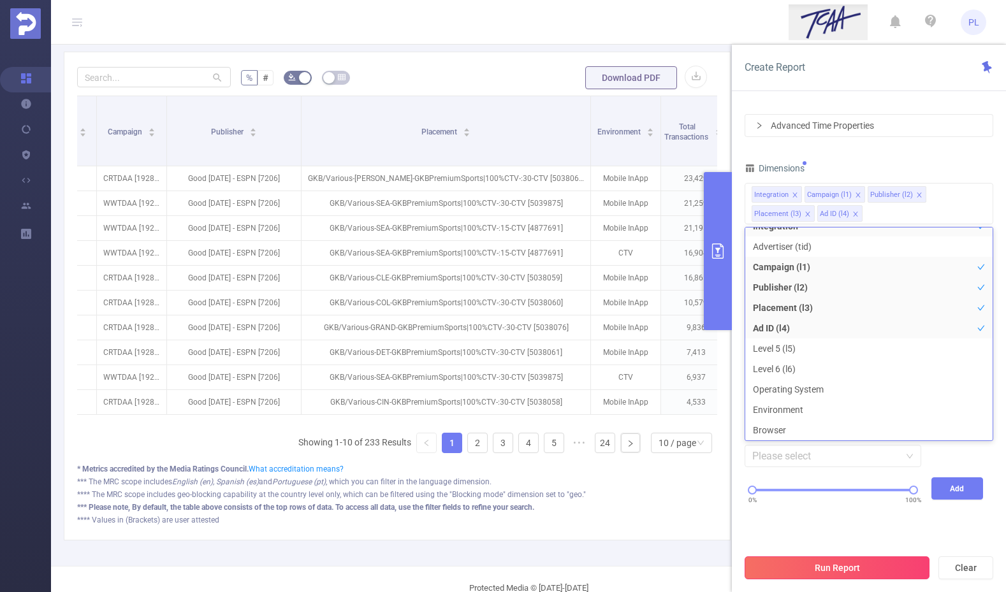
click at [859, 568] on button "Run Report" at bounding box center [837, 567] width 185 height 23
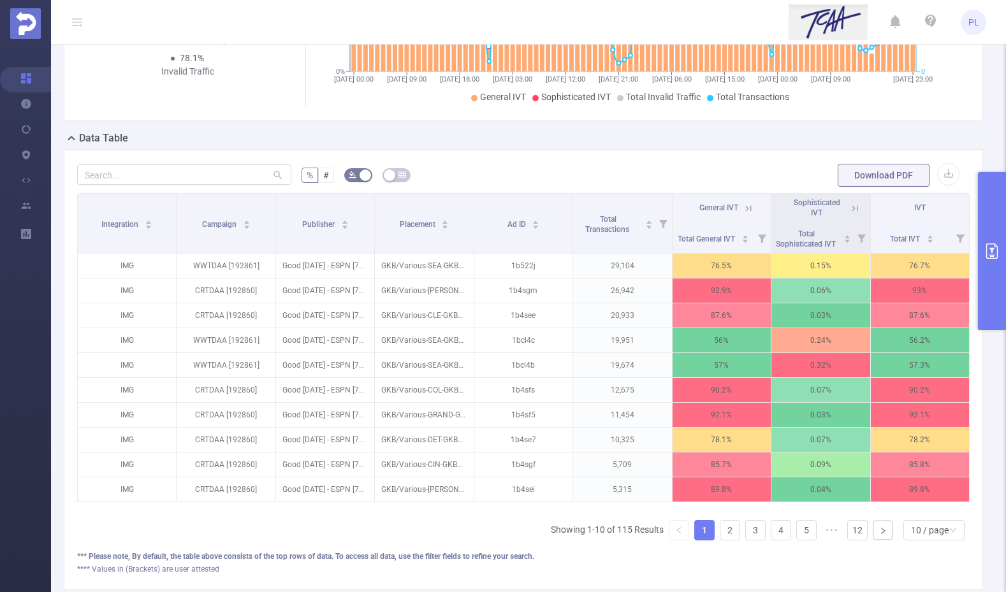
scroll to position [223, 0]
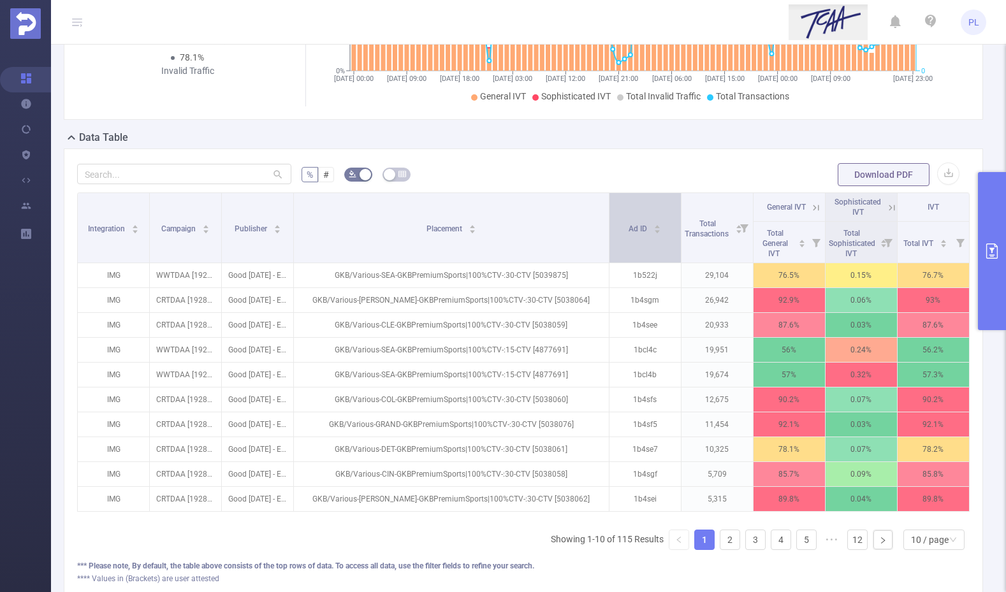
drag, startPoint x: 468, startPoint y: 221, endPoint x: 616, endPoint y: 221, distance: 147.9
click at [616, 221] on tr "Integration Campaign Publisher Placement Ad ID Total Transactions General IVT S…" at bounding box center [524, 207] width 892 height 29
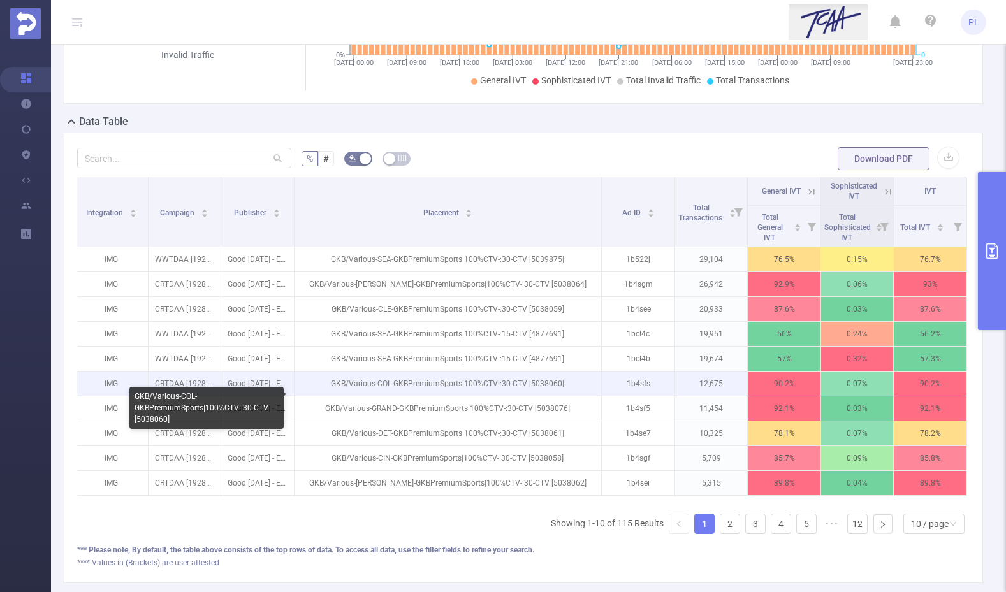
scroll to position [242, 0]
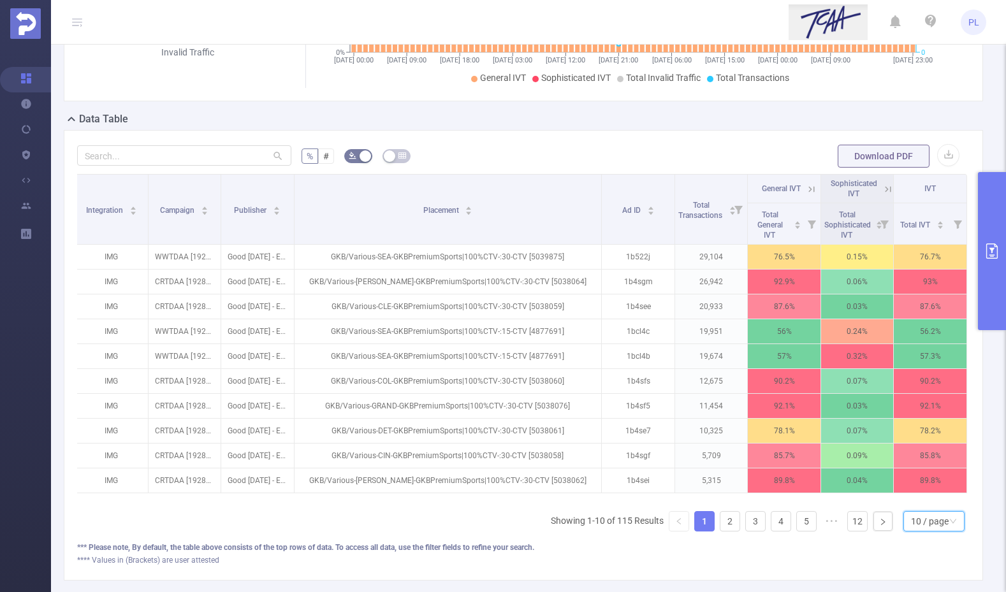
click at [911, 529] on div "10 / page" at bounding box center [930, 521] width 38 height 19
click at [912, 446] on li "20 / page" at bounding box center [923, 447] width 61 height 20
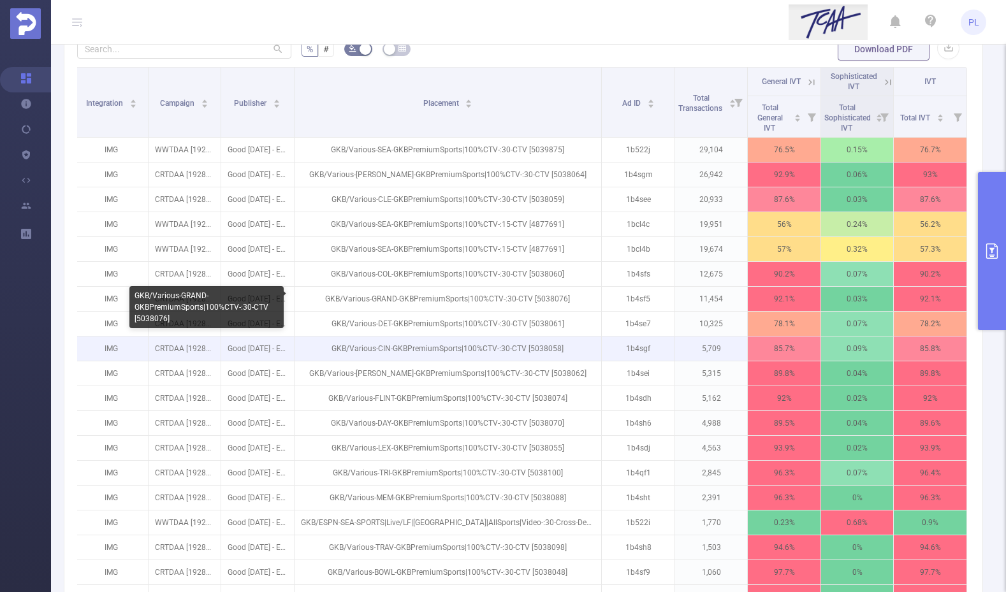
scroll to position [343, 0]
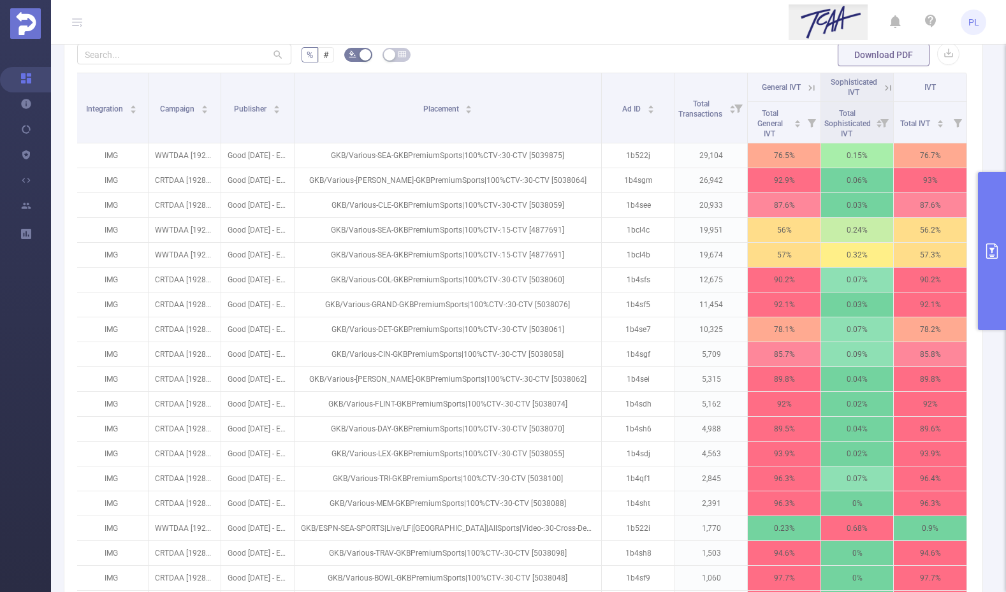
click at [990, 252] on icon "primary" at bounding box center [991, 250] width 15 height 15
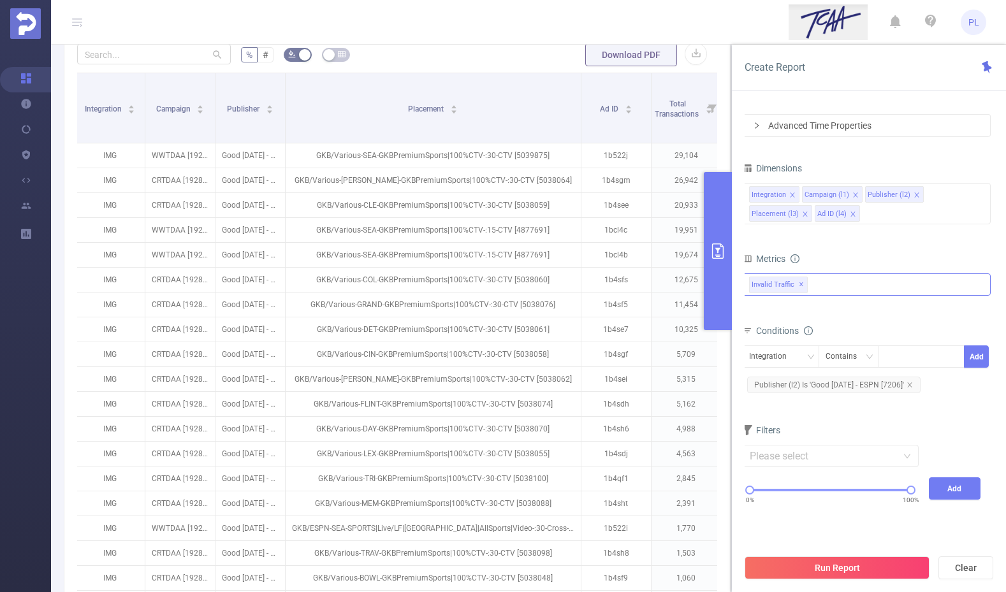
click at [713, 231] on button "primary" at bounding box center [718, 251] width 28 height 158
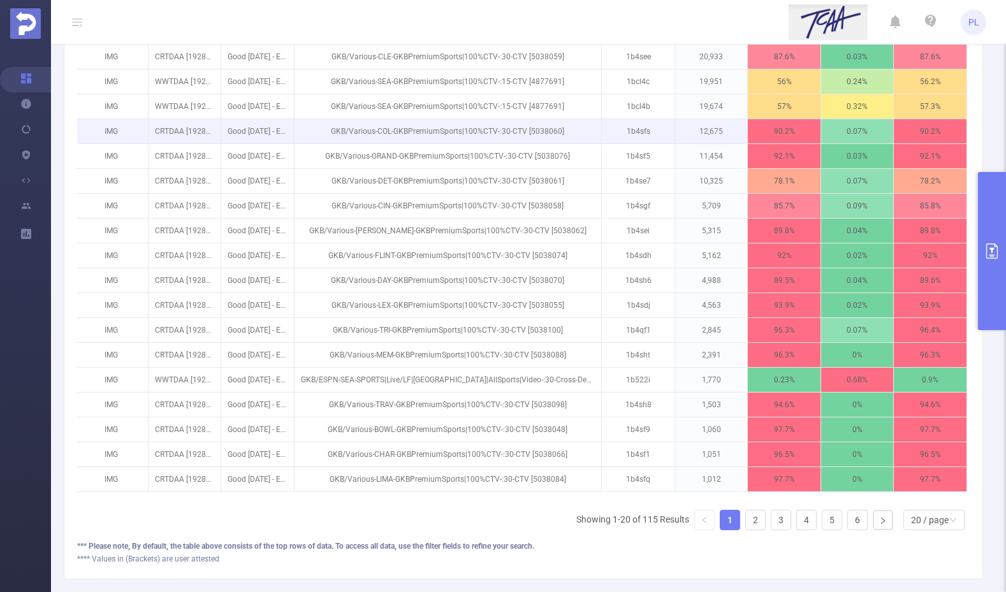
scroll to position [492, 0]
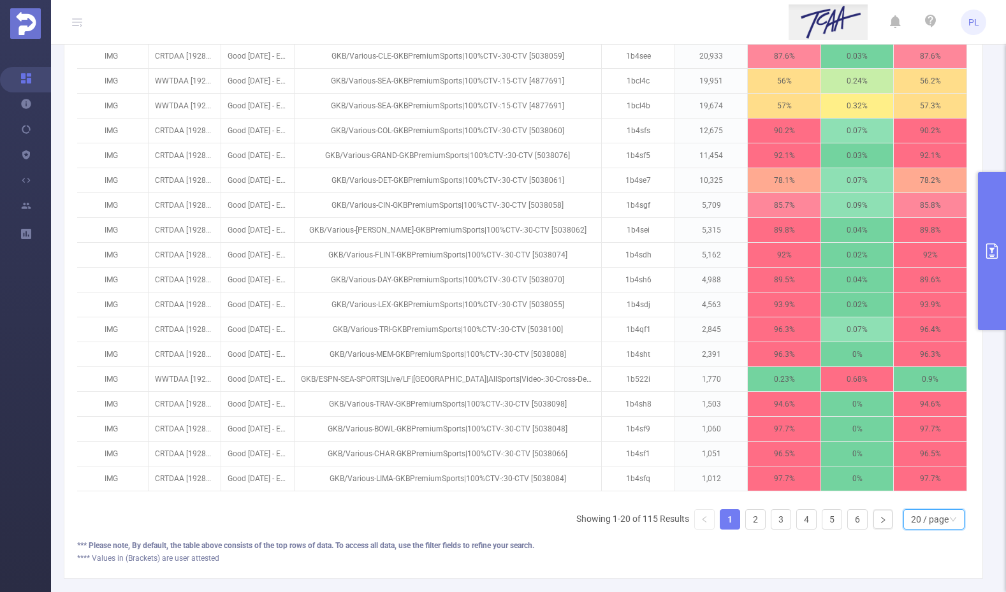
click at [927, 527] on div "20 / page" at bounding box center [930, 519] width 38 height 19
click at [912, 483] on li "40 / page" at bounding box center [923, 486] width 61 height 20
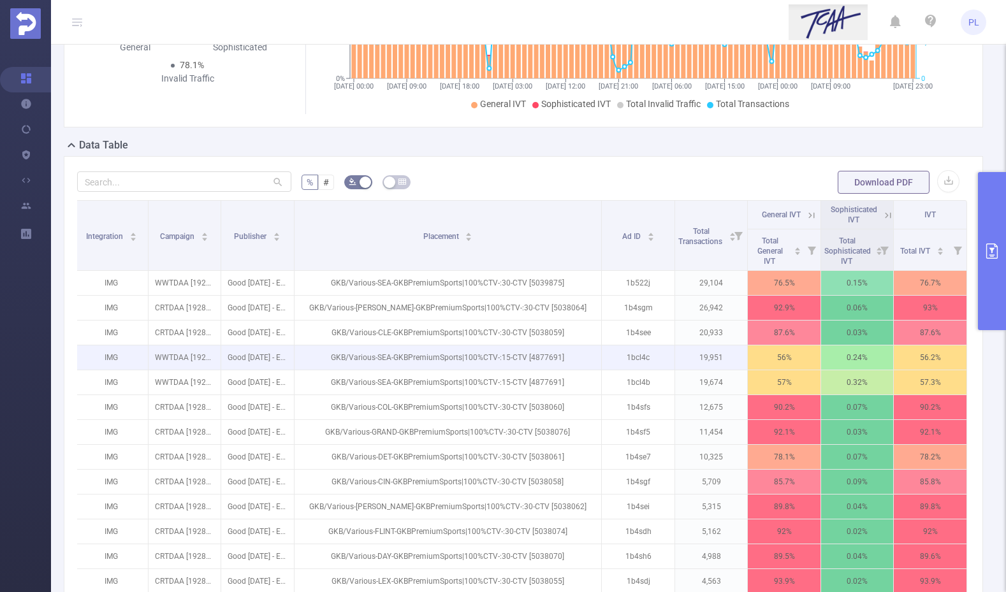
scroll to position [288, 0]
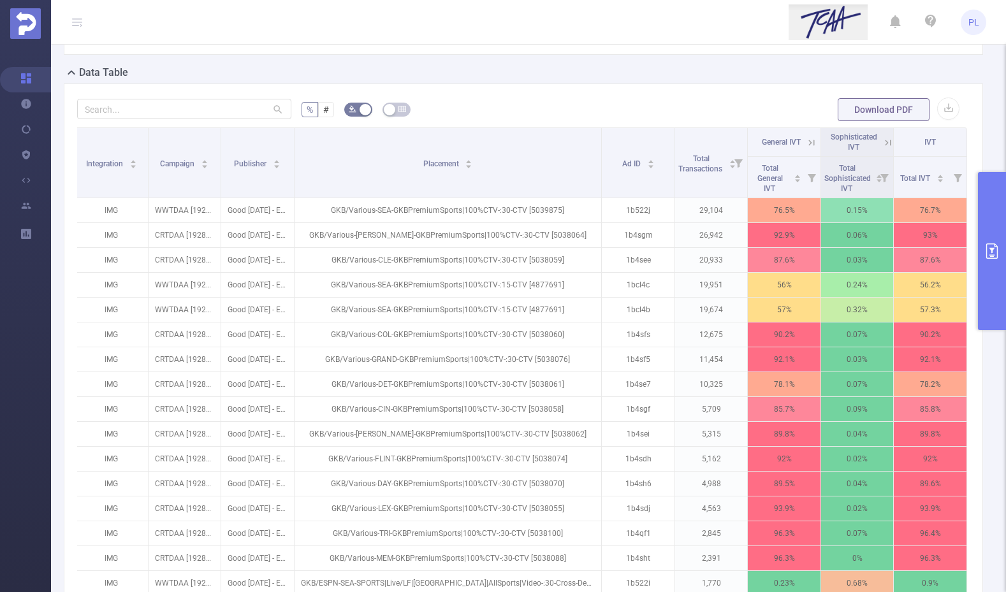
click at [996, 248] on icon "primary" at bounding box center [991, 250] width 15 height 15
